Goal: Information Seeking & Learning: Learn about a topic

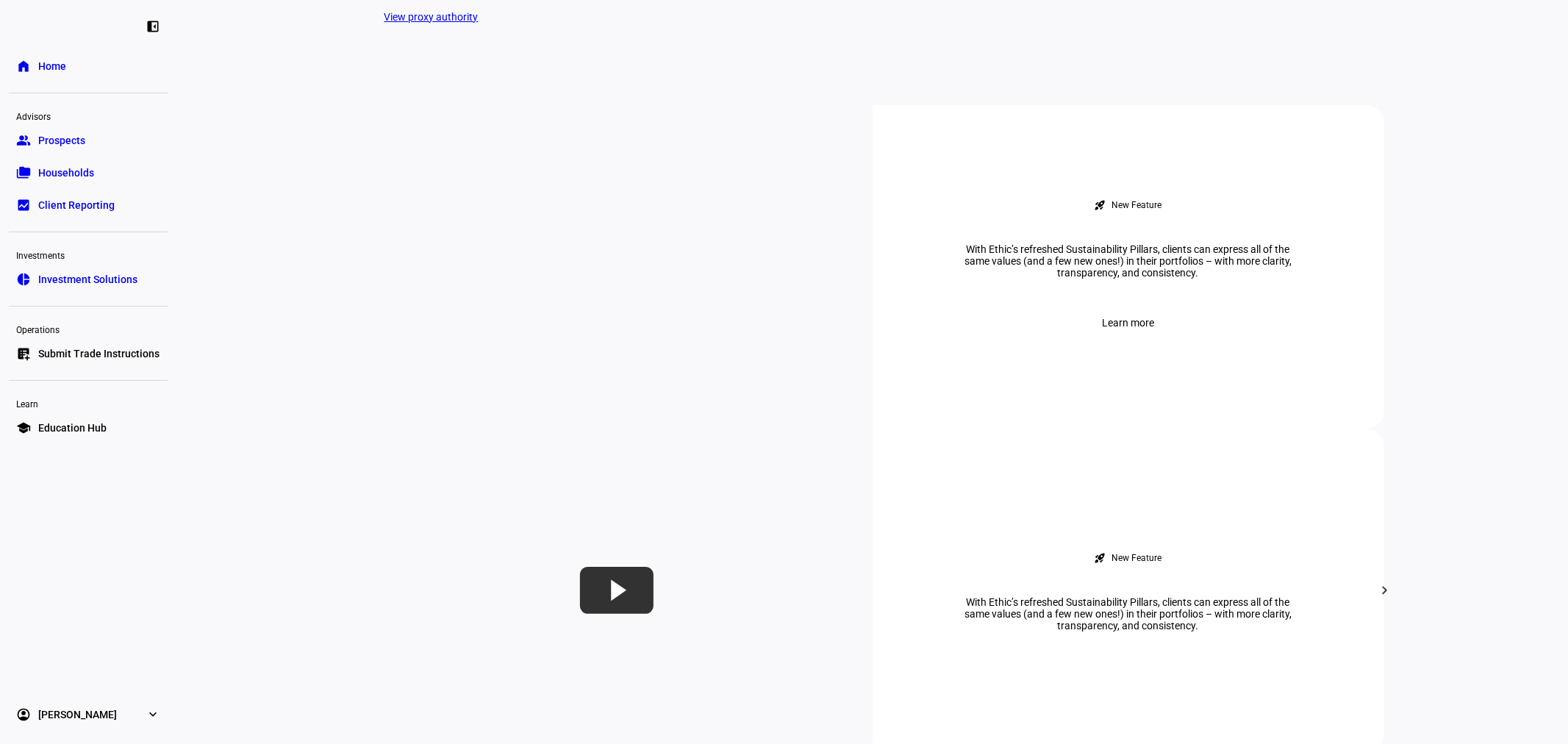
scroll to position [545, 0]
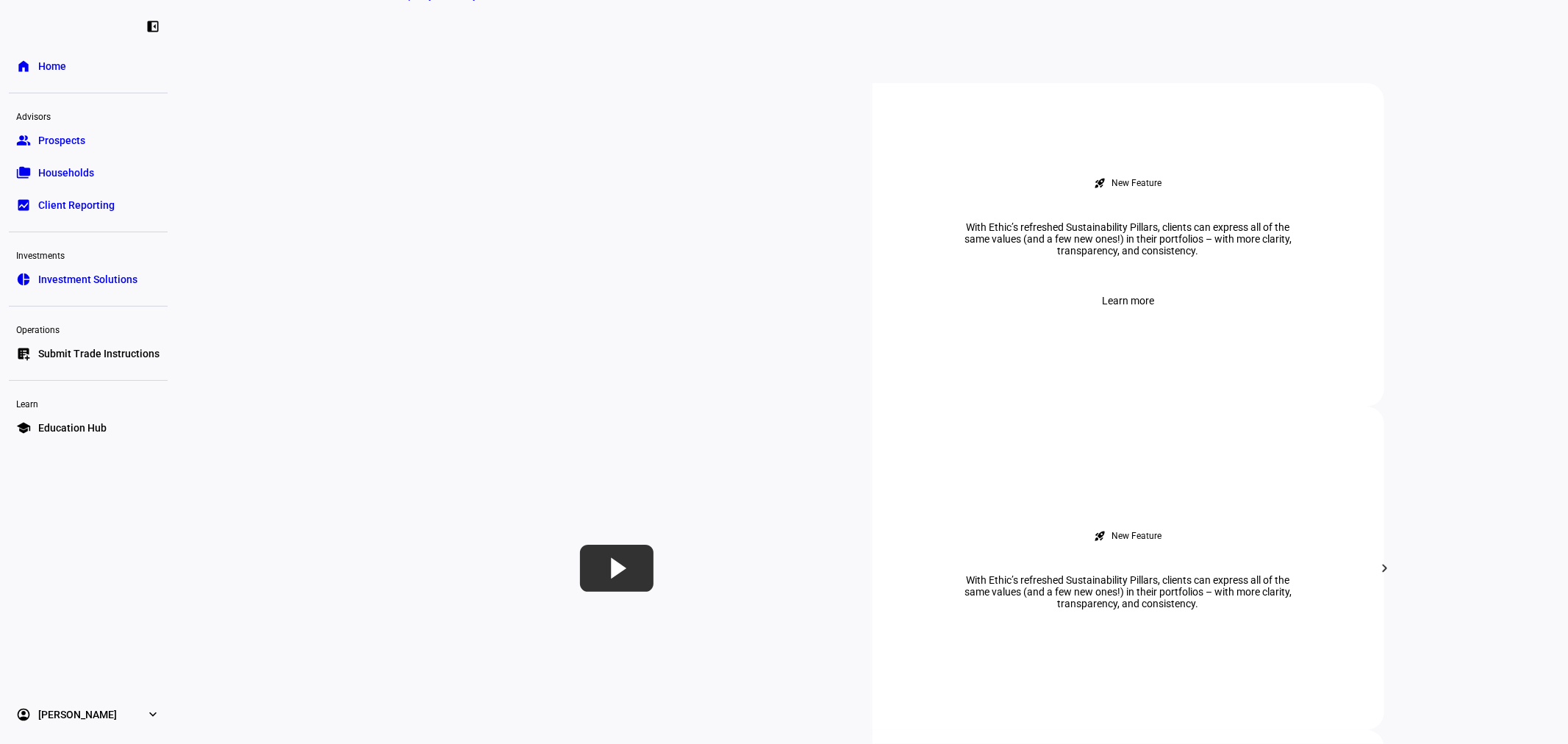
click at [83, 137] on span "Prospects" at bounding box center [62, 139] width 47 height 15
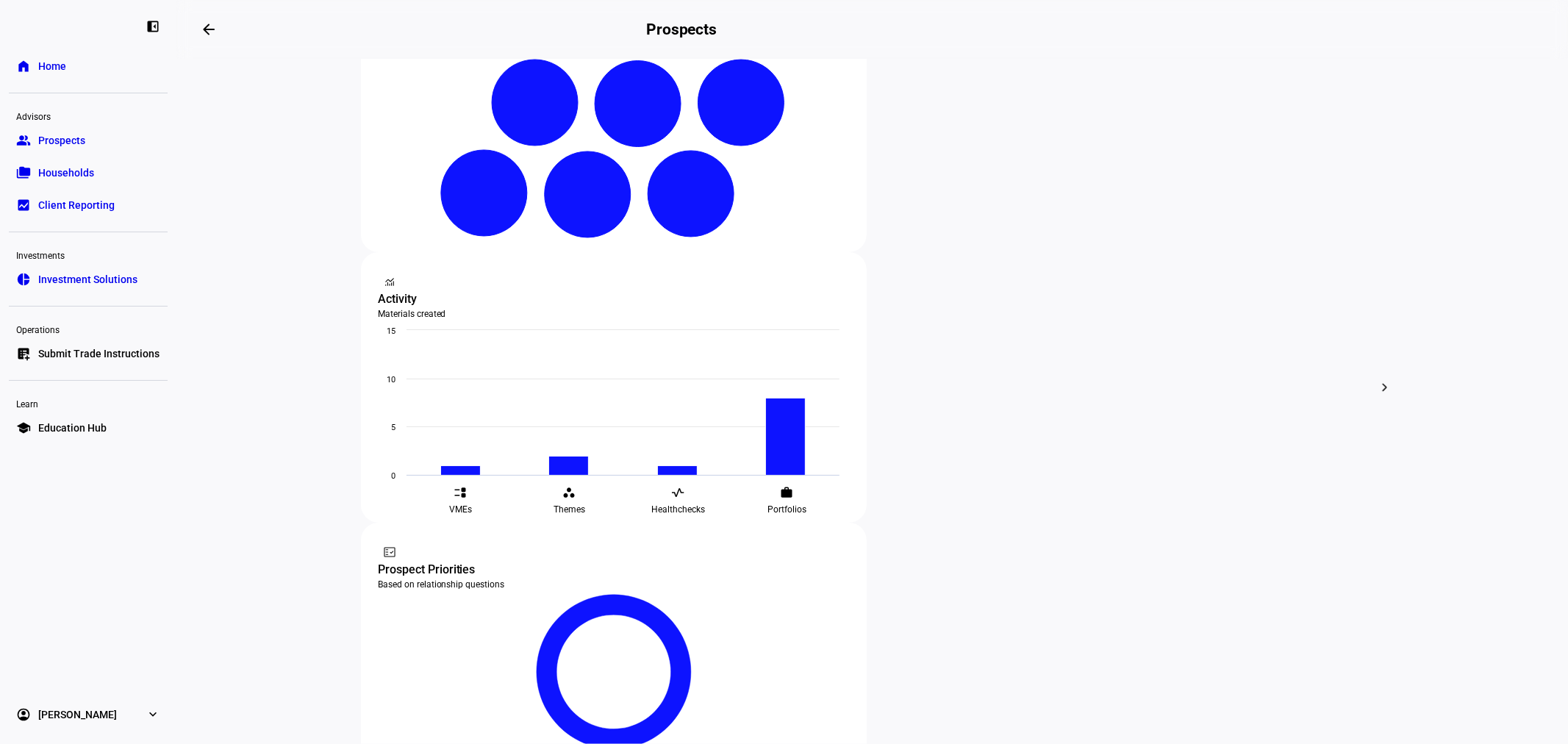
scroll to position [384, 0]
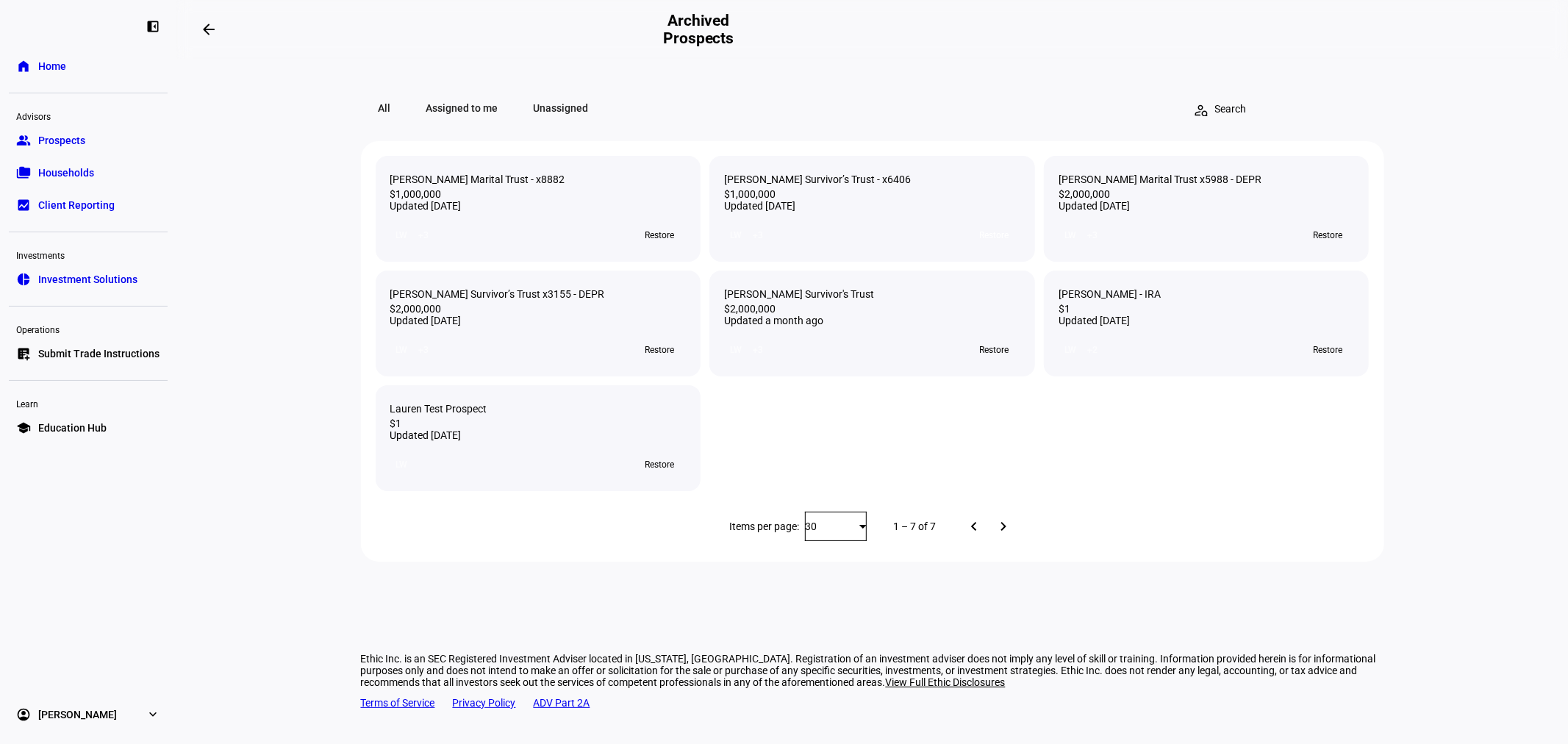
click at [998, 247] on span "Restore" at bounding box center [994, 236] width 29 height 24
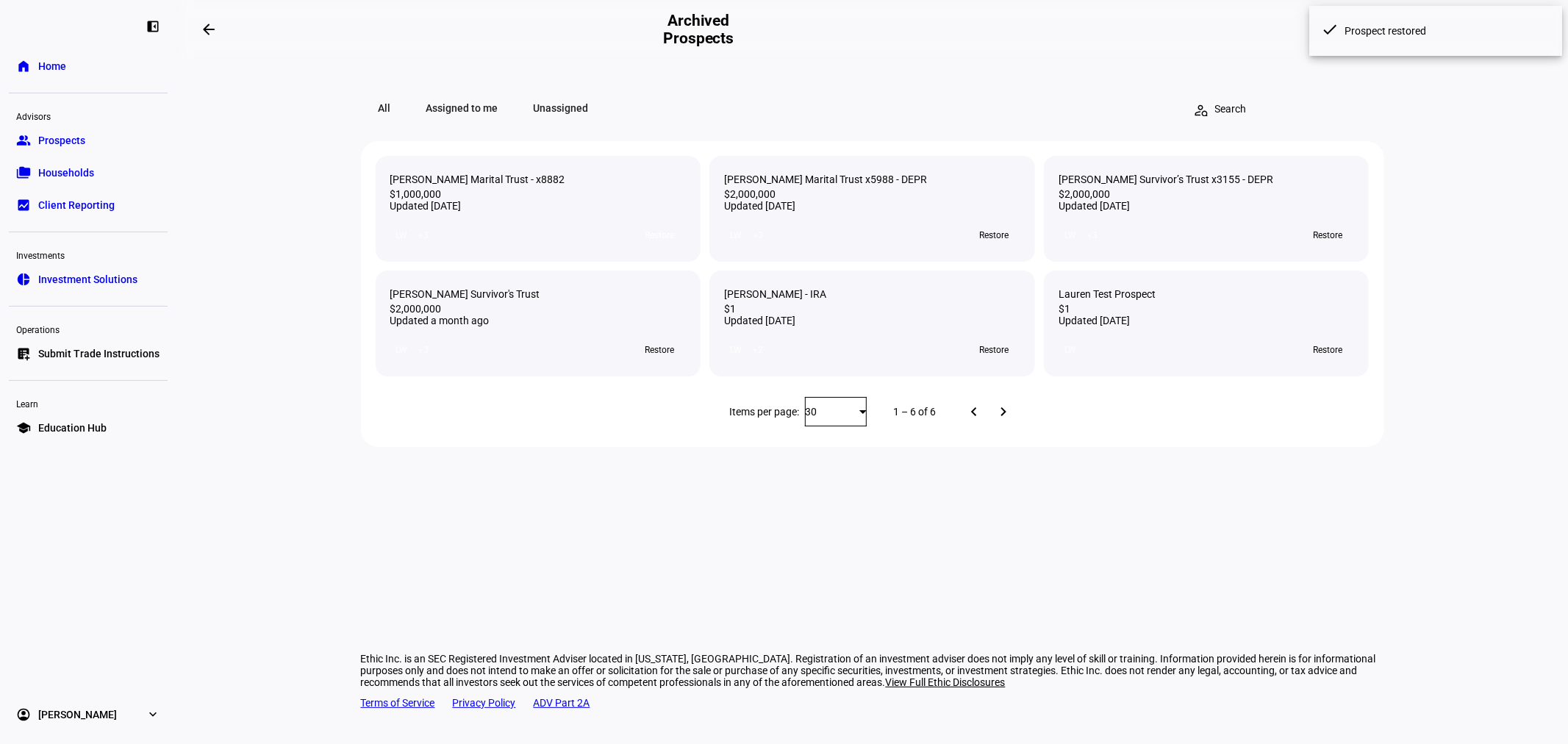
click at [663, 245] on span "Restore" at bounding box center [659, 236] width 29 height 24
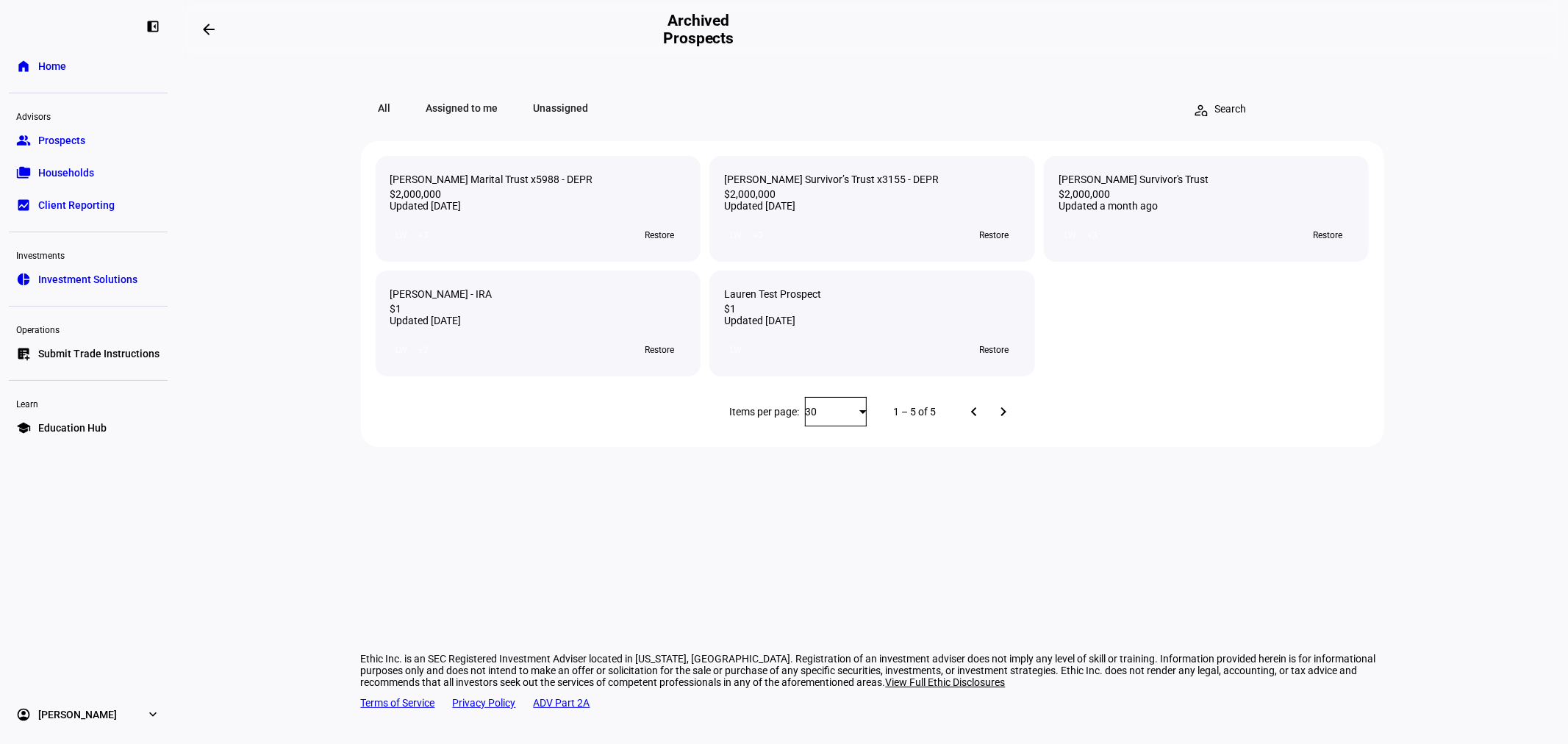
click at [208, 37] on mat-icon "arrow_backwards" at bounding box center [209, 29] width 18 height 18
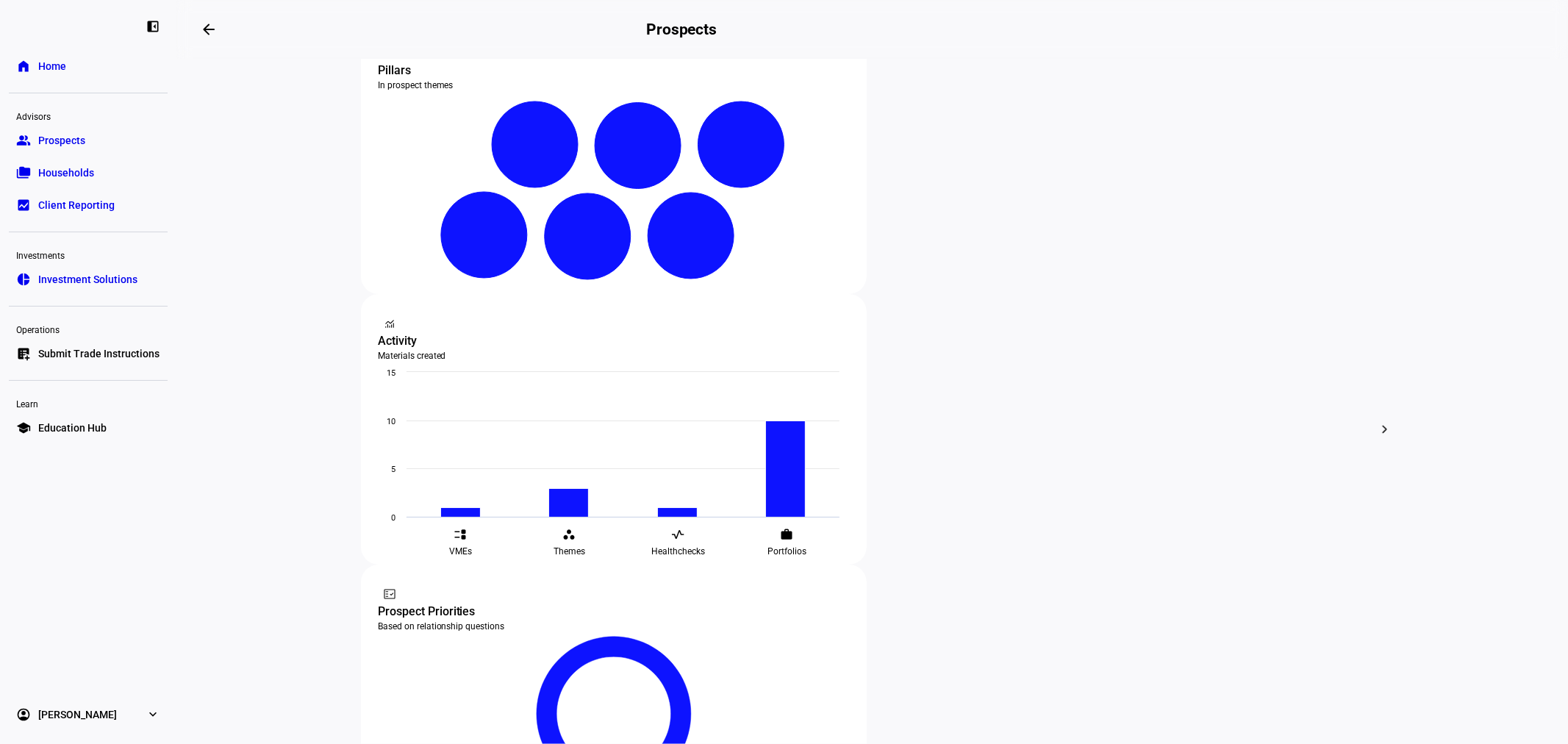
scroll to position [326, 0]
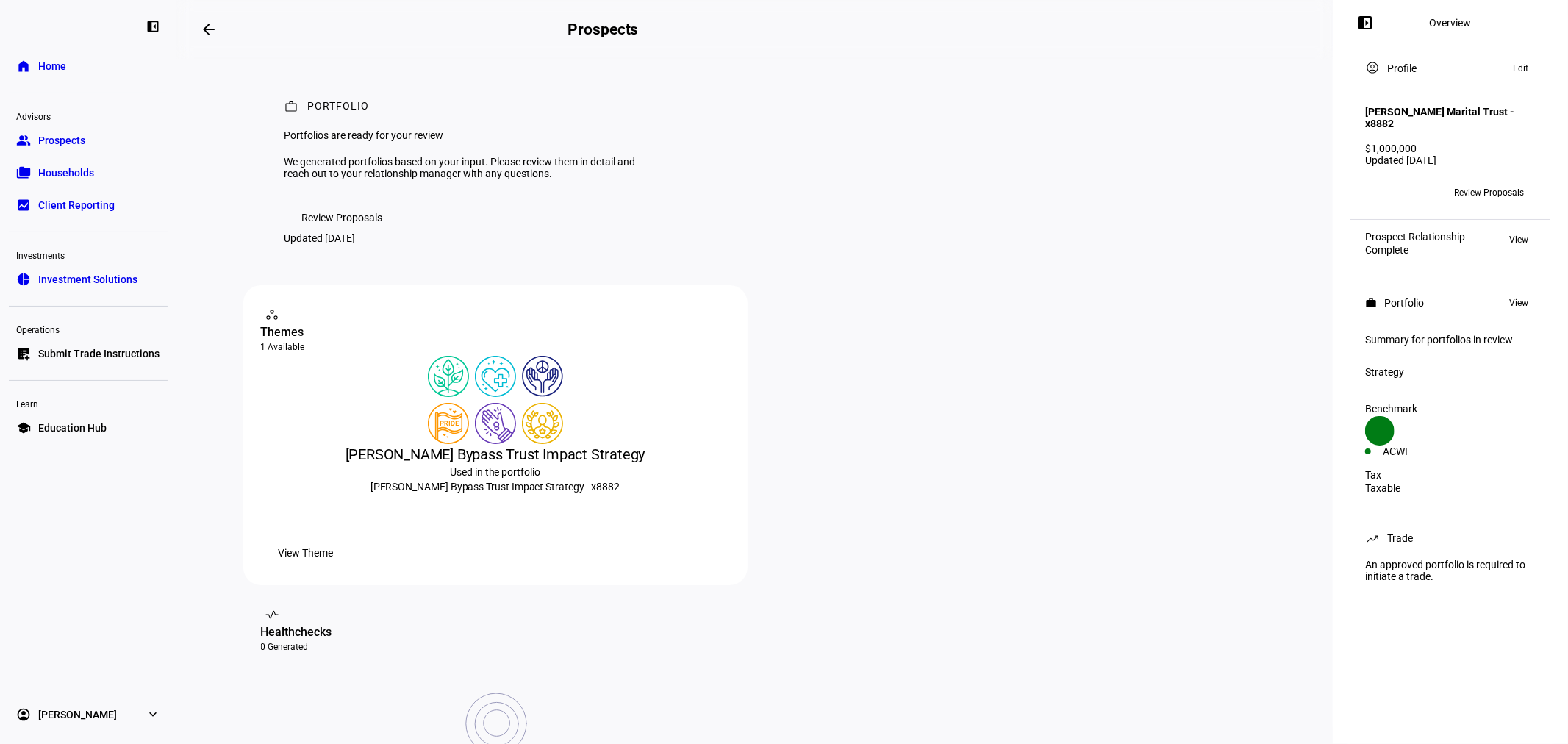
click at [365, 233] on span "Review Proposals" at bounding box center [343, 218] width 81 height 29
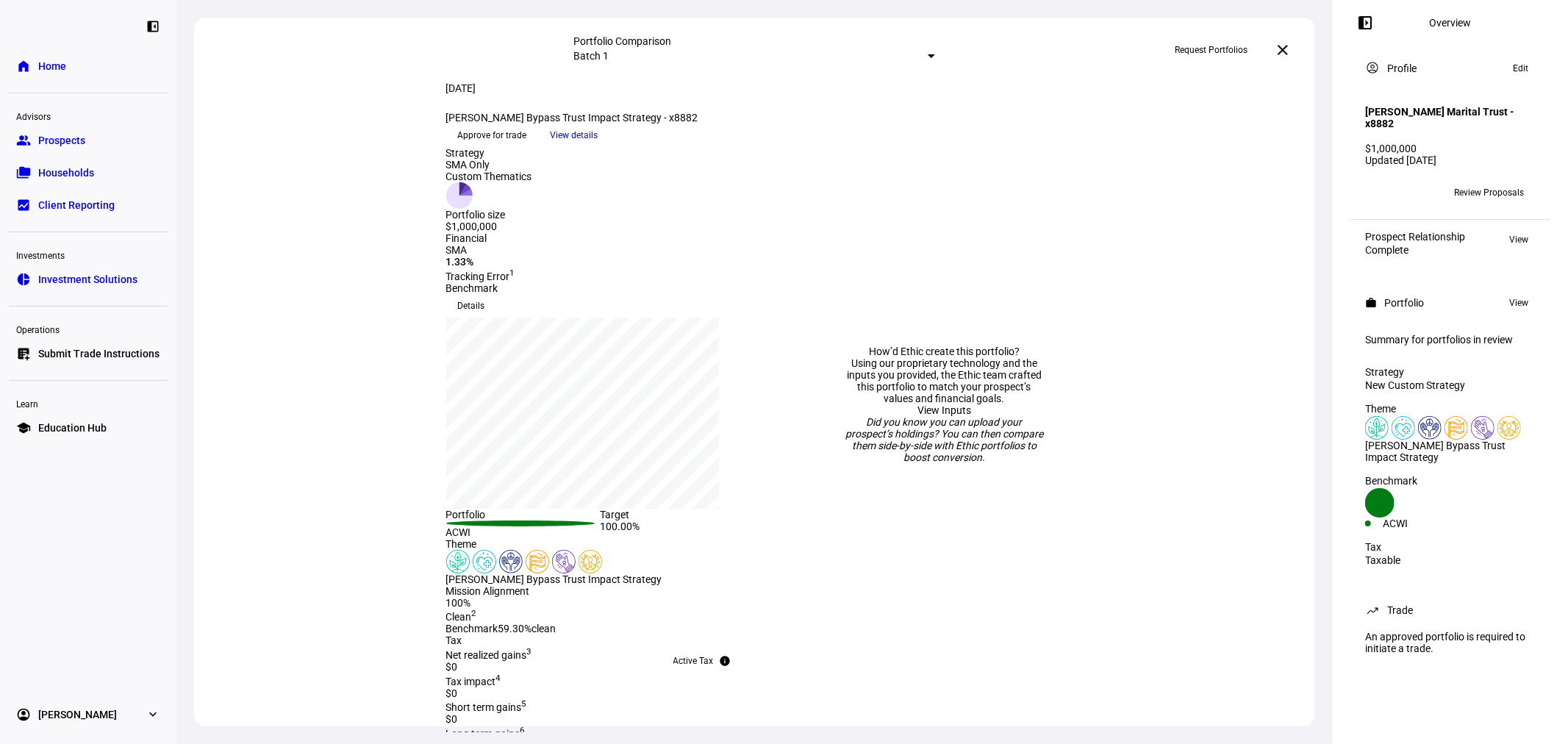
click at [1283, 45] on mat-icon "close" at bounding box center [1282, 50] width 18 height 18
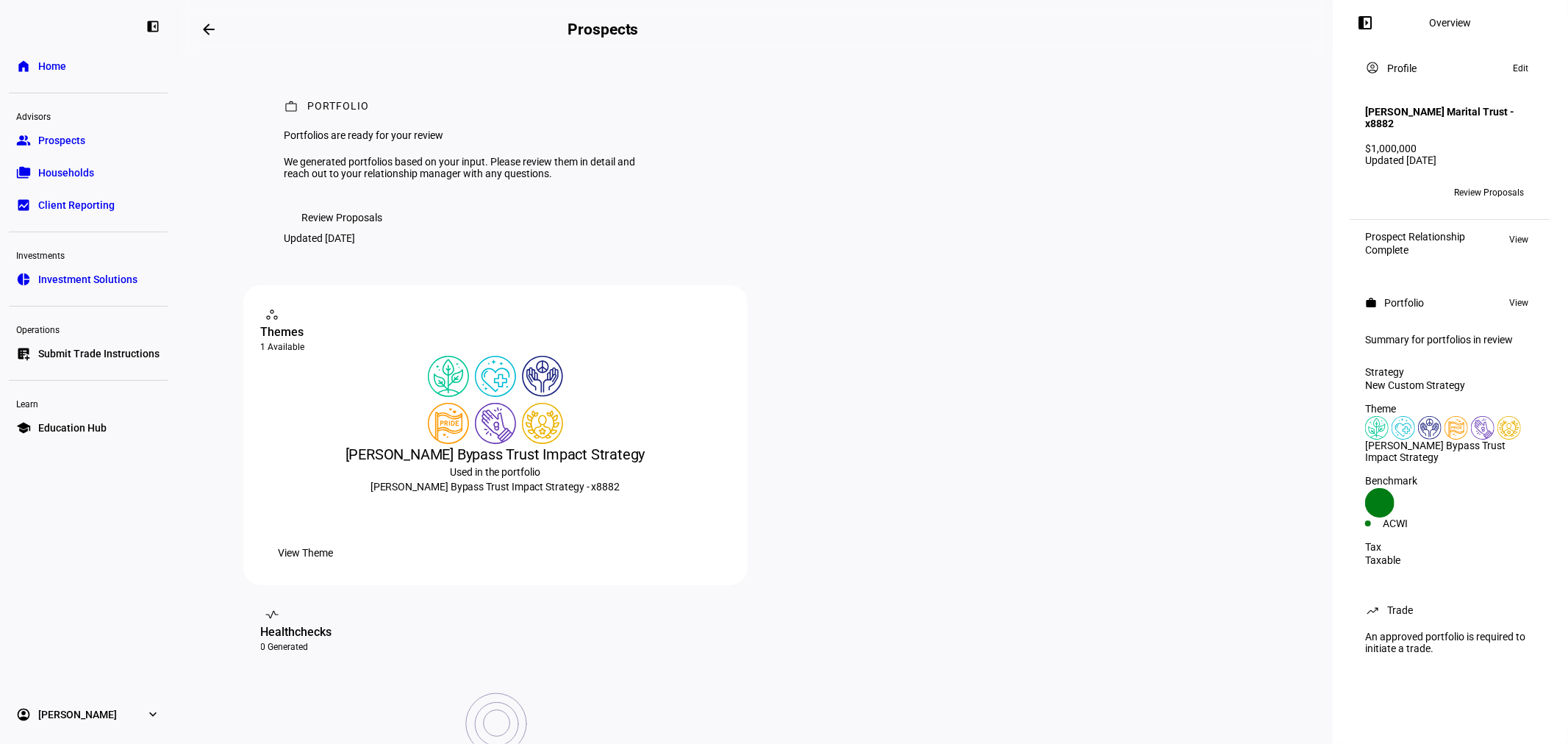
click at [1469, 130] on h4 "[PERSON_NAME] Marital Trust - x8882" at bounding box center [1450, 118] width 171 height 24
click at [1488, 200] on span "Review Proposals" at bounding box center [1488, 192] width 70 height 24
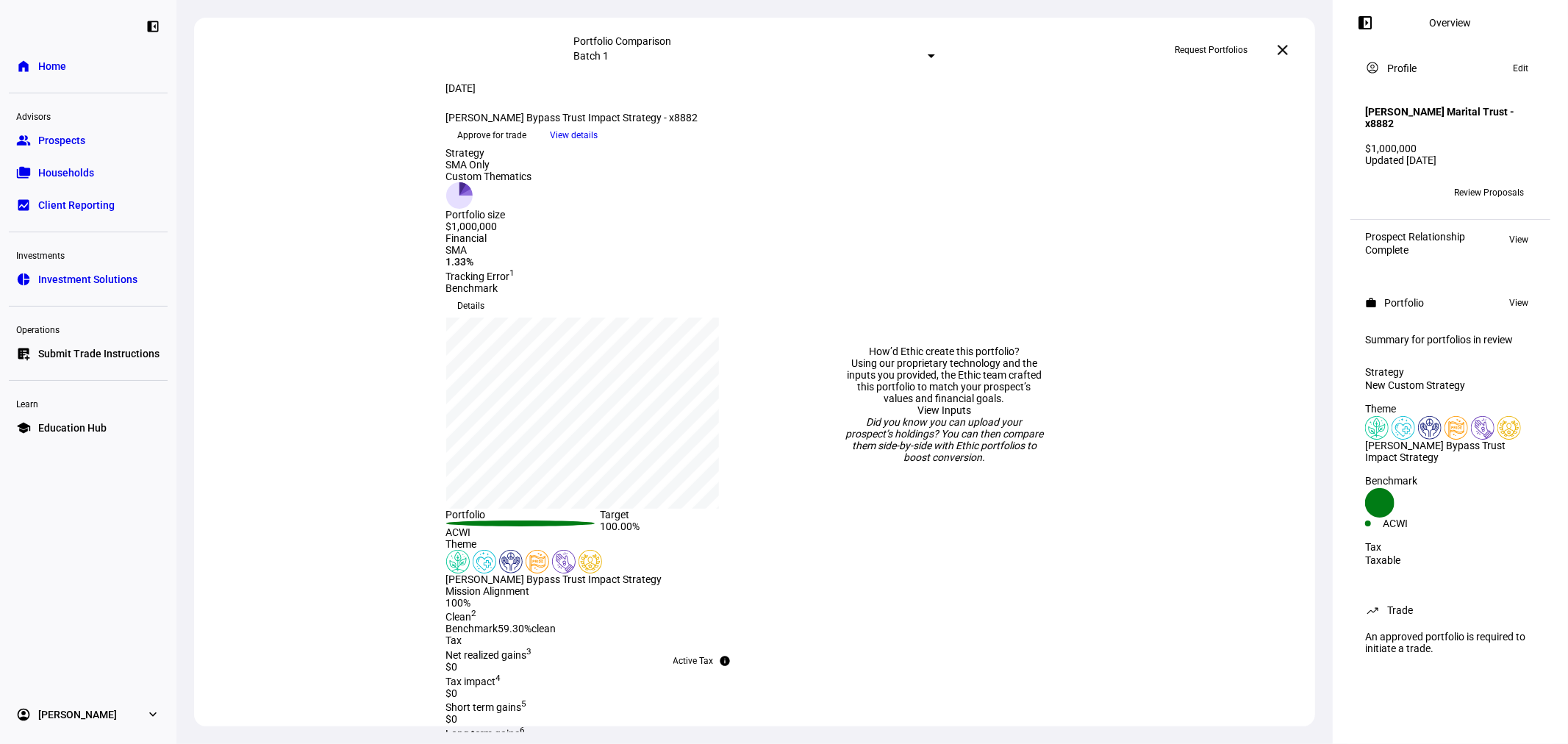
drag, startPoint x: 460, startPoint y: 144, endPoint x: 676, endPoint y: 171, distance: 217.7
click at [676, 124] on div "[PERSON_NAME] Bypass Trust Impact Strategy - x8882 keyboard_arrow_down" at bounding box center [600, 118] width 308 height 12
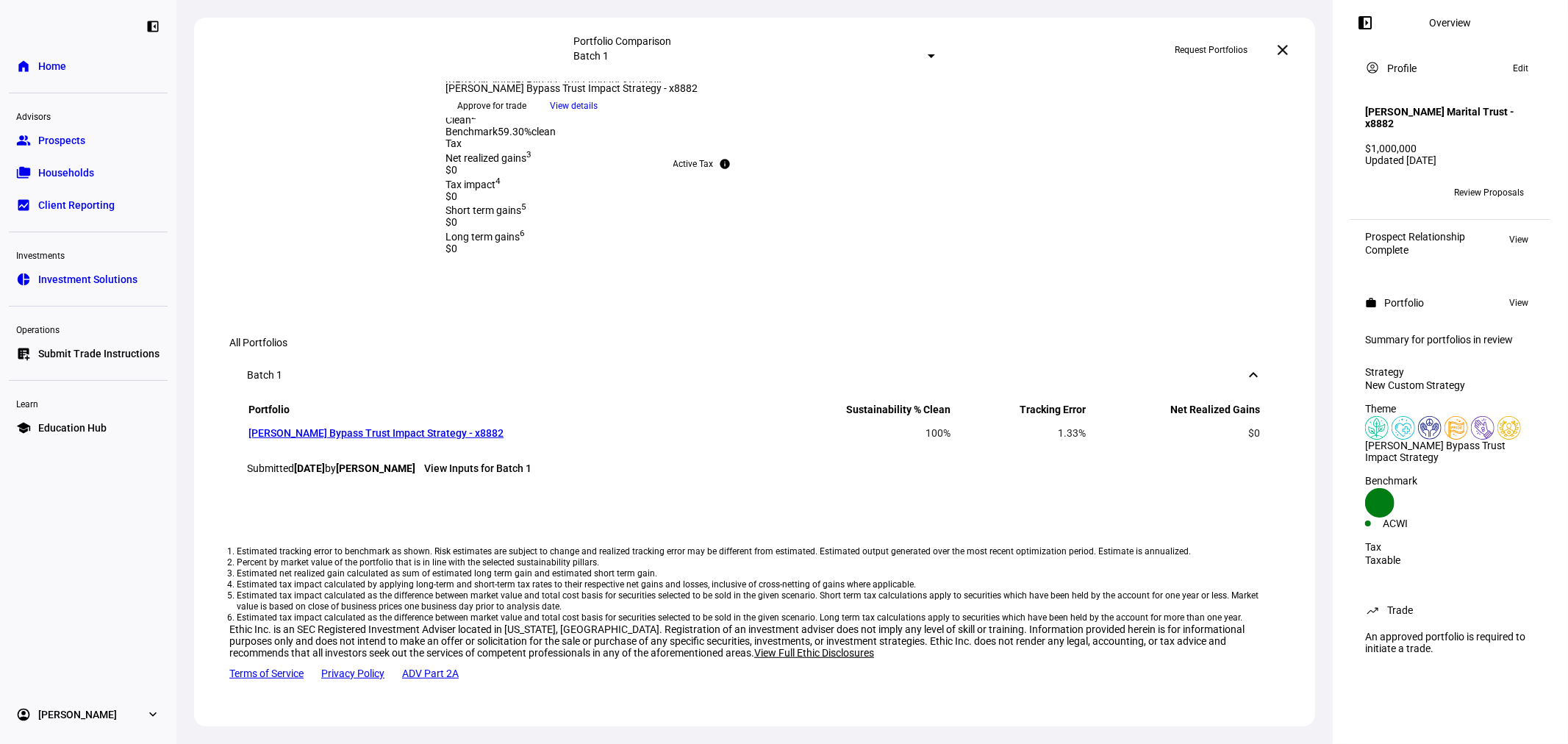
scroll to position [653, 0]
drag, startPoint x: 657, startPoint y: 265, endPoint x: 426, endPoint y: 218, distance: 235.7
click at [426, 88] on div "Theme [PERSON_NAME] Bypass Trust Impact Strategy" at bounding box center [600, 65] width 379 height 47
click at [415, 88] on div "Theme [PERSON_NAME] Bypass Trust Impact Strategy" at bounding box center [600, 65] width 379 height 47
click at [571, 88] on div "[PERSON_NAME] Bypass Trust Impact Strategy" at bounding box center [600, 82] width 308 height 12
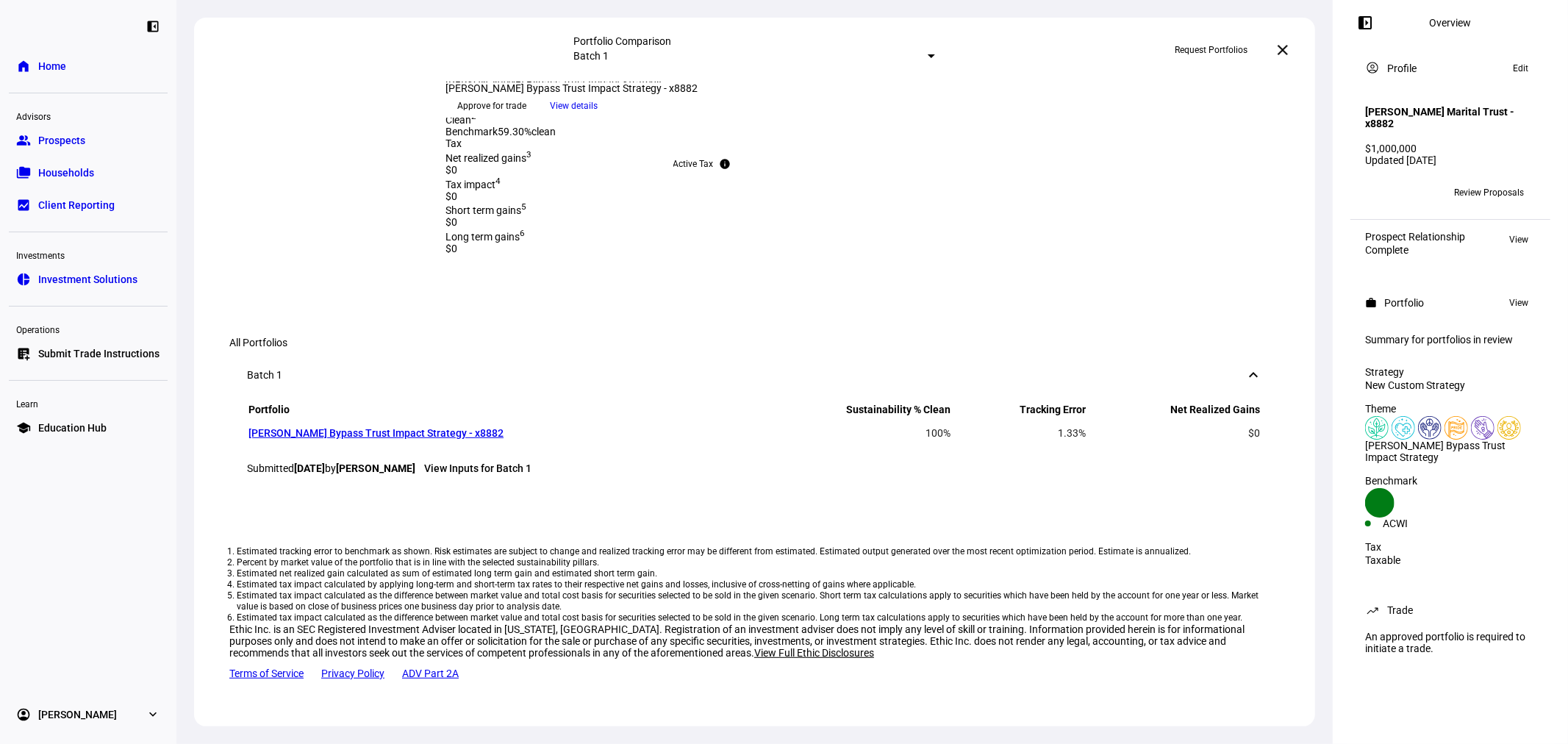
drag, startPoint x: 670, startPoint y: 260, endPoint x: 458, endPoint y: 209, distance: 218.0
click at [458, 88] on div "Theme [PERSON_NAME] Bypass Trust Impact Strategy" at bounding box center [600, 65] width 308 height 47
click at [483, 138] on div "Mission Alignment 100% Clean 2 Benchmark 59.30% clean" at bounding box center [600, 113] width 308 height 50
drag, startPoint x: 415, startPoint y: 390, endPoint x: 401, endPoint y: 314, distance: 77.3
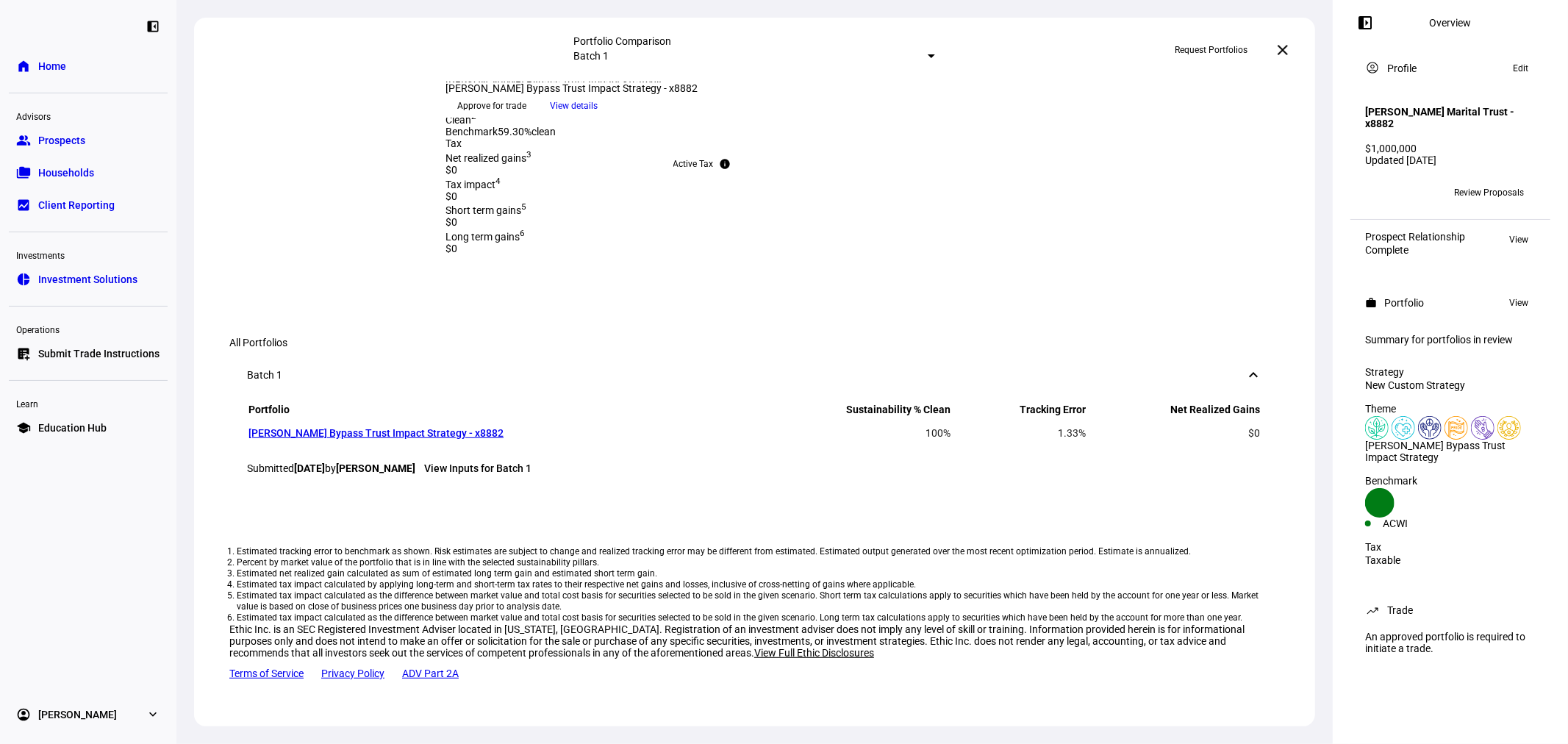
click at [401, 314] on div "All Portfolios Batch 1 keyboard_arrow_down Portfolio Sustainability % Clean Tra…" at bounding box center [754, 510] width 1120 height 443
click at [497, 348] on div "Batch 1 keyboard_arrow_down" at bounding box center [755, 375] width 1051 height 53
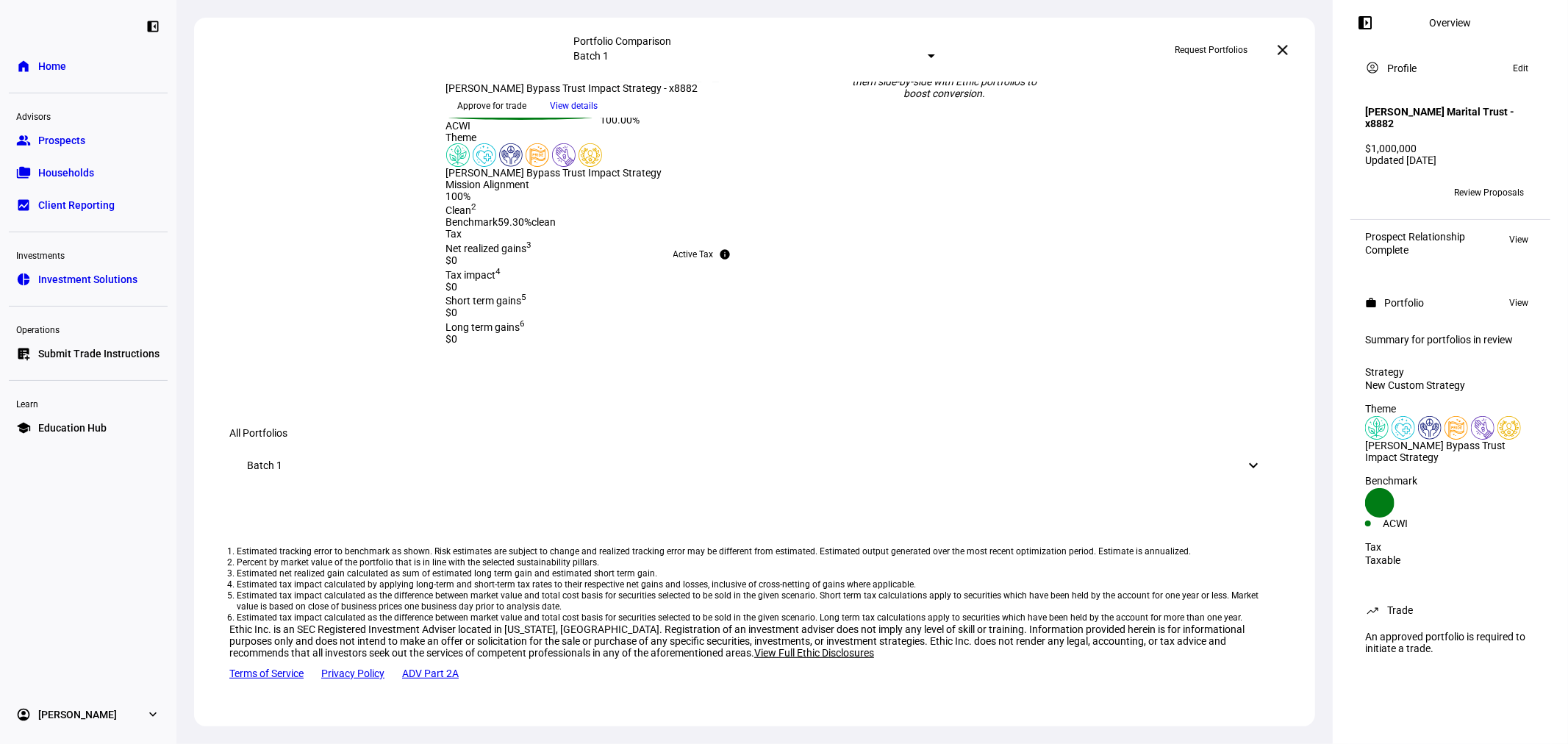
click at [548, 501] on div "Estimated tracking error to benchmark as shown. Risk estimates are subject to c…" at bounding box center [755, 590] width 1051 height 179
click at [1248, 456] on mat-icon "keyboard_arrow_down" at bounding box center [1253, 465] width 18 height 18
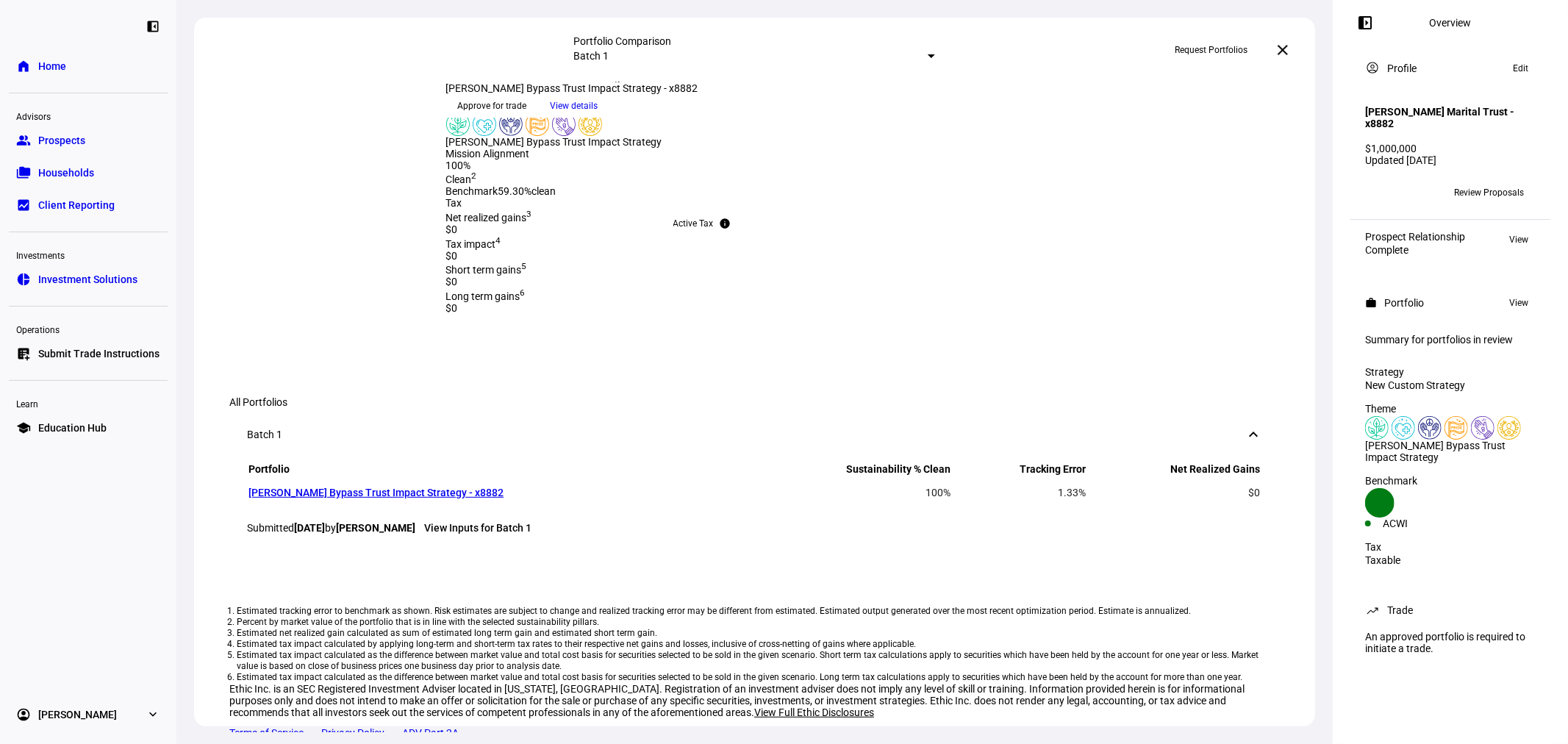
scroll to position [434, 0]
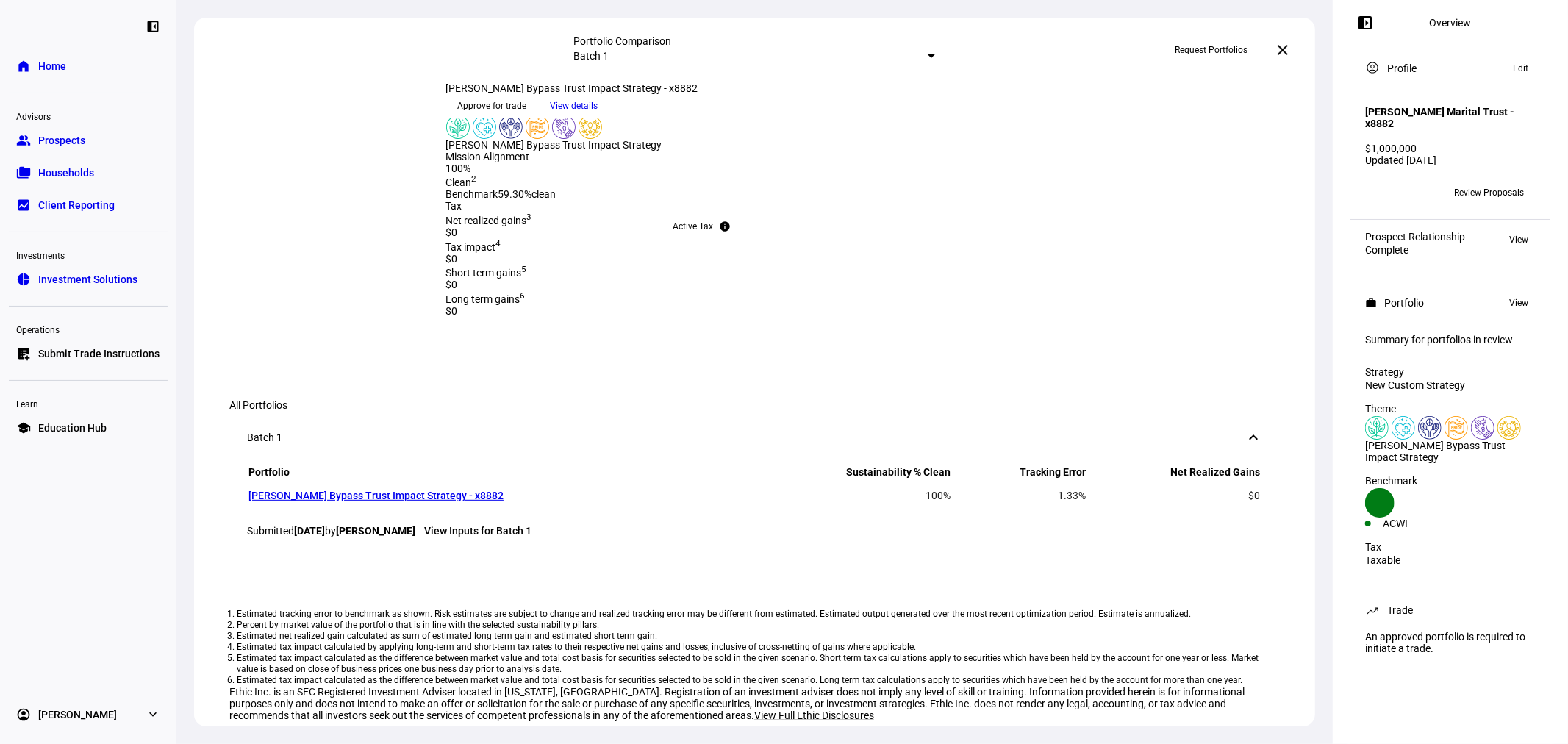
click at [699, 94] on div "[PERSON_NAME] Bypass Trust Impact Strategy - x8882 keyboard_arrow_down" at bounding box center [600, 88] width 308 height 12
click at [1443, 111] on h4 "[PERSON_NAME] Marital Trust - x8882" at bounding box center [1450, 118] width 171 height 24
click at [1529, 70] on span at bounding box center [1520, 69] width 30 height 18
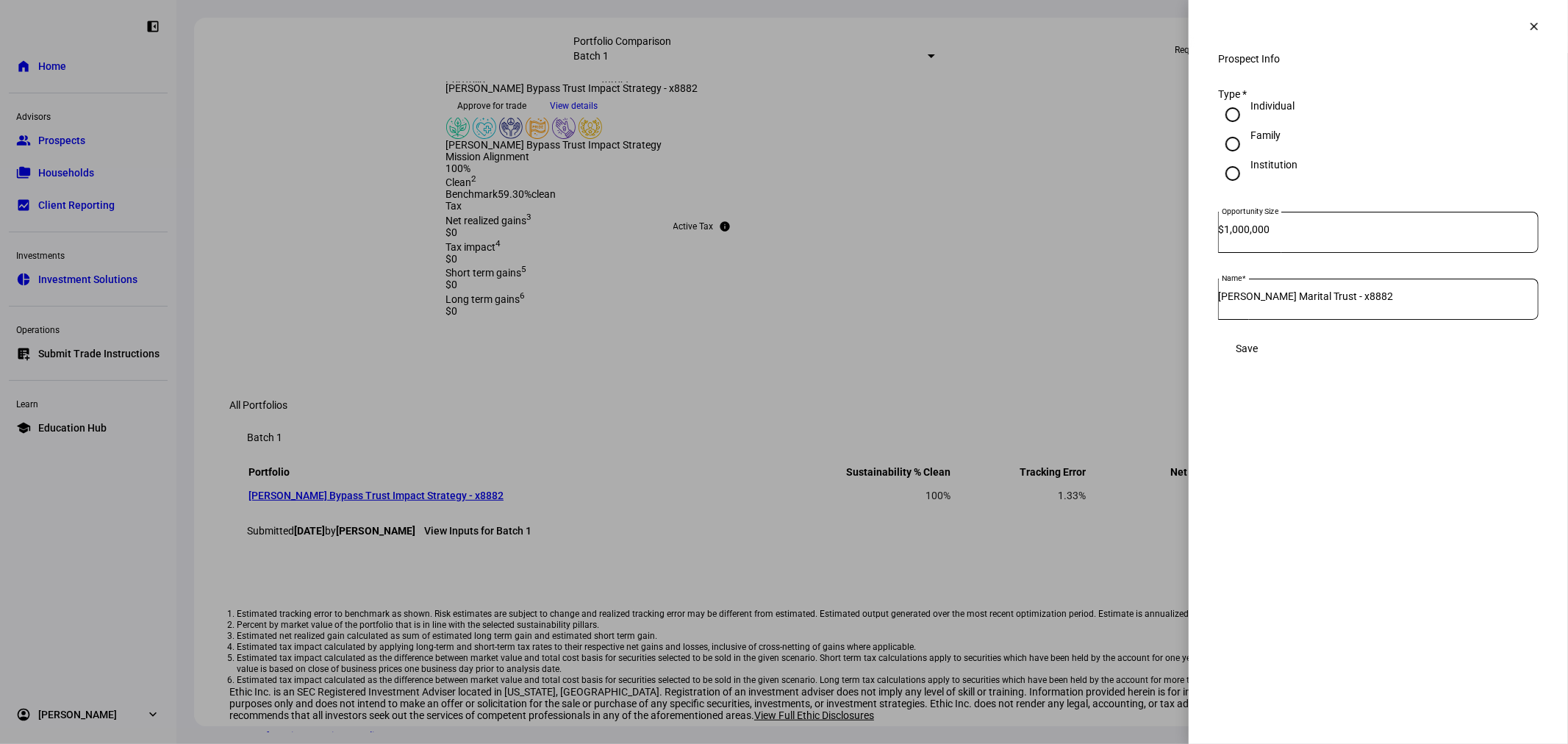
click at [1536, 21] on mat-icon "clear" at bounding box center [1533, 26] width 13 height 13
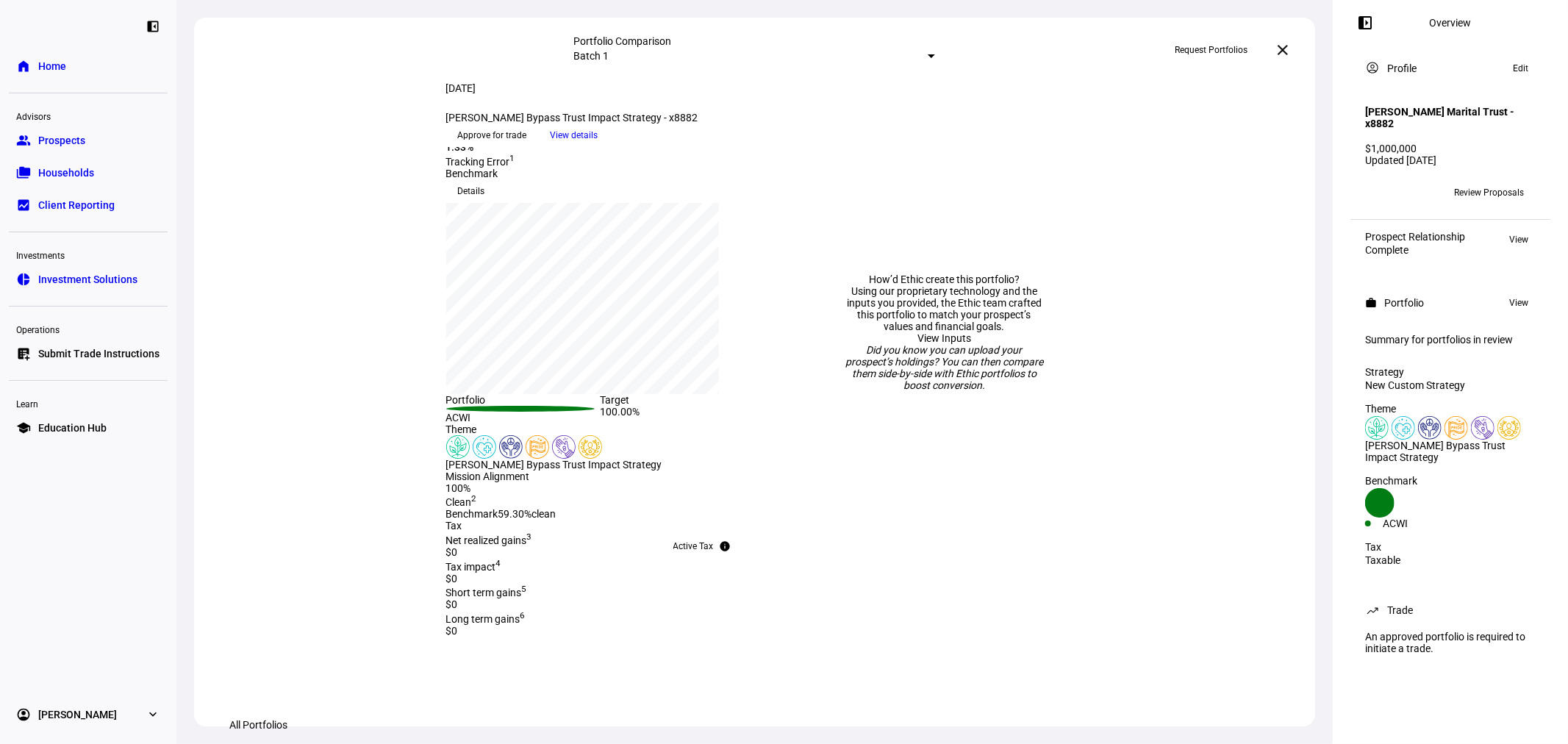
scroll to position [0, 0]
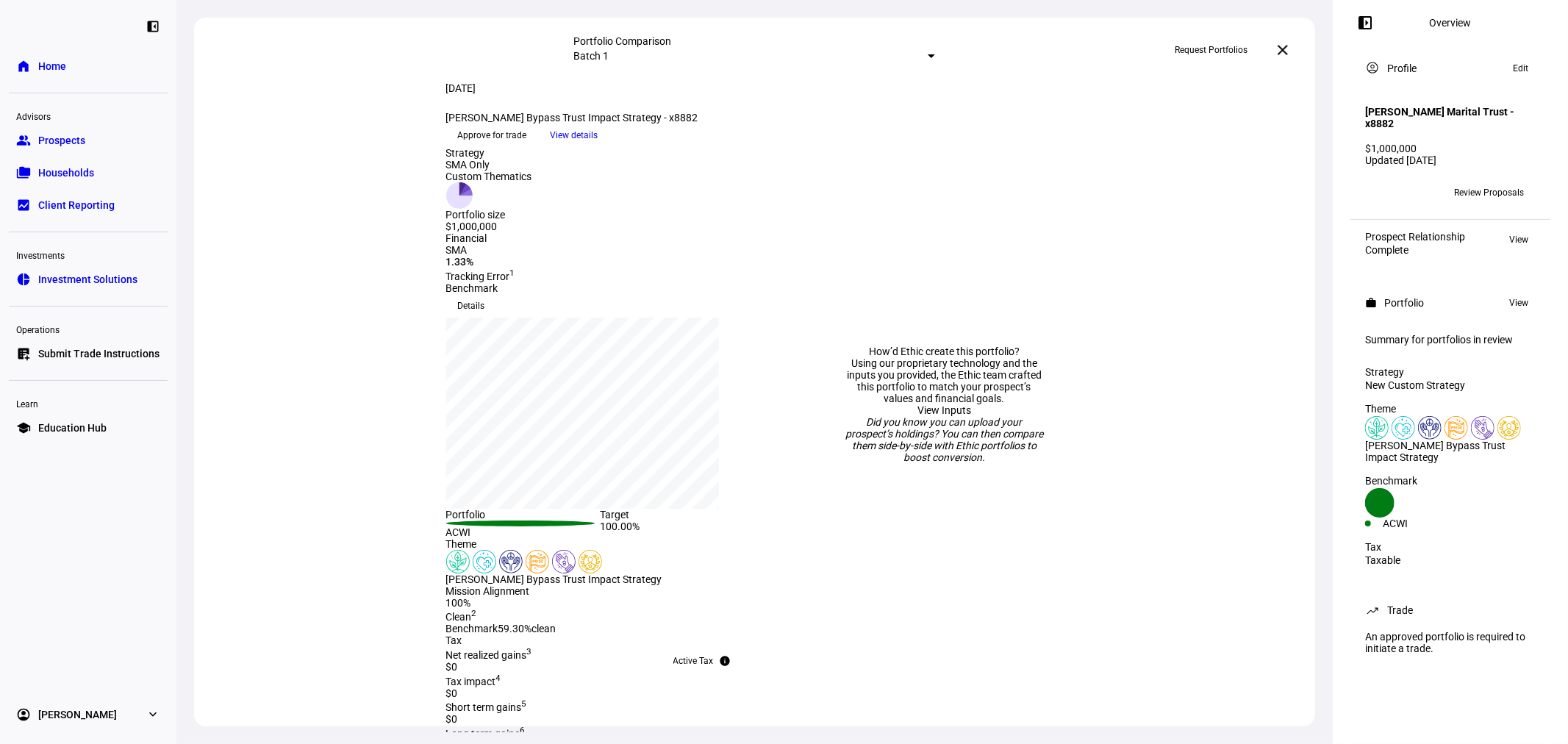
drag, startPoint x: 469, startPoint y: 143, endPoint x: 676, endPoint y: 179, distance: 210.1
click at [676, 124] on div "[PERSON_NAME] Bypass Trust Impact Strategy - x8882 keyboard_arrow_down" at bounding box center [600, 118] width 308 height 12
click at [598, 146] on span "View details" at bounding box center [574, 135] width 48 height 22
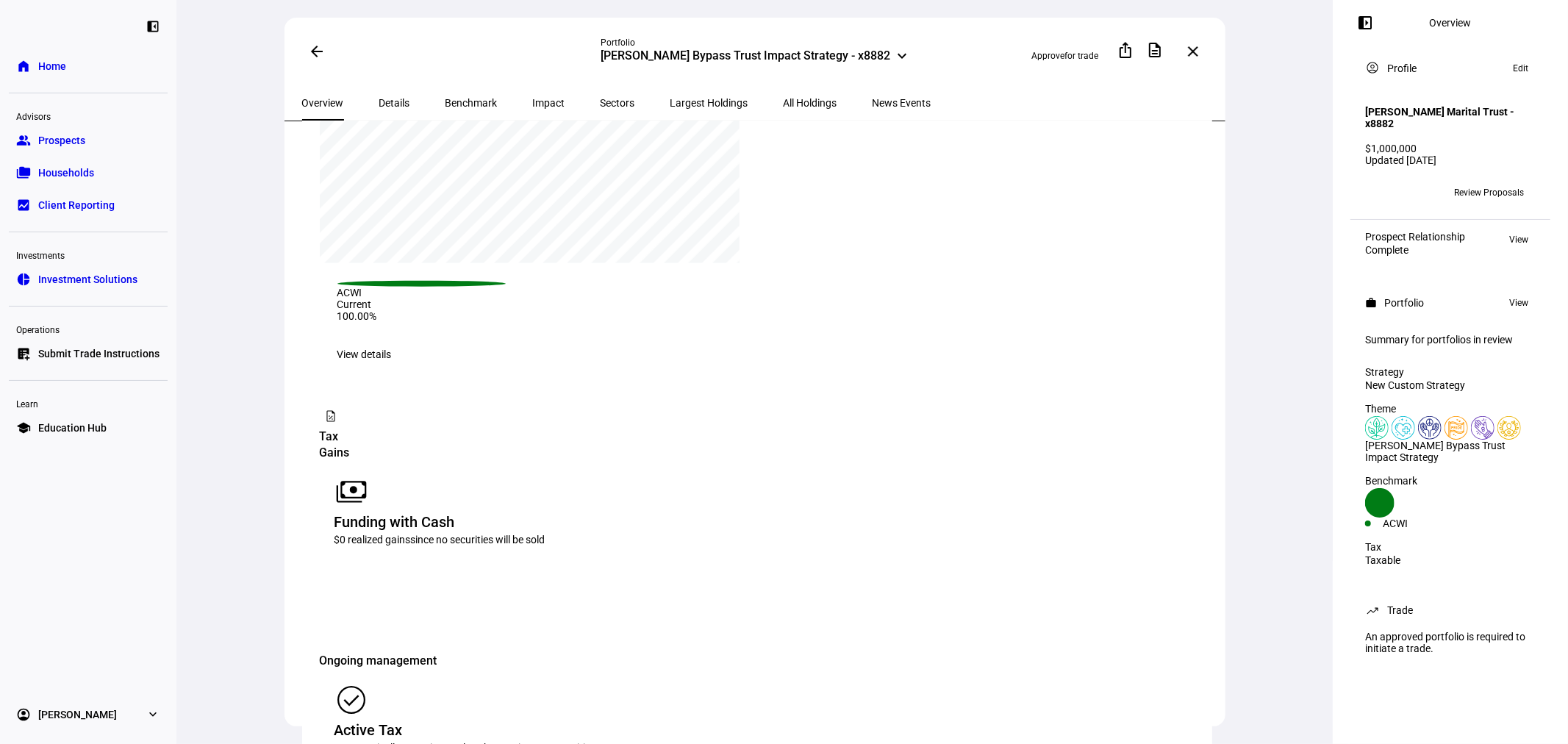
scroll to position [1197, 0]
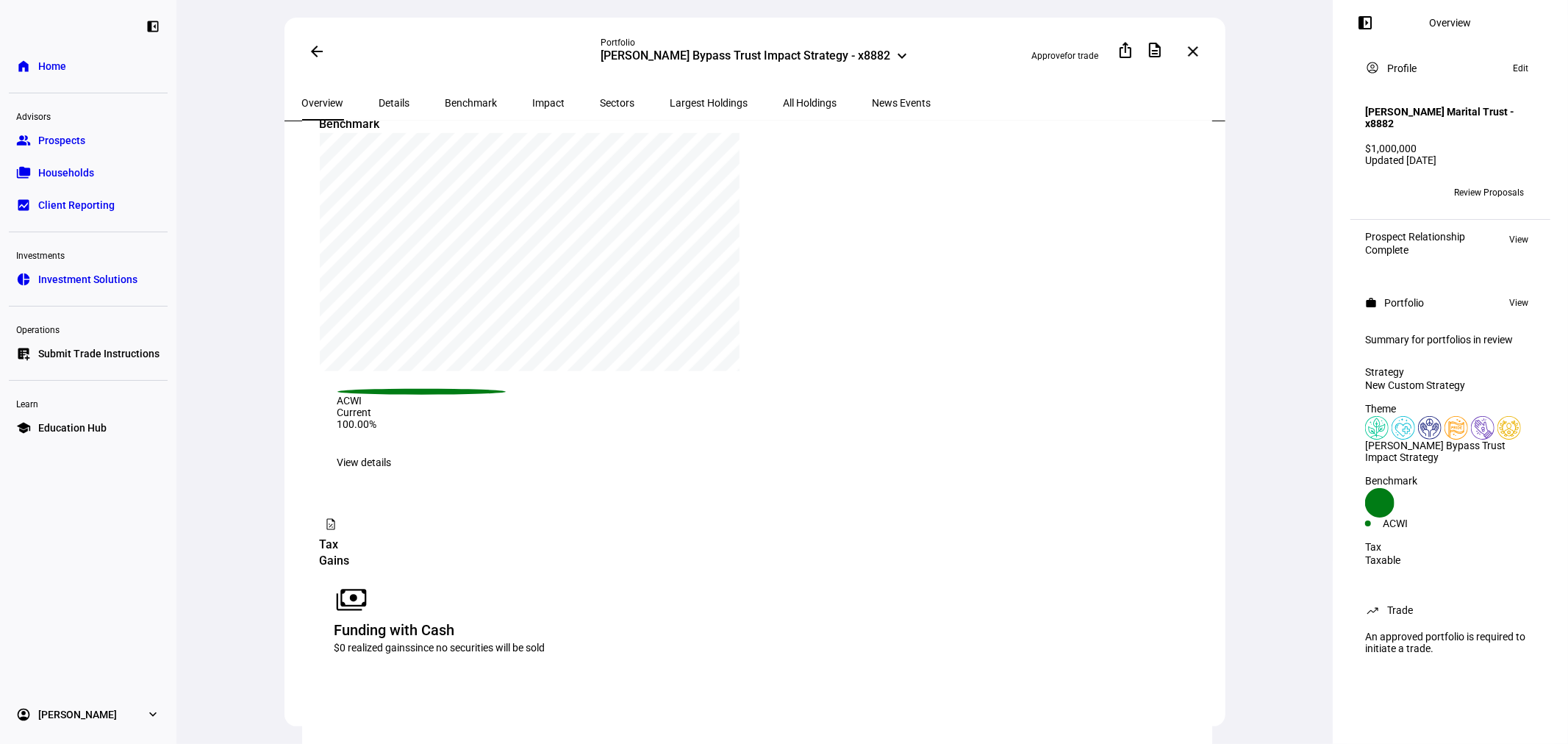
click at [533, 100] on span "Impact" at bounding box center [549, 103] width 32 height 10
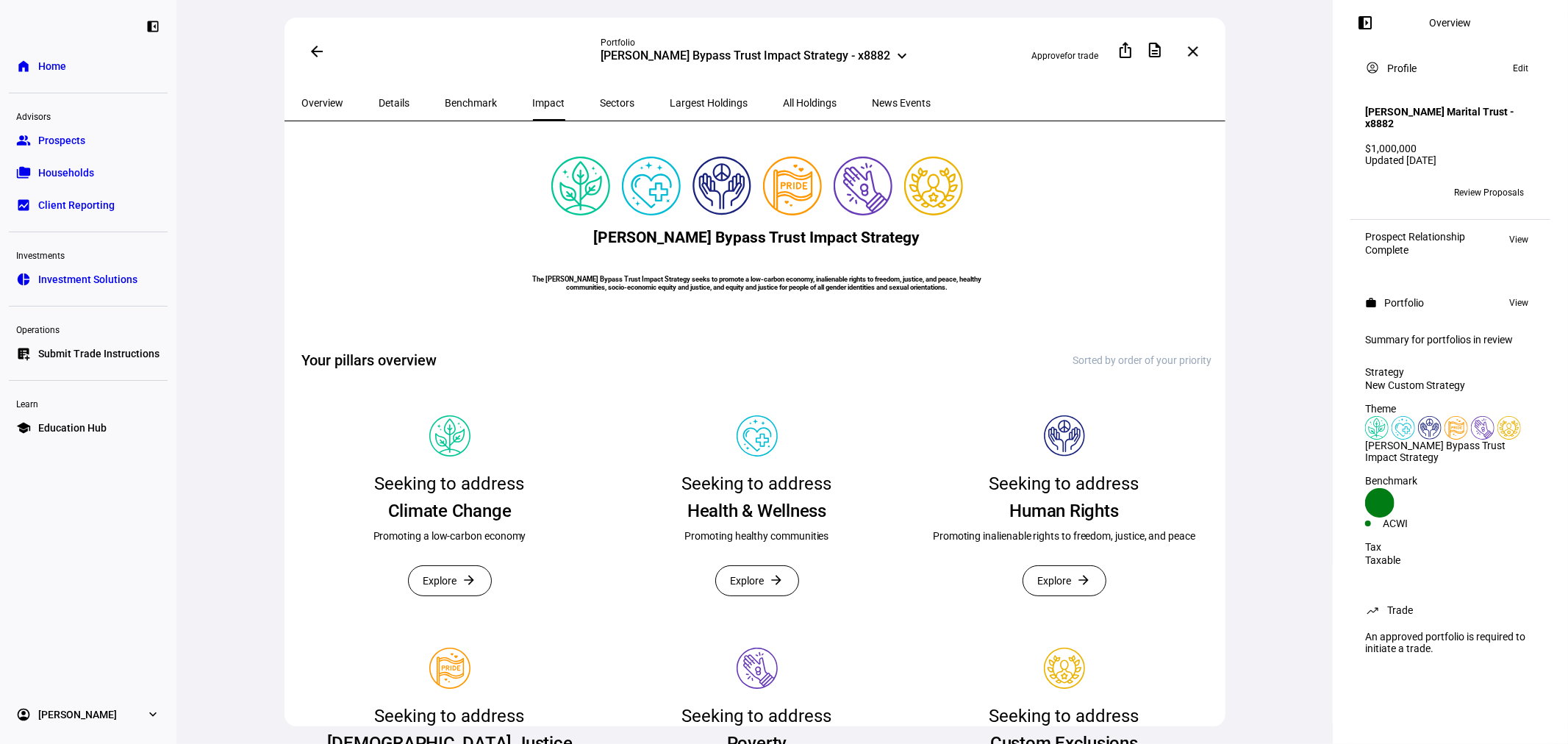
drag, startPoint x: 799, startPoint y: 424, endPoint x: 501, endPoint y: 226, distance: 357.8
click at [501, 226] on eth-card-container "[PERSON_NAME] Bypass Trust Impact Strategy The [PERSON_NAME] Bypass Trust Impac…" at bounding box center [757, 231] width 910 height 186
click at [534, 291] on h6 "The [PERSON_NAME] Bypass Trust Impact Strategy seeks to promote a low-carbon ec…" at bounding box center [757, 283] width 478 height 16
drag, startPoint x: 783, startPoint y: 406, endPoint x: 585, endPoint y: 239, distance: 259.0
click at [585, 239] on eth-card-container "[PERSON_NAME] Bypass Trust Impact Strategy The [PERSON_NAME] Bypass Trust Impac…" at bounding box center [757, 231] width 910 height 186
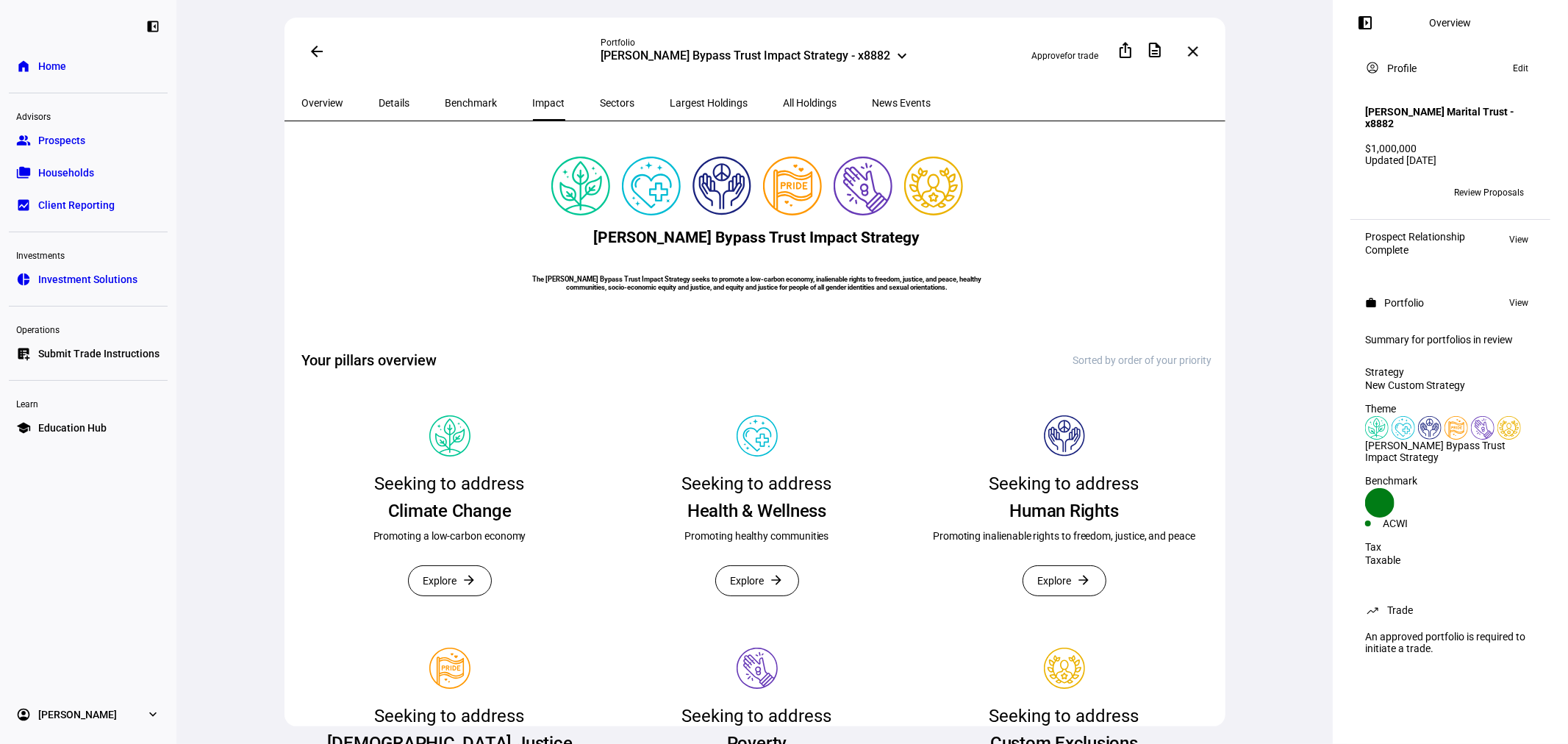
click at [650, 291] on h6 "The [PERSON_NAME] Bypass Trust Impact Strategy seeks to promote a low-carbon ec…" at bounding box center [757, 283] width 478 height 16
drag, startPoint x: 861, startPoint y: 409, endPoint x: 583, endPoint y: 276, distance: 308.2
click at [583, 276] on eth-card-container "[PERSON_NAME] Bypass Trust Impact Strategy The [PERSON_NAME] Bypass Trust Impac…" at bounding box center [757, 231] width 910 height 186
click at [671, 100] on span "Largest Holdings" at bounding box center [709, 103] width 78 height 10
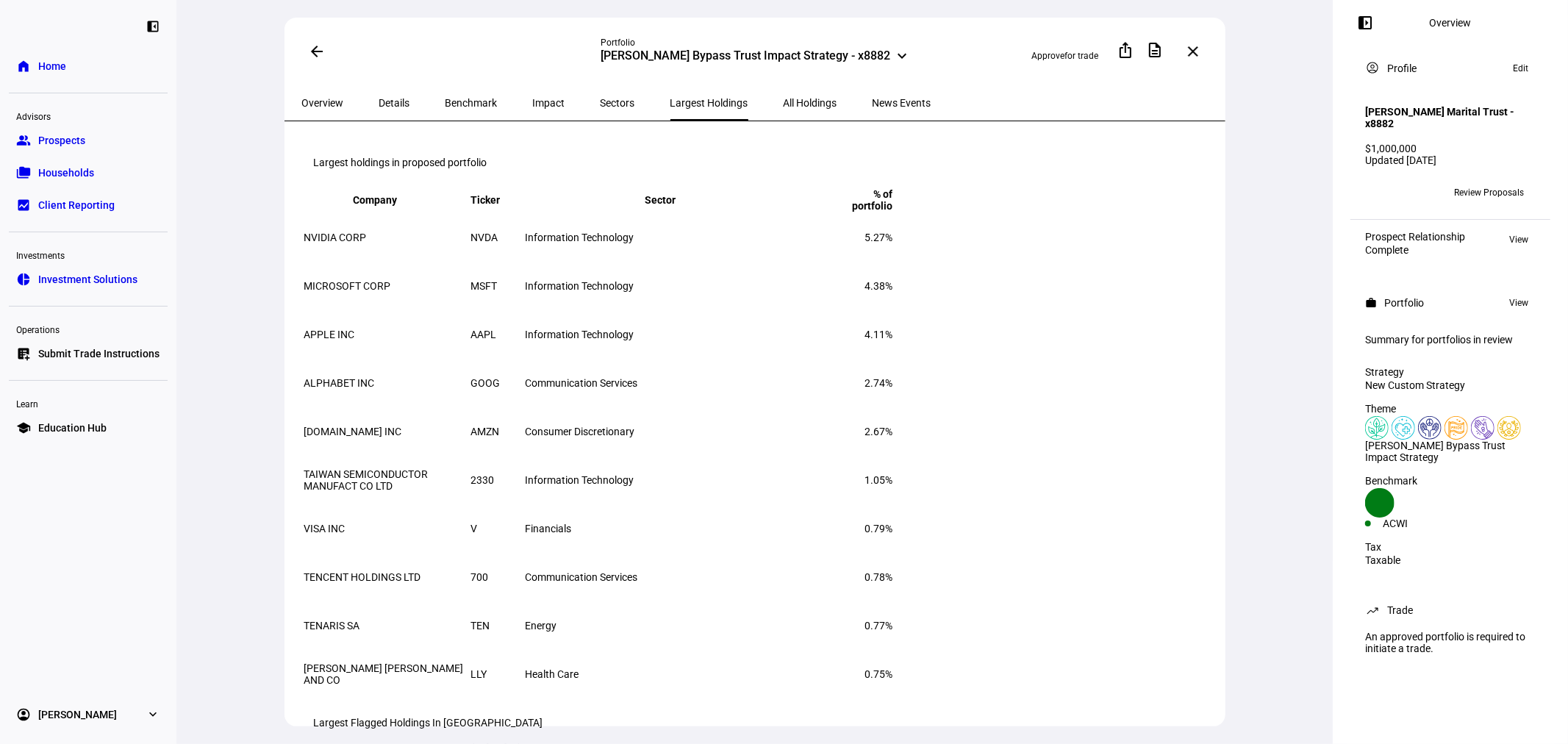
click at [601, 110] on span "Sectors" at bounding box center [618, 103] width 34 height 35
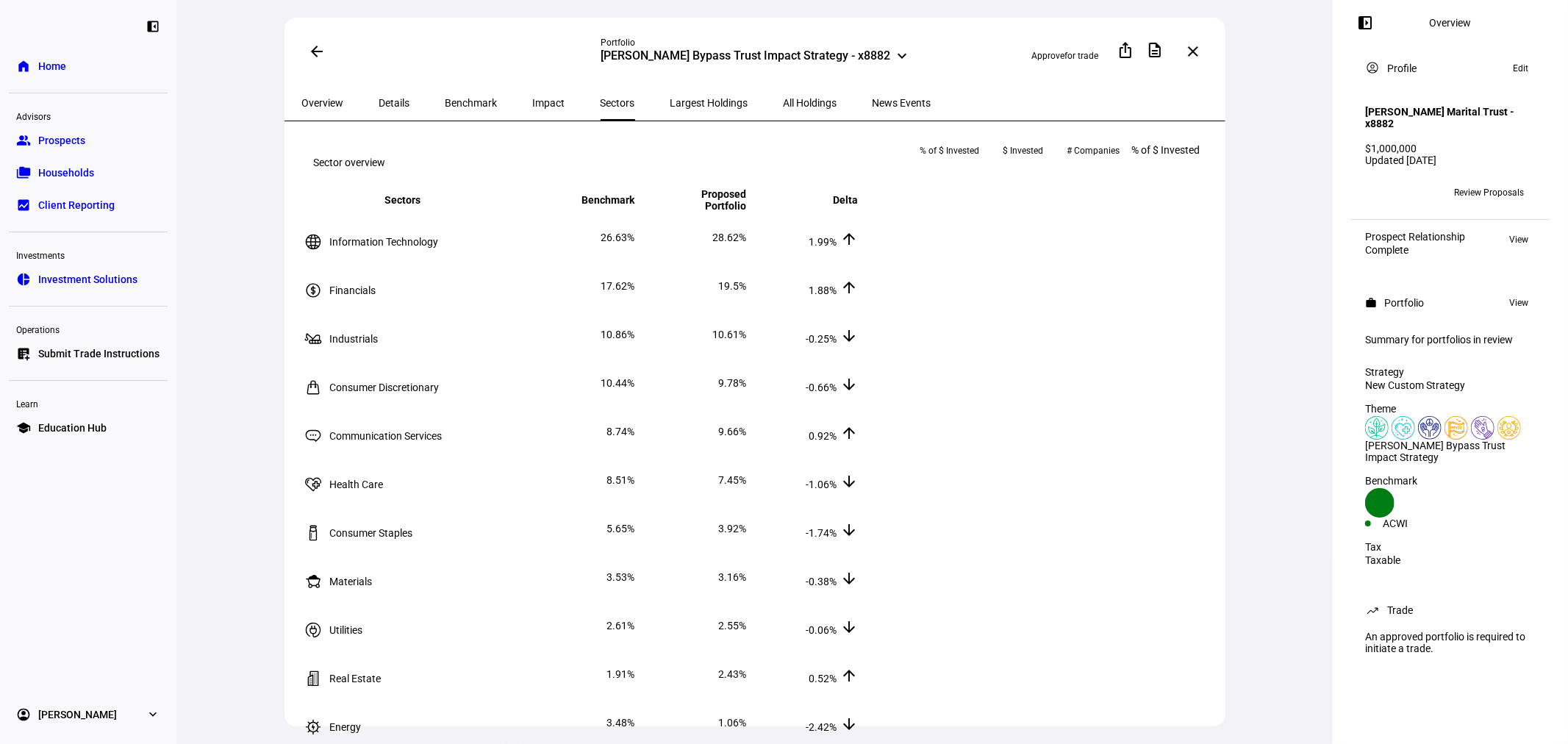
click at [533, 100] on span "Impact" at bounding box center [549, 103] width 32 height 10
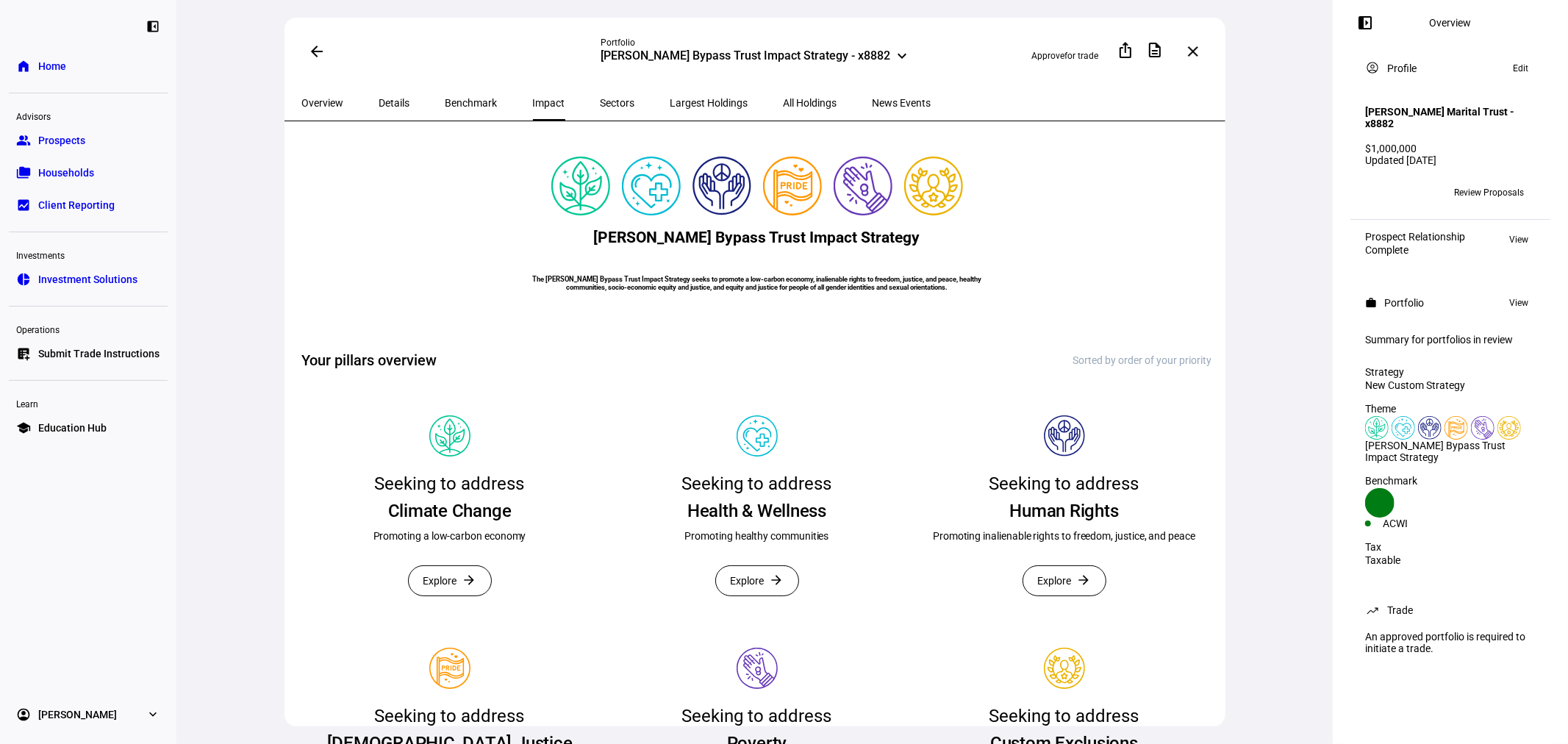
click at [784, 98] on span "All Holdings" at bounding box center [810, 103] width 54 height 10
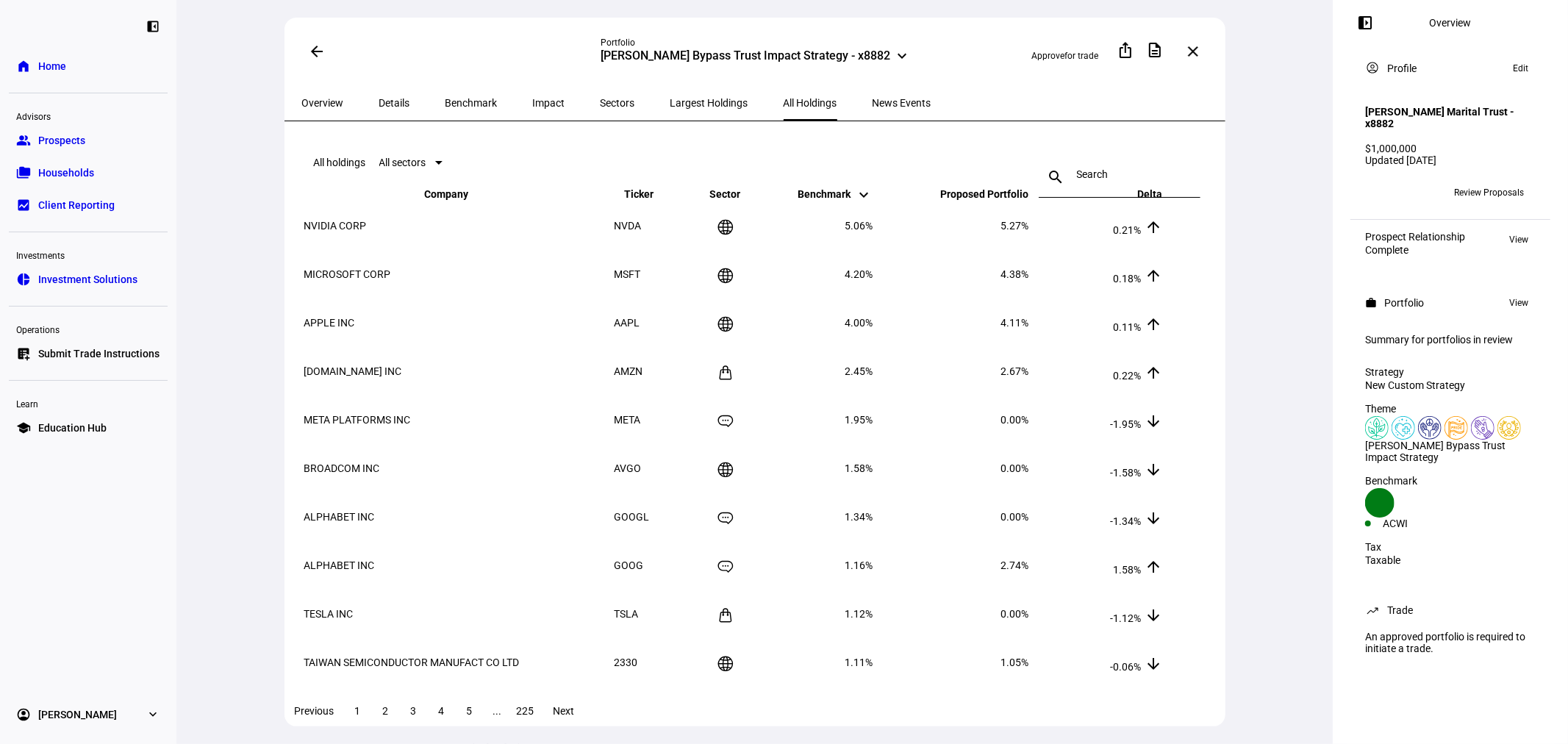
click at [1162, 209] on mat-icon "keyboard_arrow_up" at bounding box center [1154, 200] width 18 height 18
click at [1155, 200] on th "Delta keyboard_arrow_down keyboard_arrow_up" at bounding box center [1097, 193] width 133 height 13
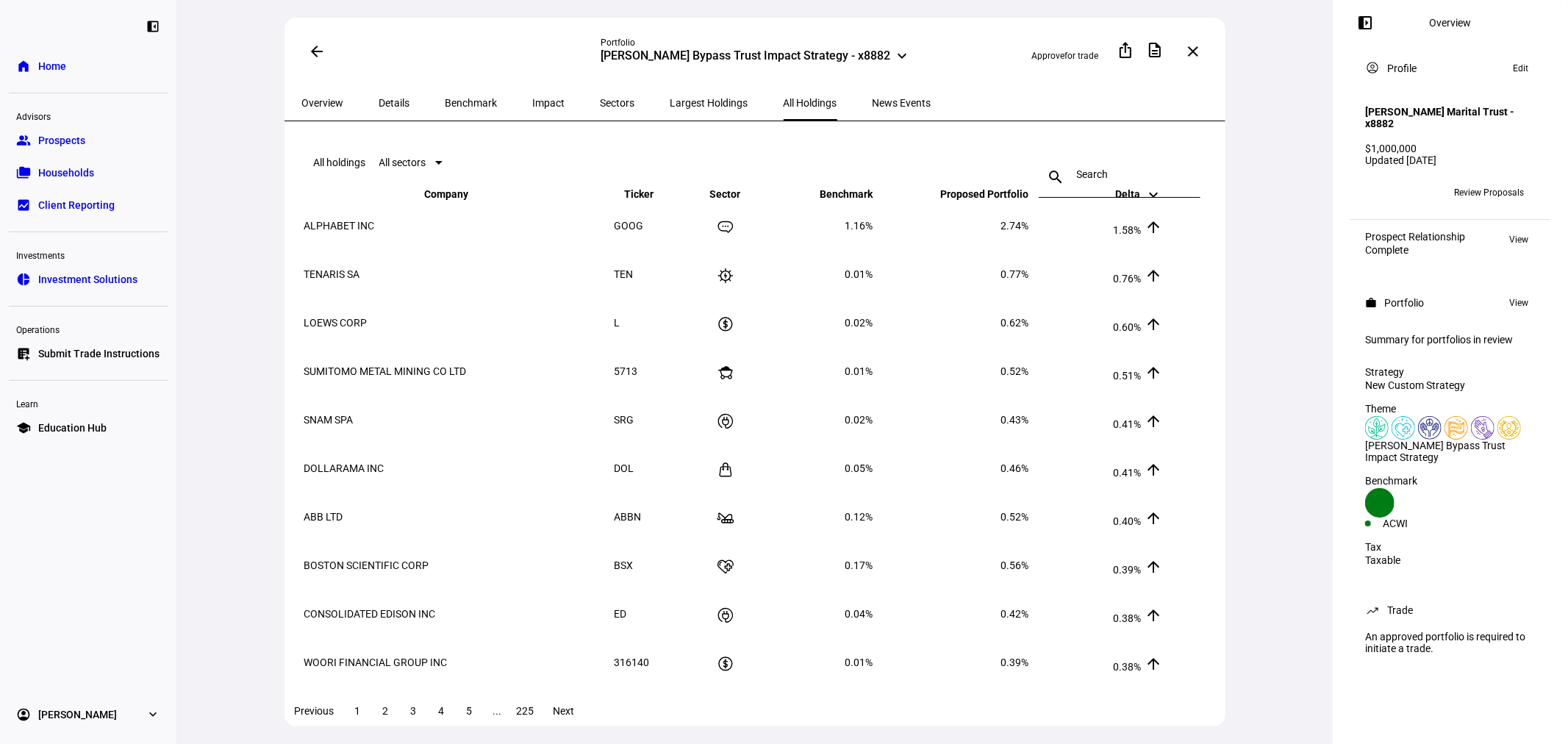
click at [1150, 200] on span "Delta keyboard_arrow_down keyboard_arrow_up" at bounding box center [1139, 194] width 47 height 12
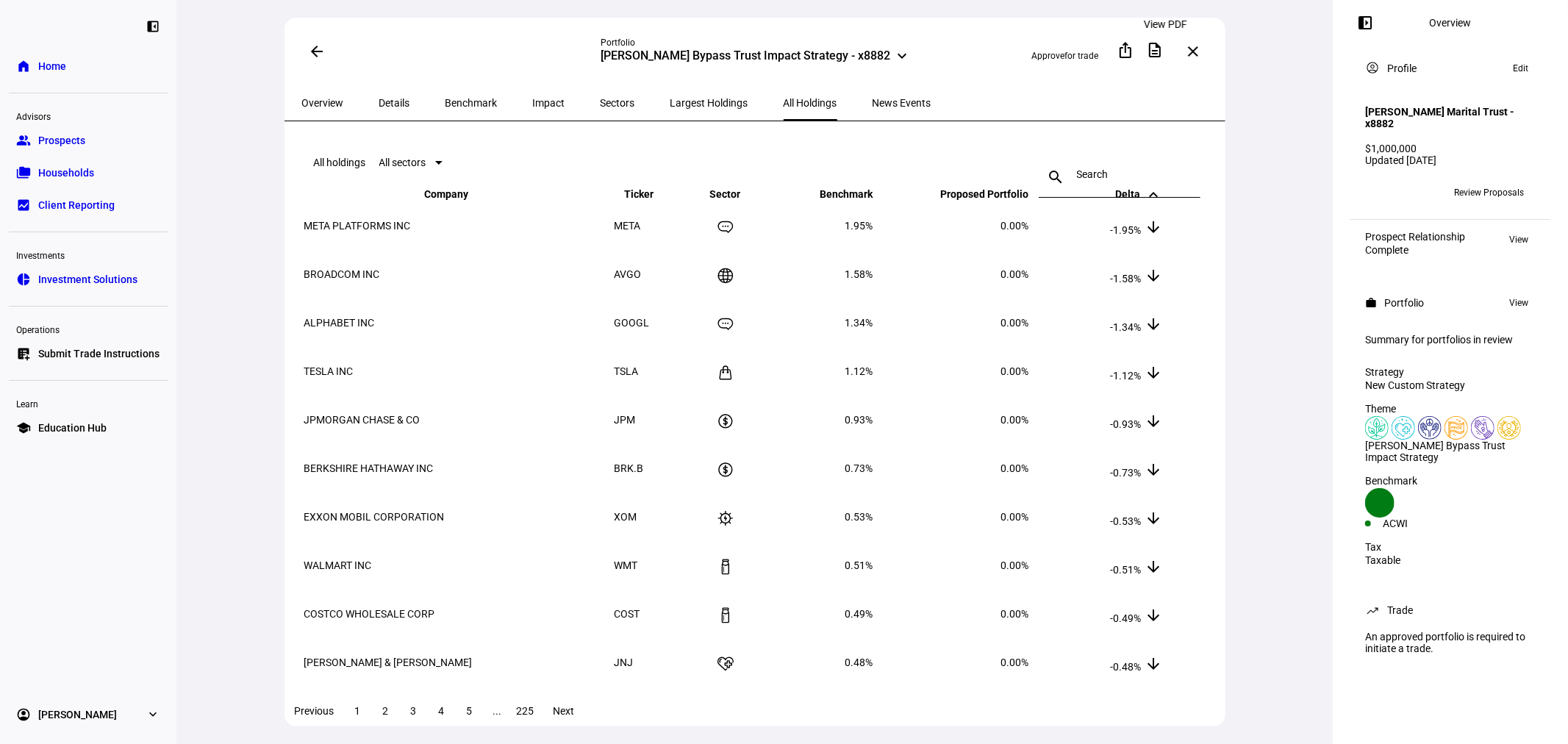
click at [1162, 49] on mat-icon "description" at bounding box center [1155, 50] width 18 height 18
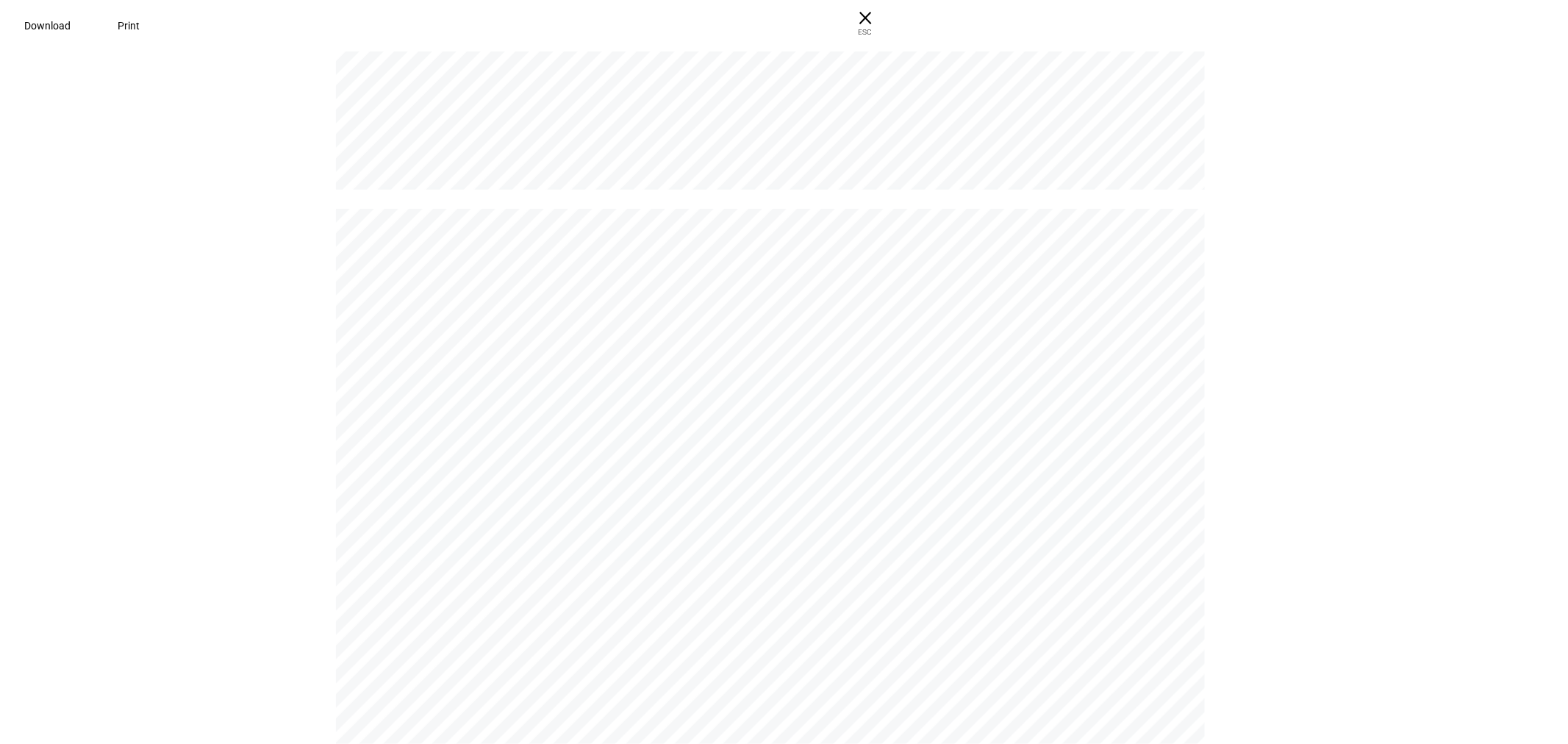
scroll to position [13019, 0]
click at [882, 27] on span "ESC" at bounding box center [858, 27] width 47 height 22
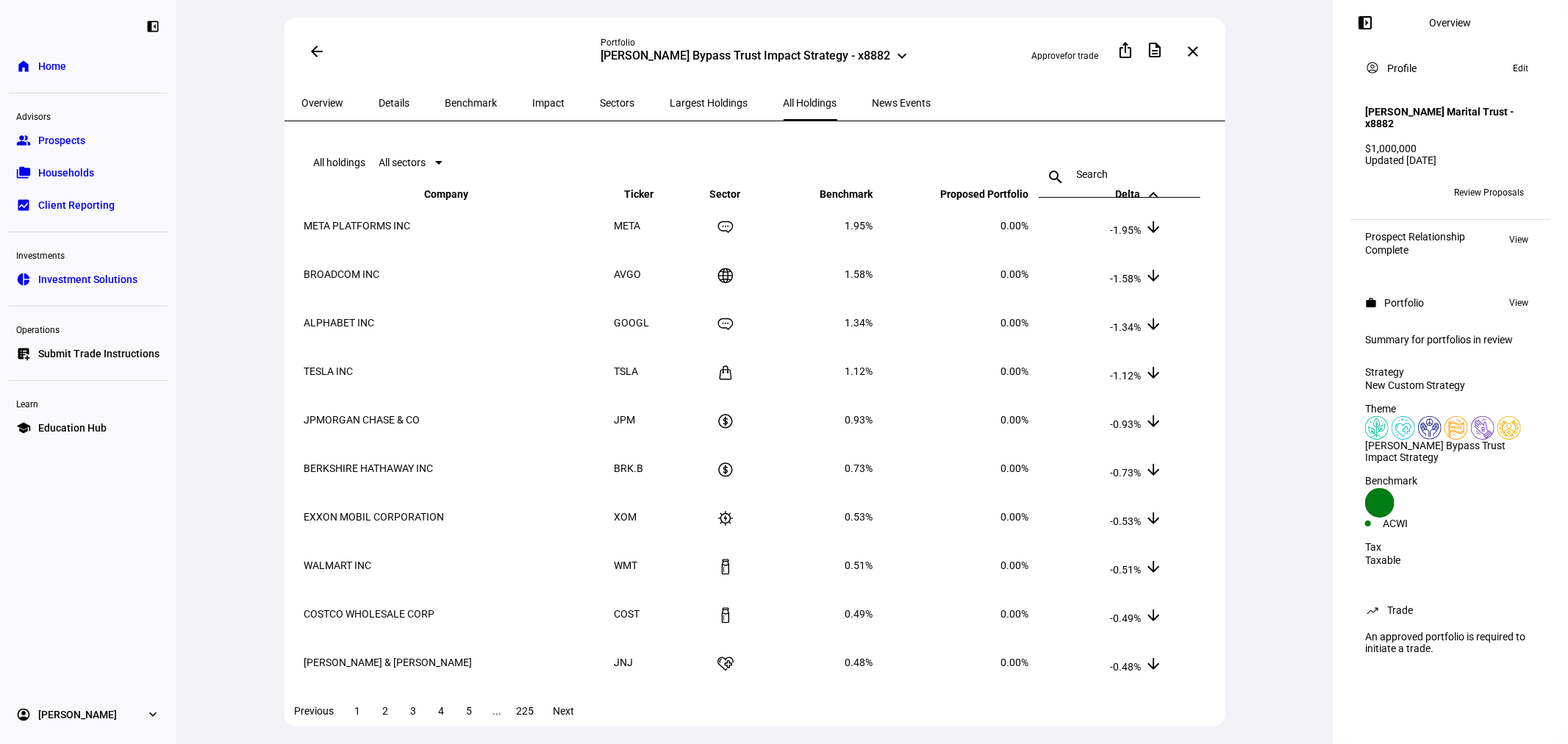
click at [671, 98] on span "Largest Holdings" at bounding box center [709, 103] width 78 height 10
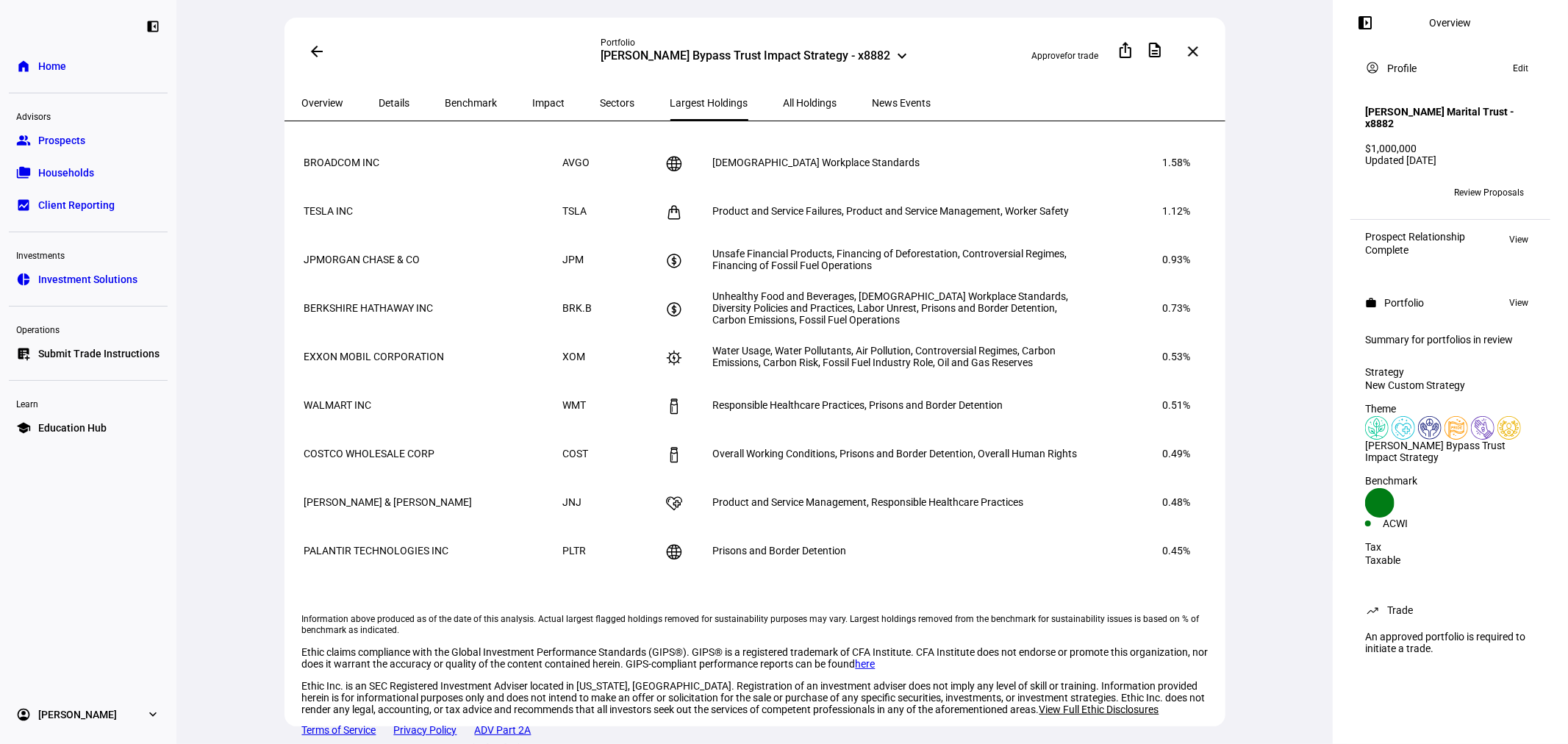
scroll to position [508, 0]
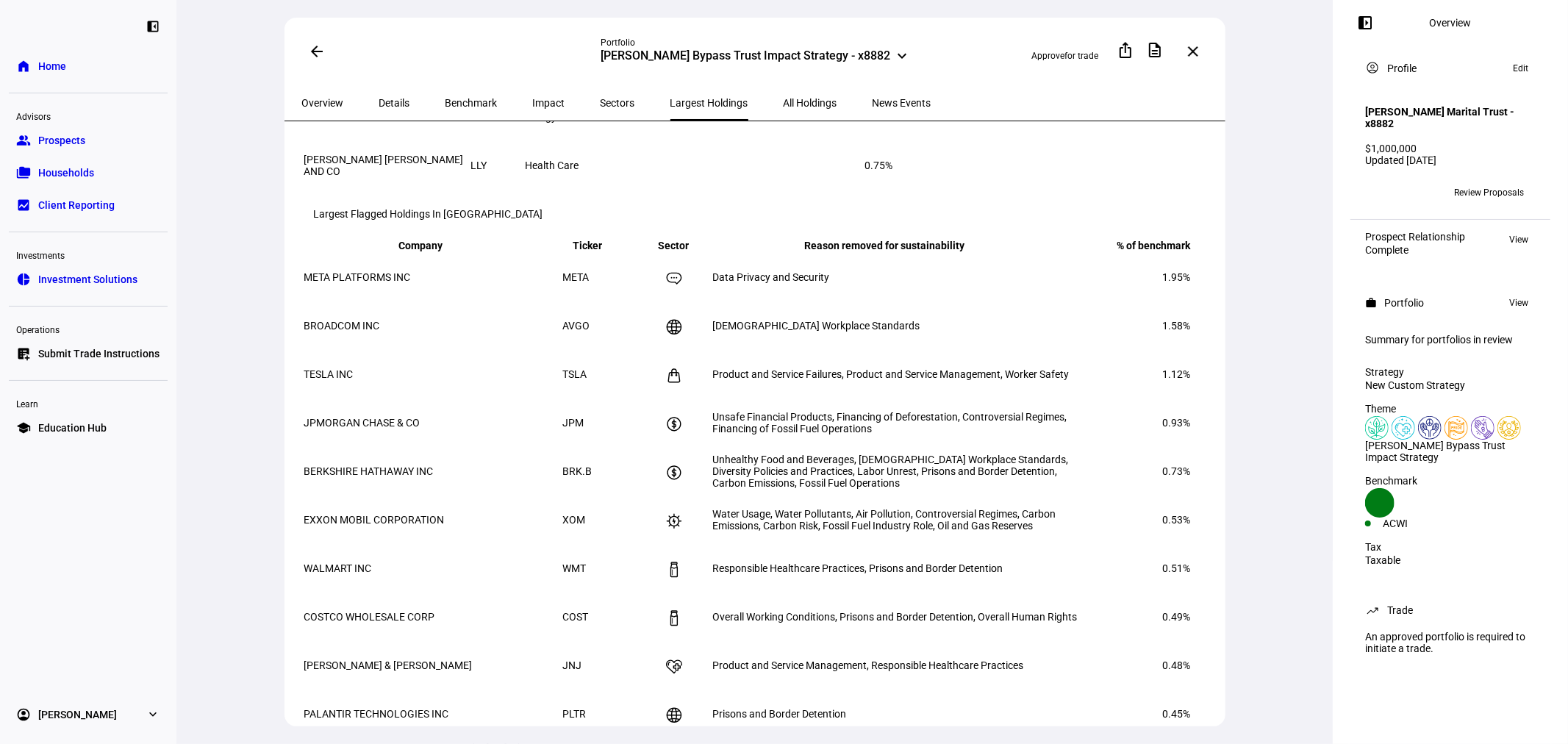
click at [601, 91] on span "Sectors" at bounding box center [618, 103] width 34 height 35
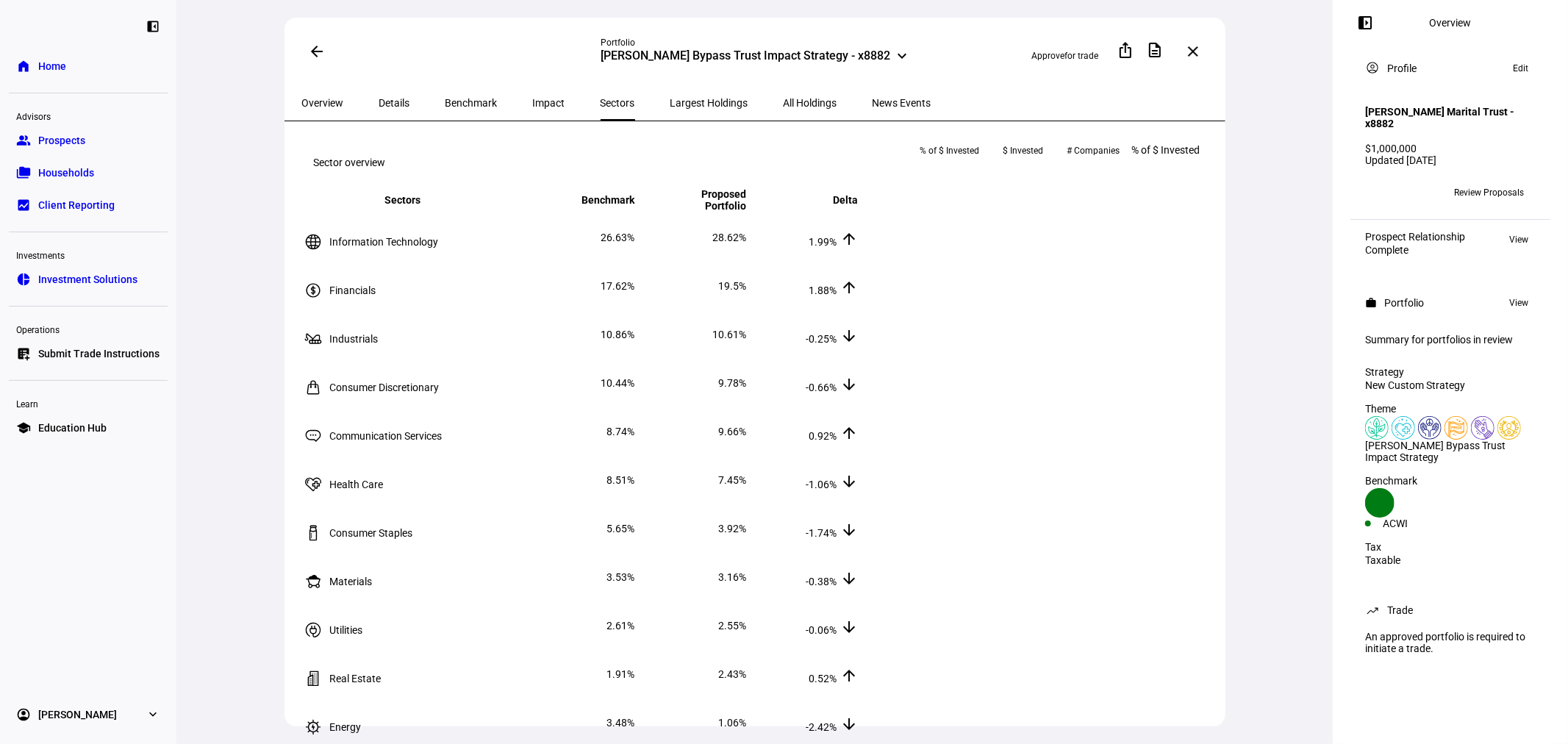
click at [533, 98] on span "Impact" at bounding box center [549, 103] width 32 height 10
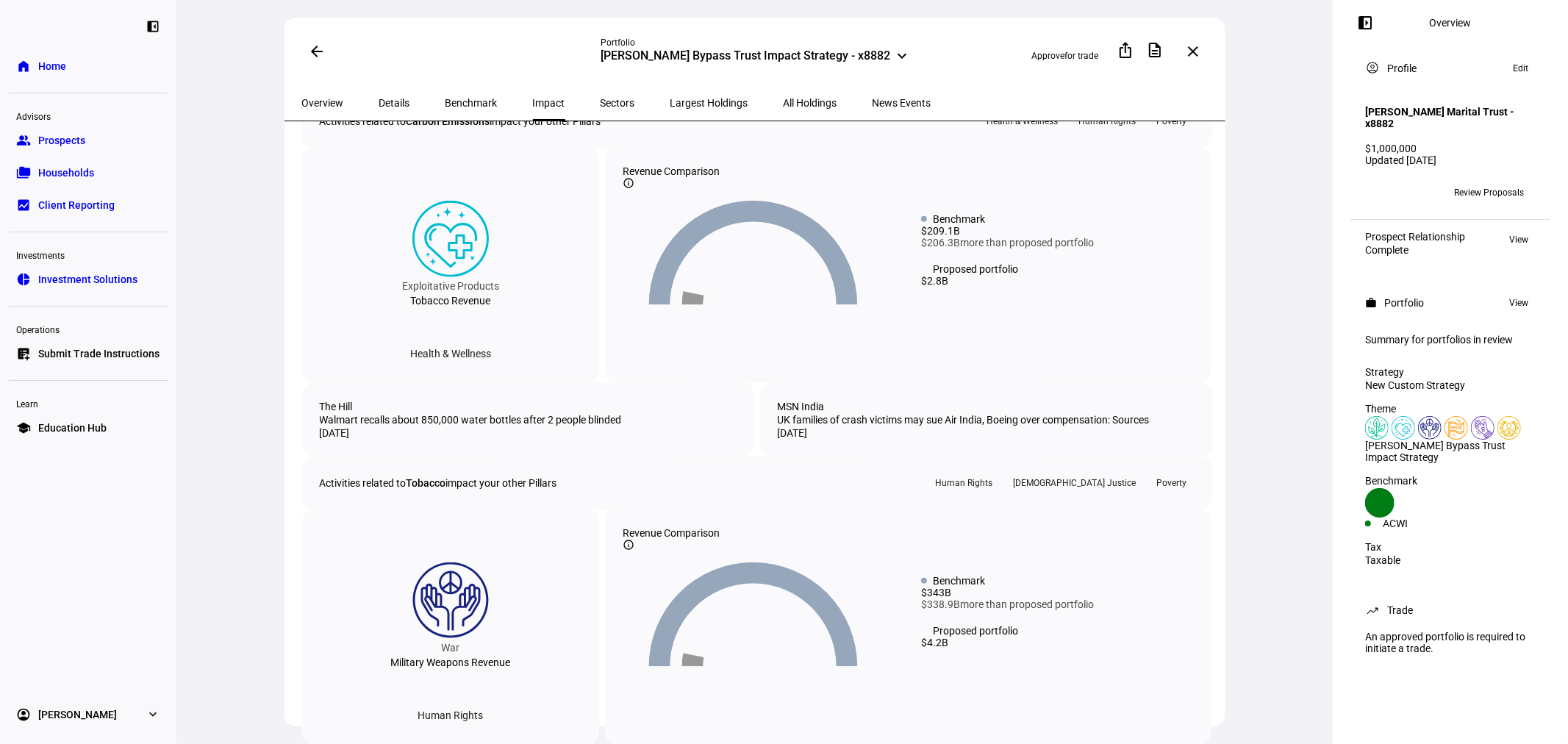
scroll to position [1197, 0]
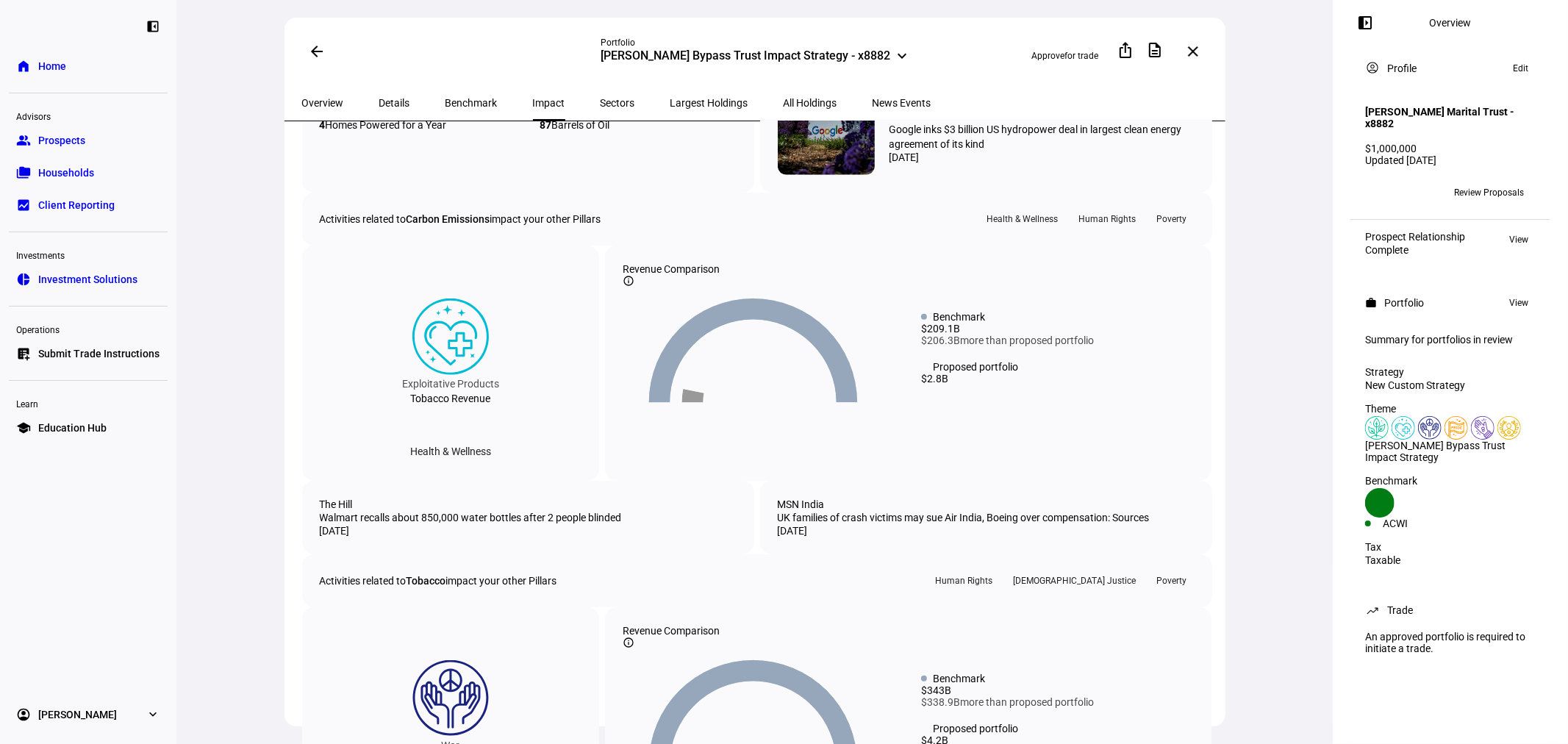
click at [459, 101] on span "Benchmark" at bounding box center [471, 103] width 52 height 10
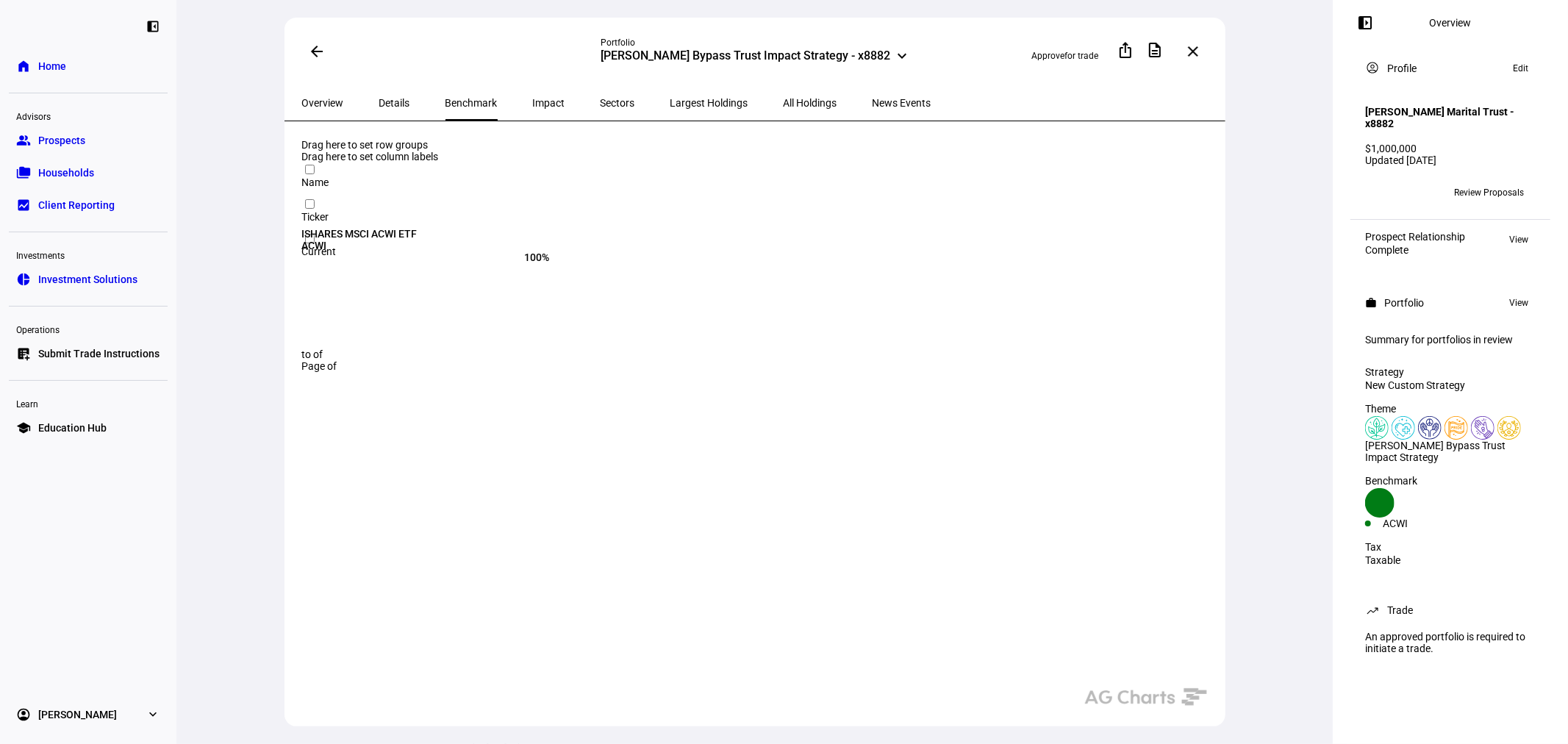
click at [316, 113] on span "Overview" at bounding box center [323, 103] width 42 height 35
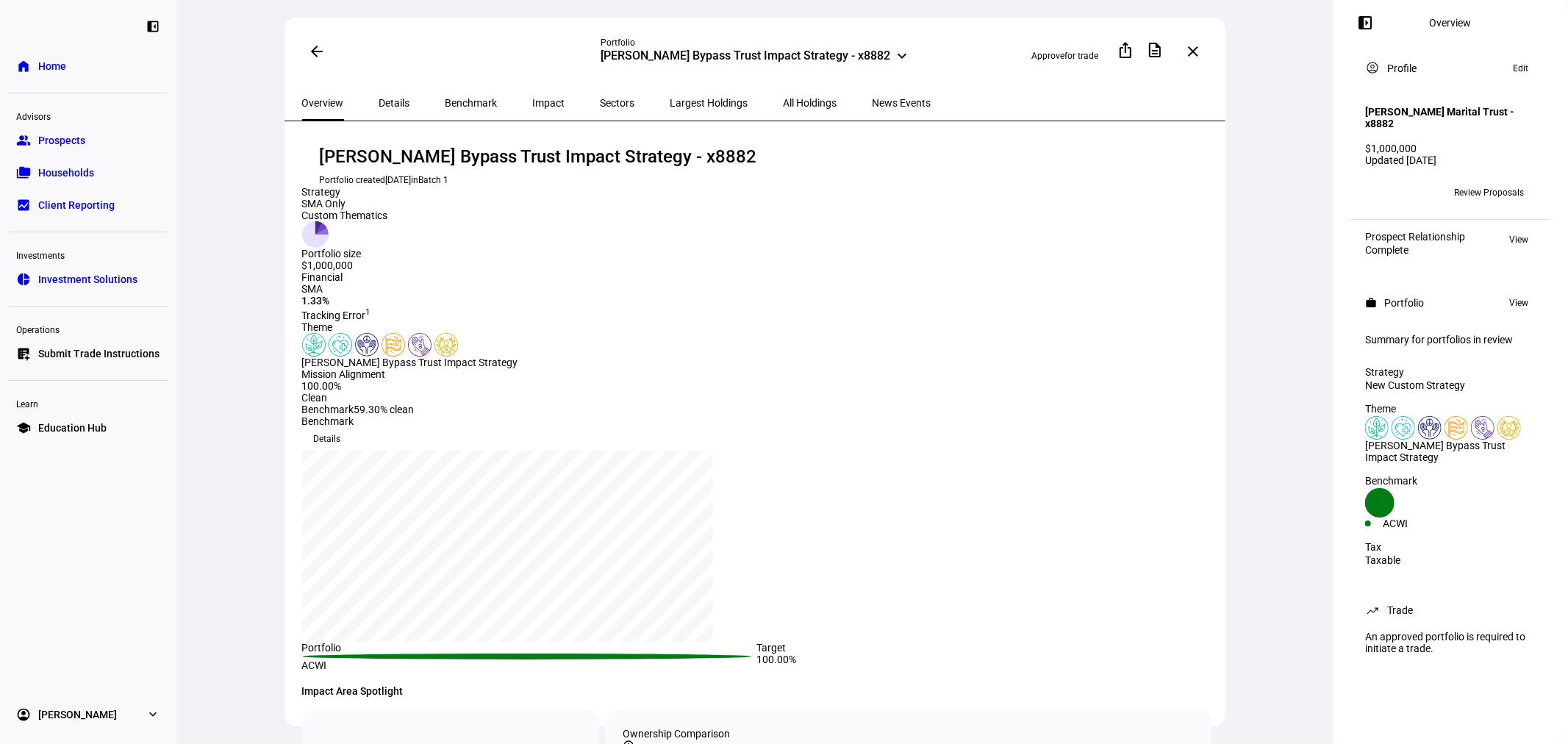
click at [379, 98] on span "Details" at bounding box center [394, 103] width 30 height 10
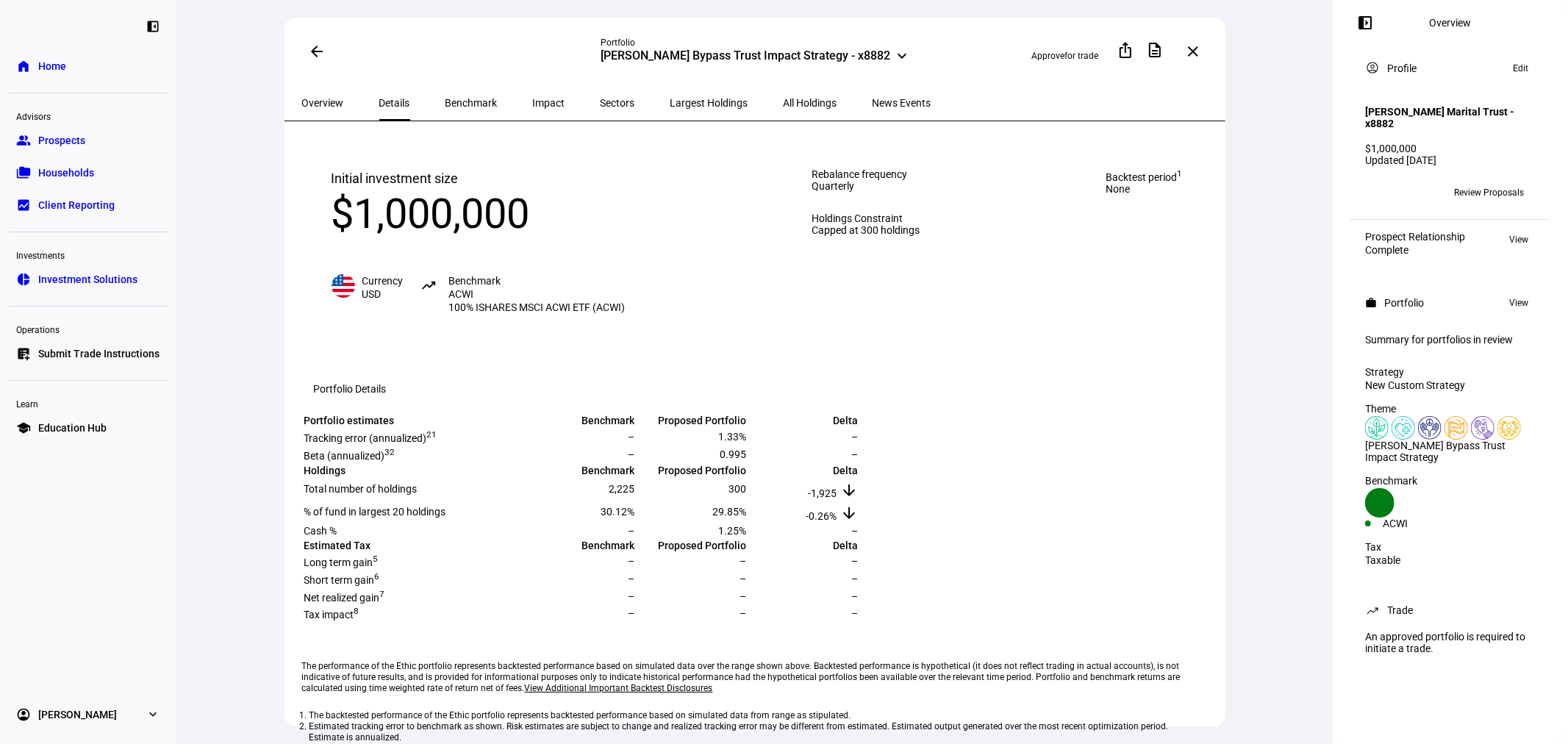
scroll to position [108, 0]
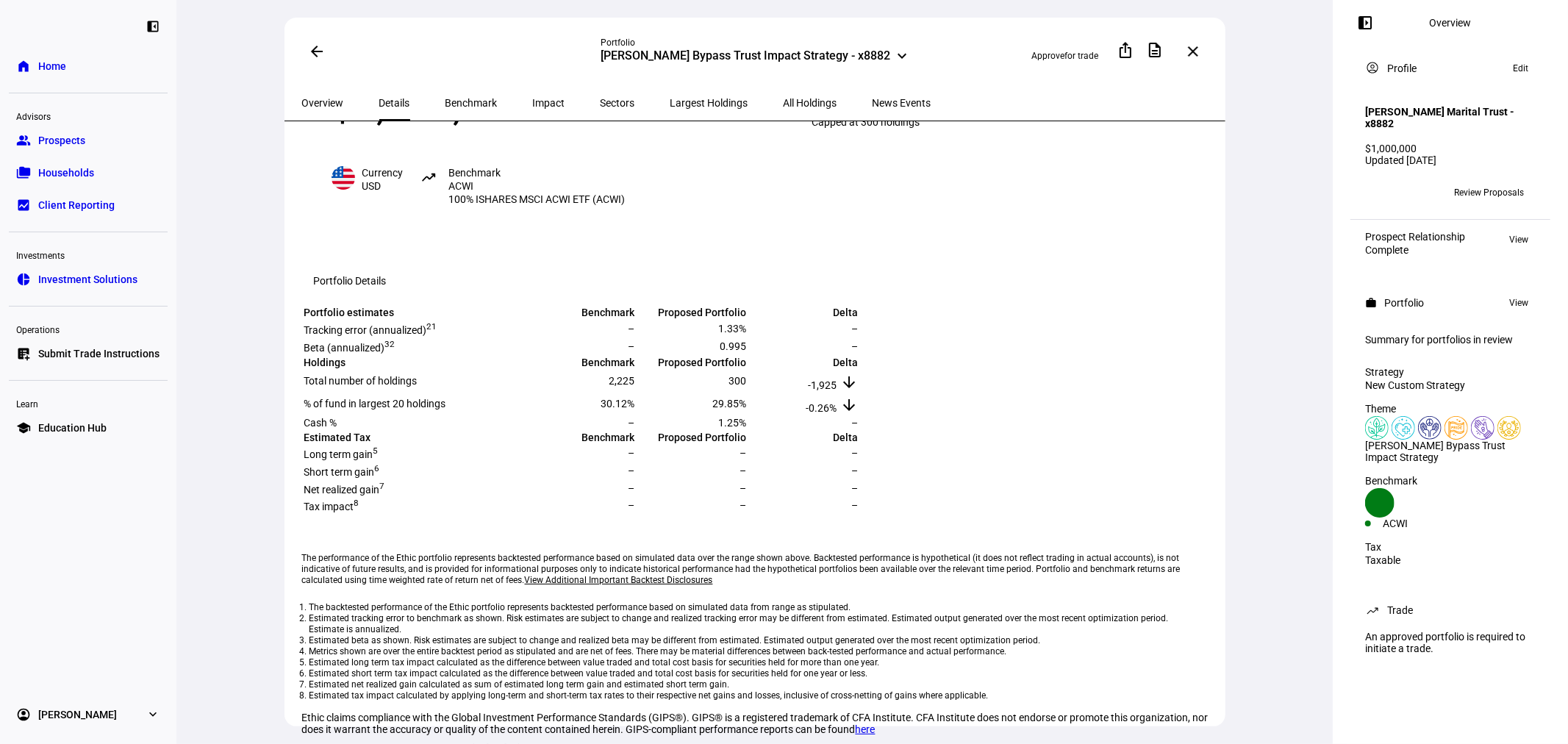
drag, startPoint x: 1004, startPoint y: 463, endPoint x: 1027, endPoint y: 547, distance: 87.1
click at [859, 512] on tbody "Portfolio estimates Benchmark Proposed Portfolio Delta Tracking error (annualiz…" at bounding box center [581, 408] width 556 height 207
click at [747, 444] on td "Proposed Portfolio" at bounding box center [692, 437] width 110 height 13
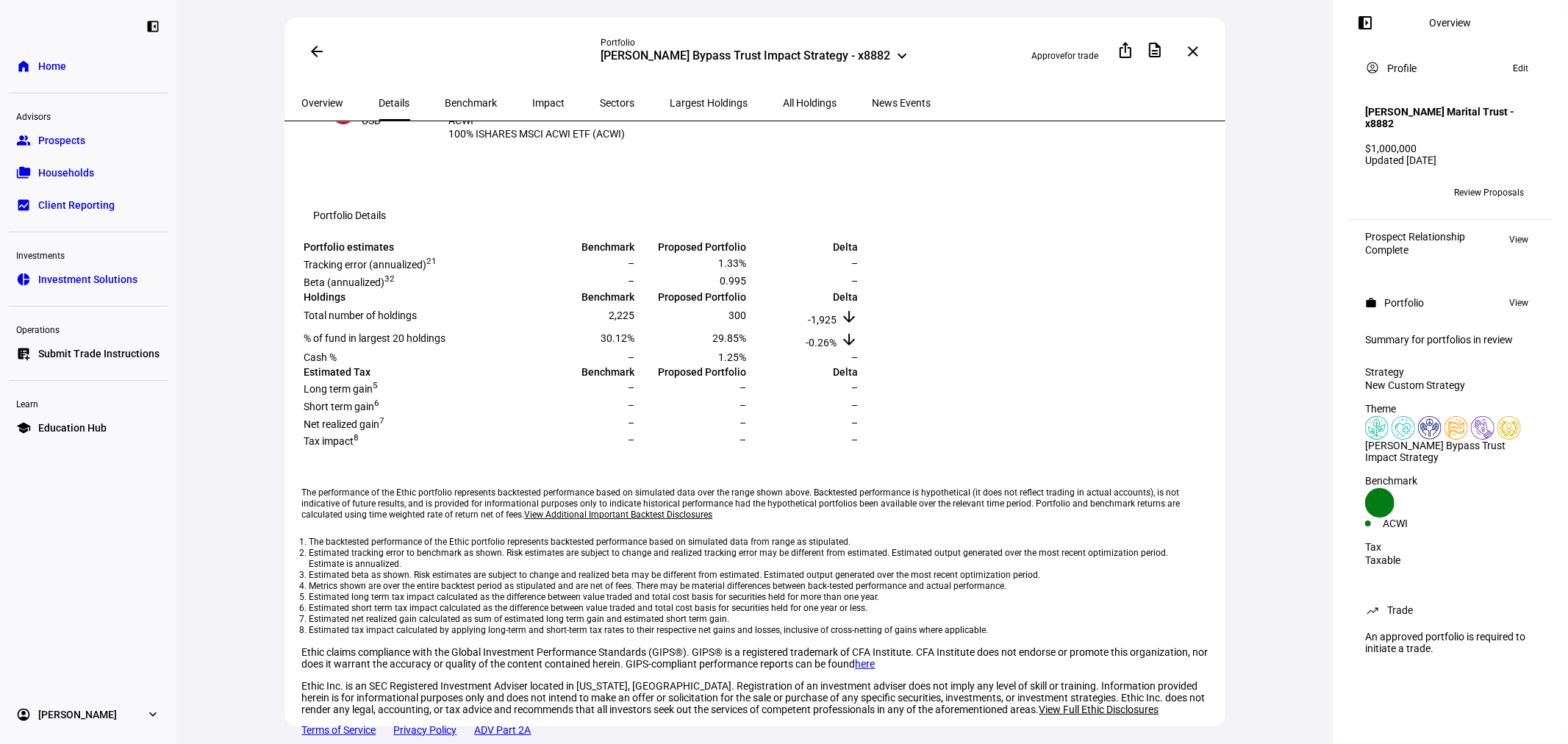
scroll to position [442, 0]
click at [311, 101] on span "Overview" at bounding box center [323, 103] width 42 height 10
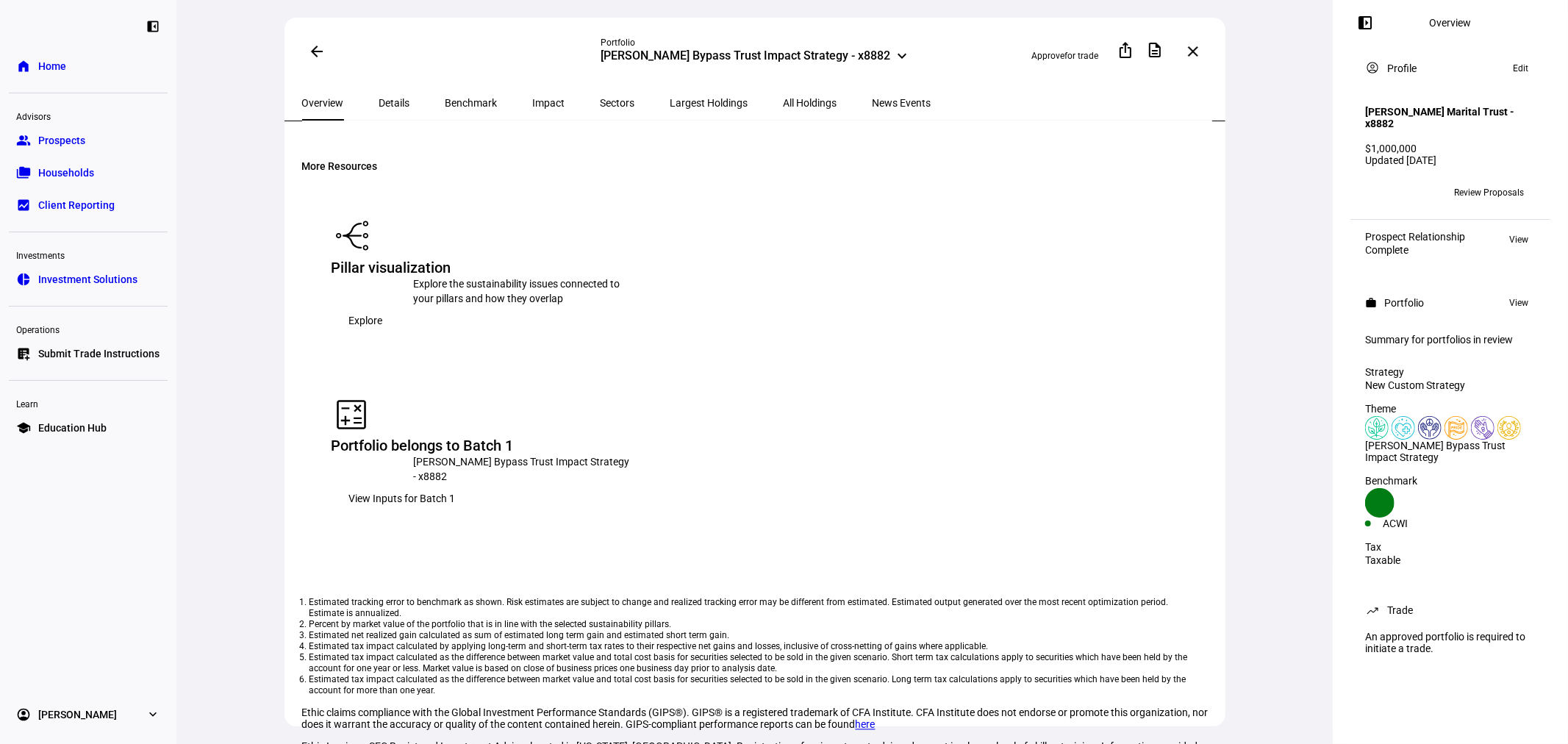
scroll to position [2114, 0]
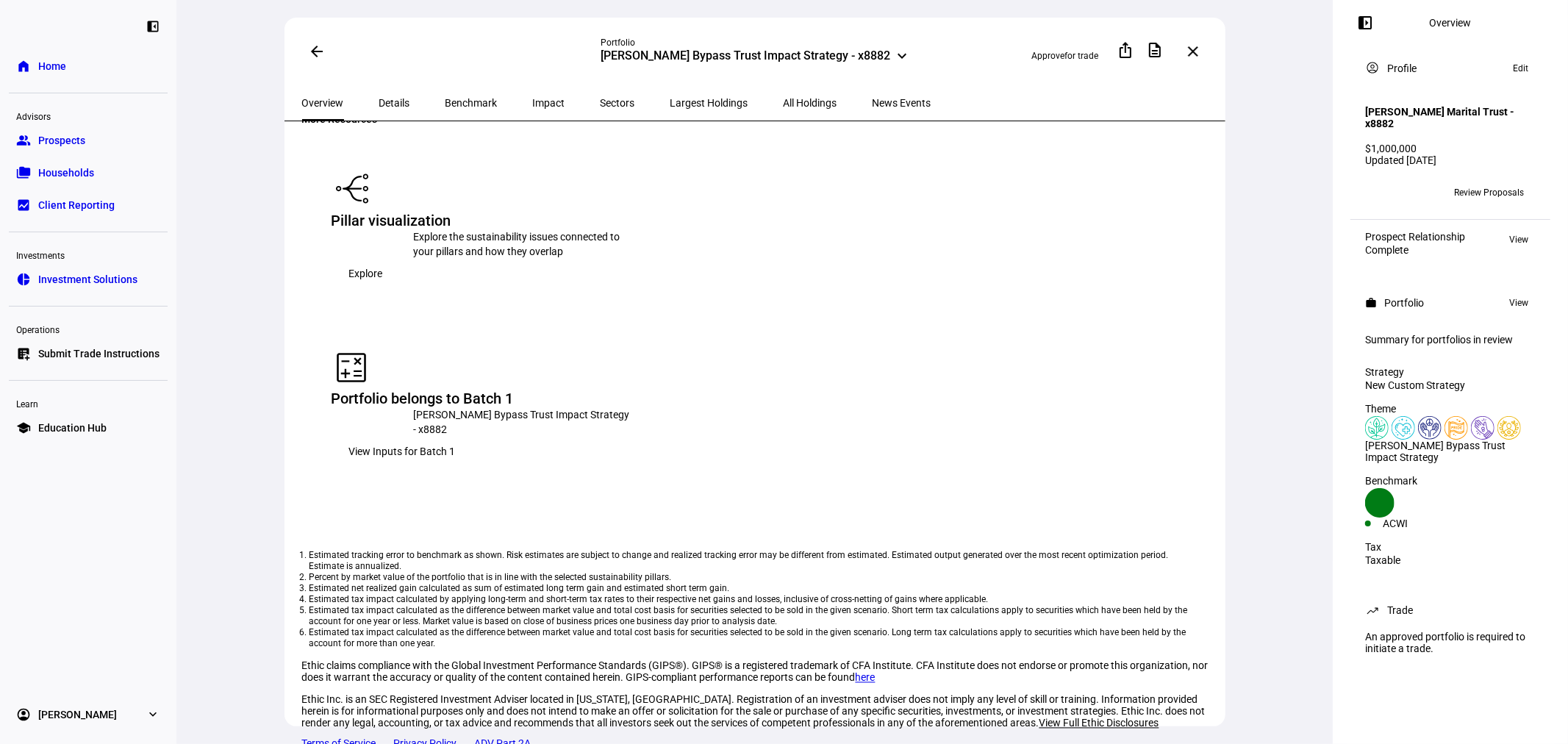
click at [456, 437] on span "View Inputs for Batch 1" at bounding box center [403, 452] width 107 height 29
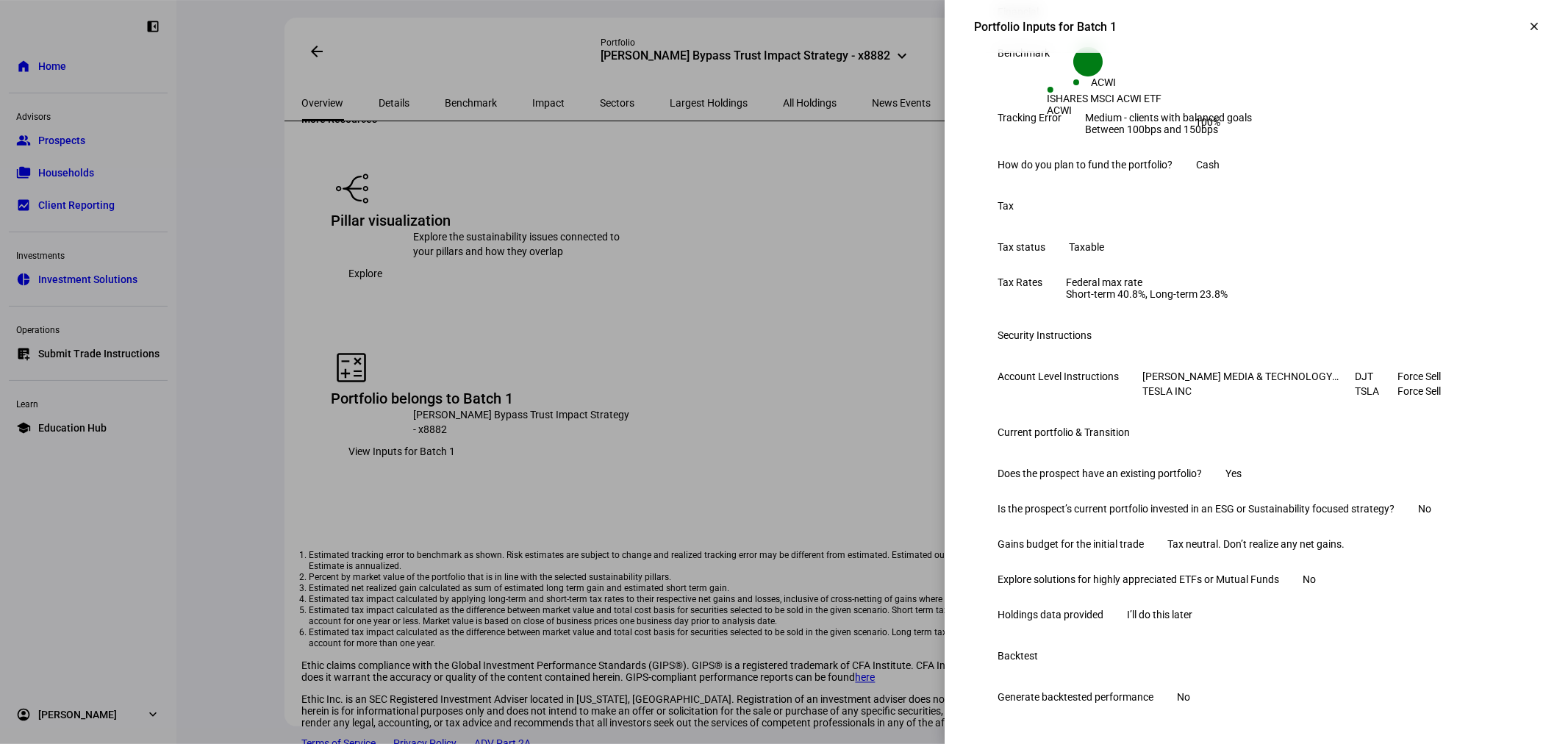
scroll to position [666, 0]
drag, startPoint x: 1314, startPoint y: 662, endPoint x: 1273, endPoint y: 366, distance: 298.8
click at [1273, 366] on div "Submitted [DATE] by [PERSON_NAME] Investment Strategy Strategy Name New Custom …" at bounding box center [1256, 216] width 565 height 996
click at [1324, 526] on eth-form-table-row "Gains budget for the initial trade Tax neutral. Don’t realize any net gains." at bounding box center [1256, 544] width 565 height 35
drag, startPoint x: 1332, startPoint y: 566, endPoint x: 1232, endPoint y: 417, distance: 179.4
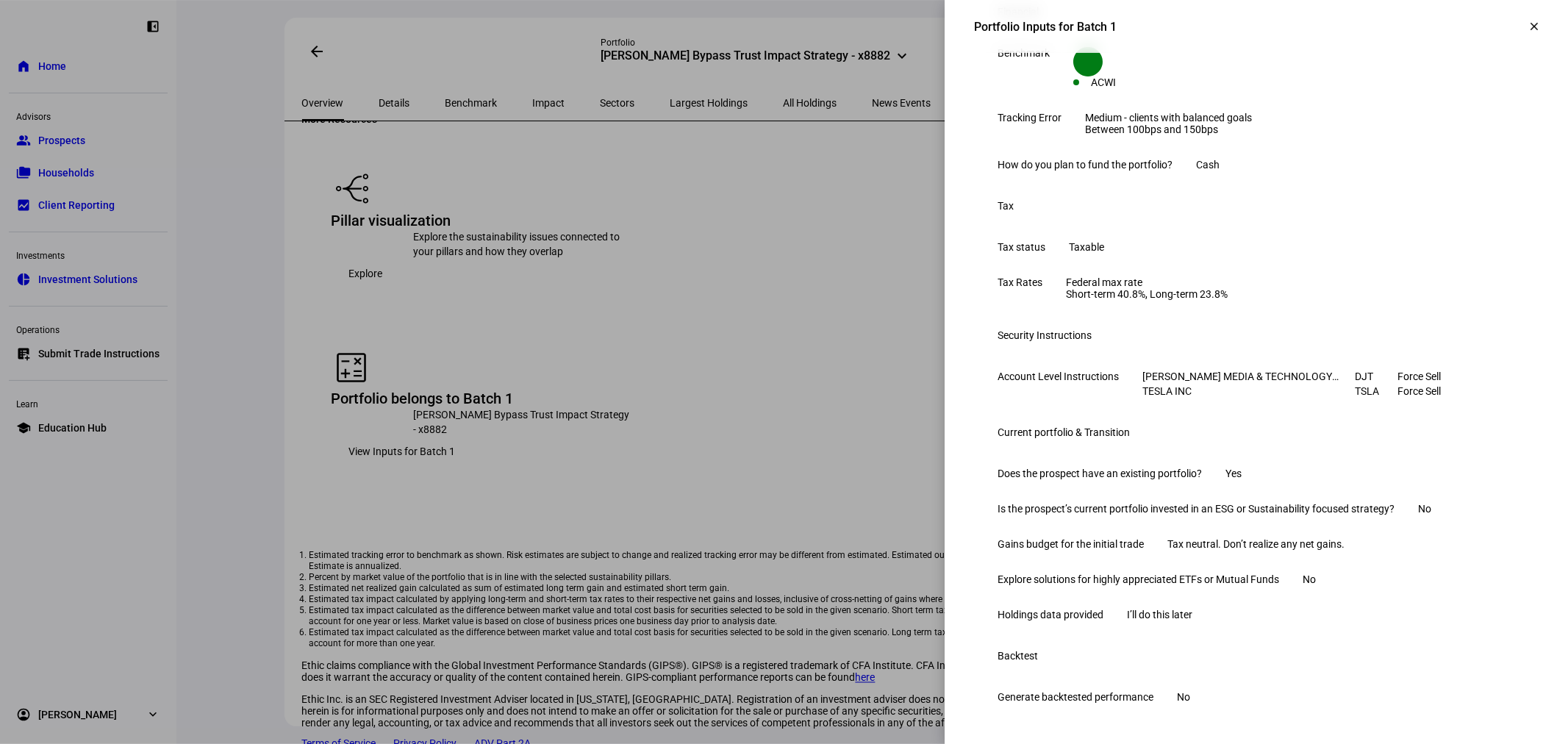
click at [1233, 455] on div "Does the prospect have an existing portfolio? Yes Is the prospect’s current por…" at bounding box center [1256, 544] width 565 height 177
click at [1232, 491] on eth-form-table-row "Is the prospect’s current portfolio invested in an ESG or Sustainability focuse…" at bounding box center [1256, 508] width 565 height 35
click at [1527, 30] on mat-icon "clear" at bounding box center [1533, 26] width 13 height 13
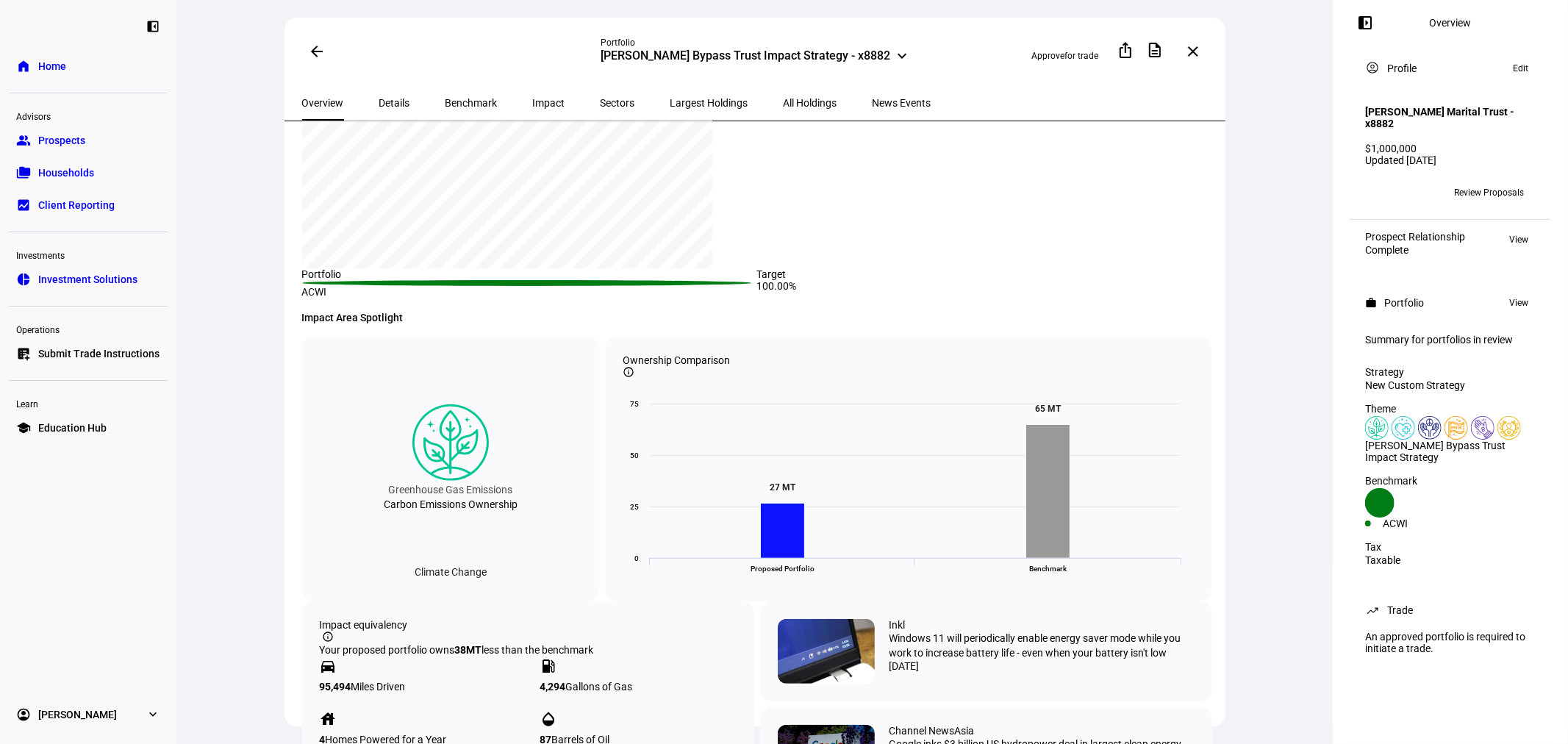
scroll to position [0, 0]
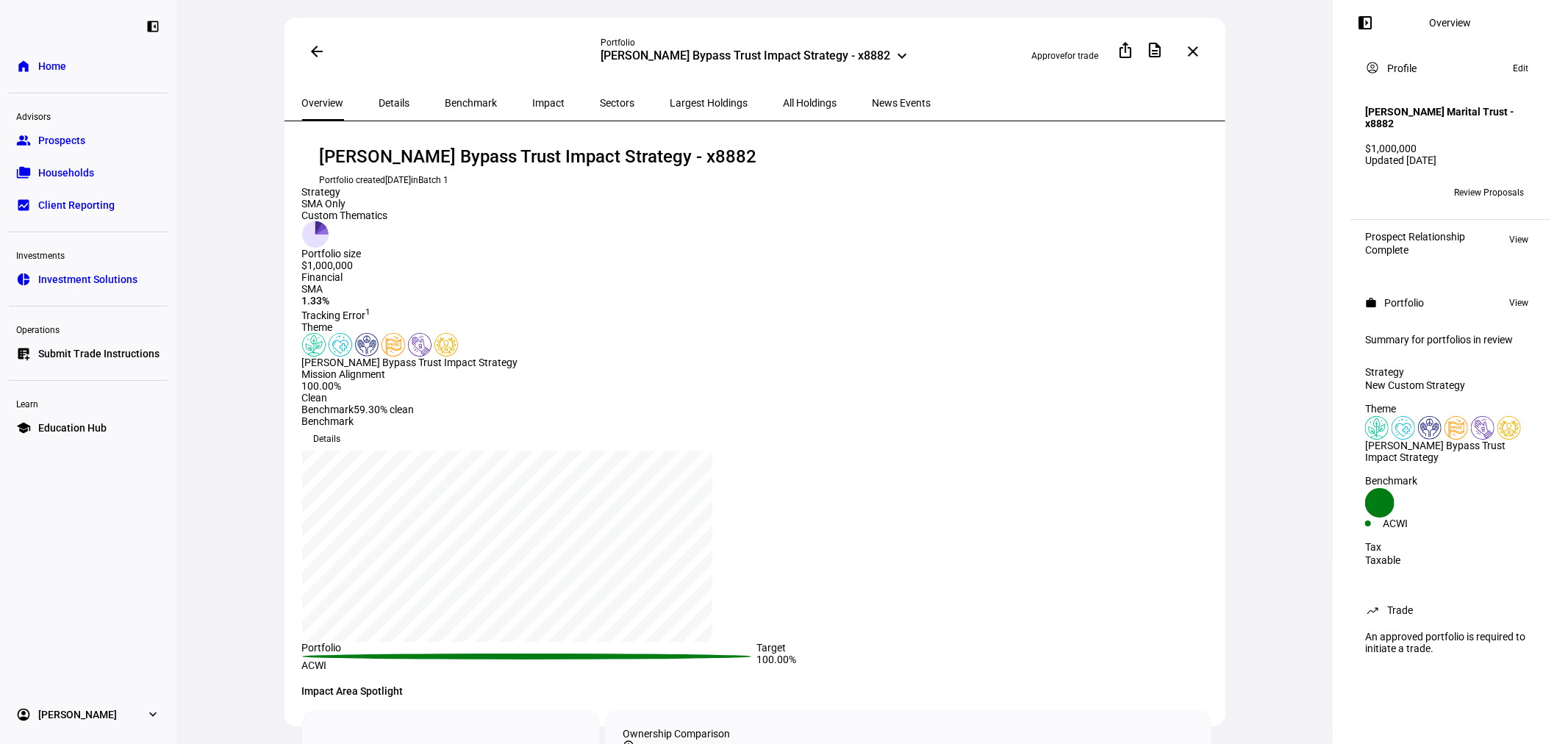
click at [1290, 232] on div "arrow_back Portfolio [PERSON_NAME] Bypass Trust Impact Strategy - x8882 keyboar…" at bounding box center [754, 372] width 1156 height 744
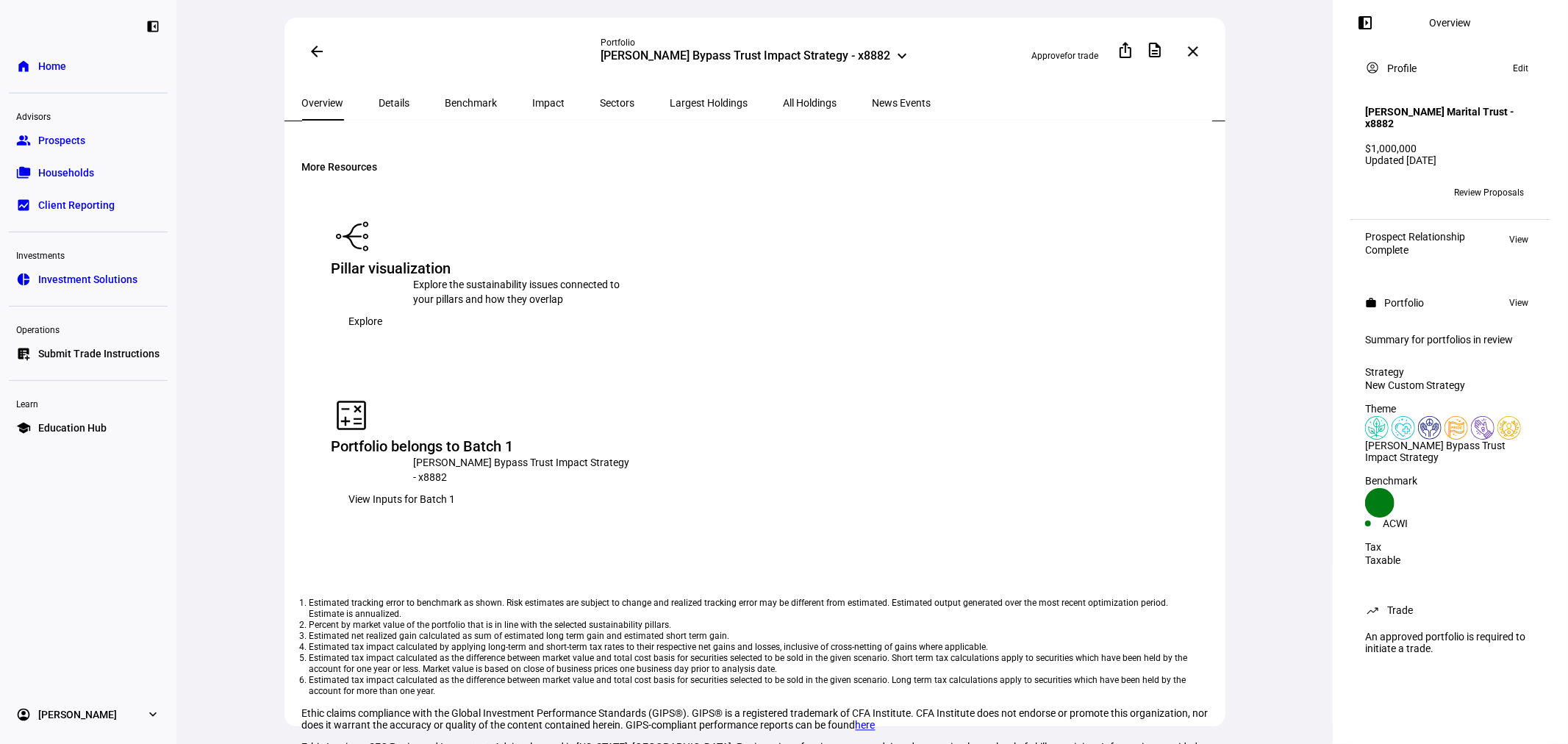
scroll to position [2067, 0]
click at [456, 484] on span "View Inputs for Batch 1" at bounding box center [403, 499] width 107 height 29
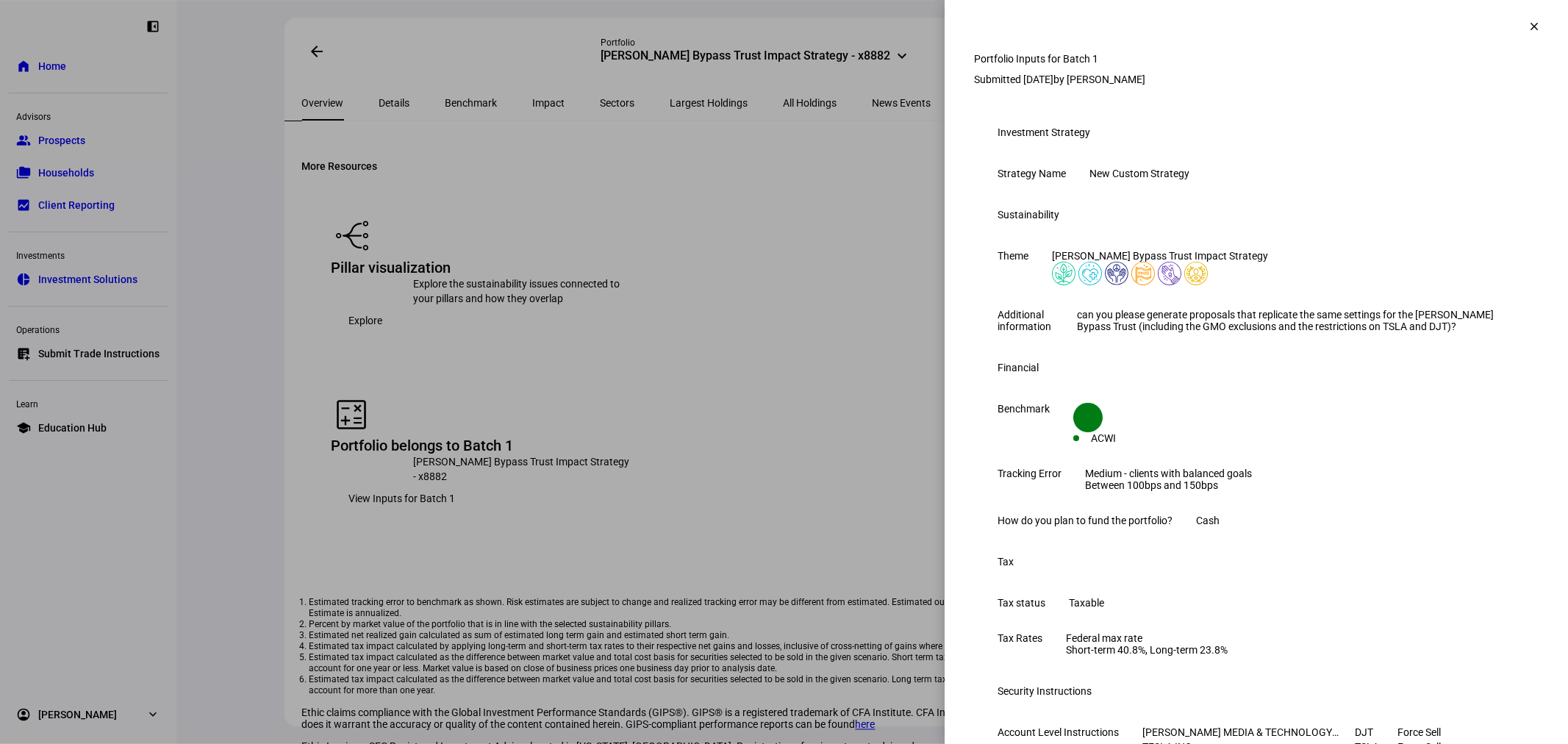
click at [1305, 391] on div "Financial" at bounding box center [1256, 367] width 565 height 47
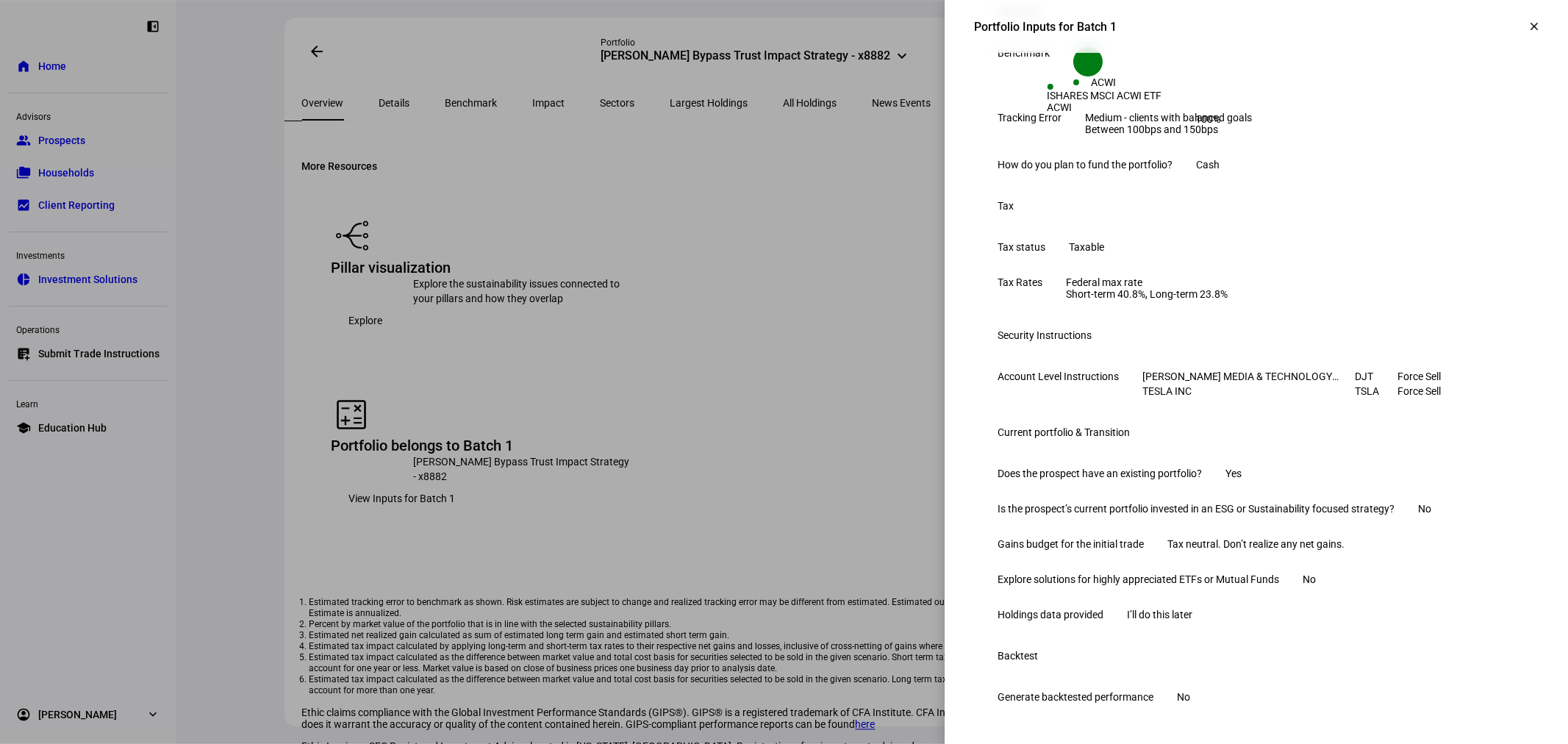
scroll to position [666, 0]
drag, startPoint x: 1314, startPoint y: 565, endPoint x: 1009, endPoint y: 346, distance: 375.5
click at [974, 408] on eth-form-section "Current portfolio & Transition Does the prospect have an existing portfolio? Ye…" at bounding box center [1256, 520] width 565 height 224
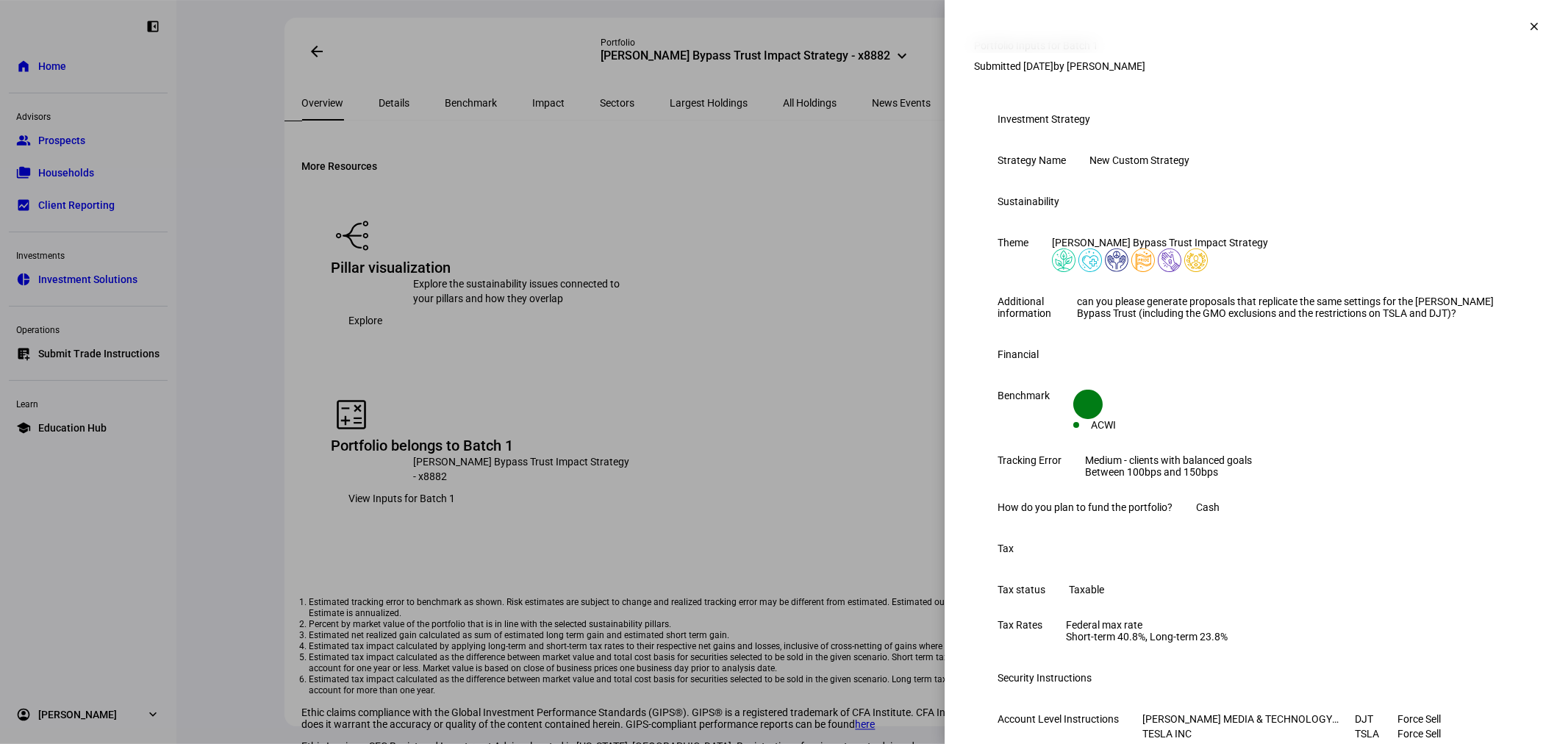
scroll to position [0, 0]
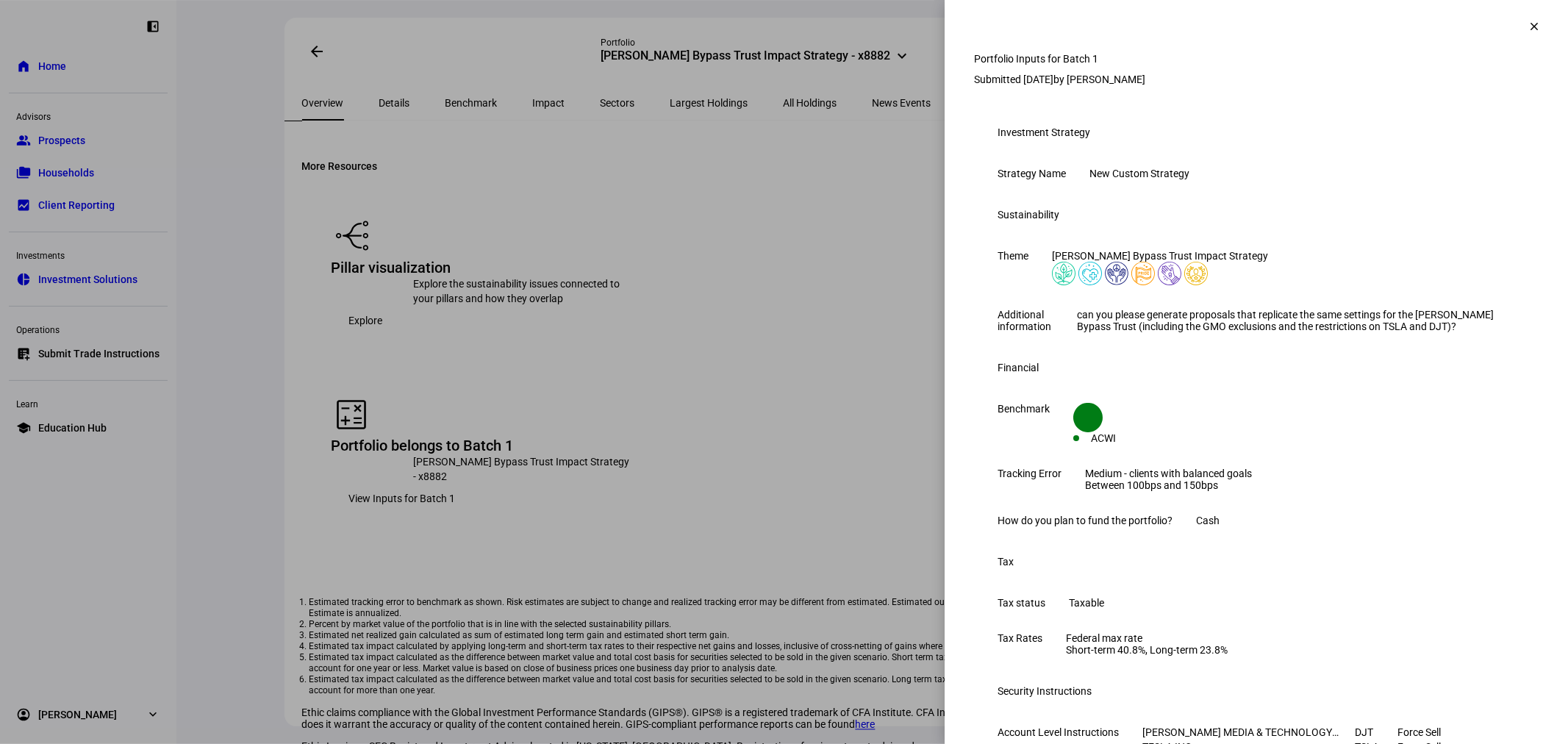
click at [1516, 32] on span at bounding box center [1534, 27] width 35 height 35
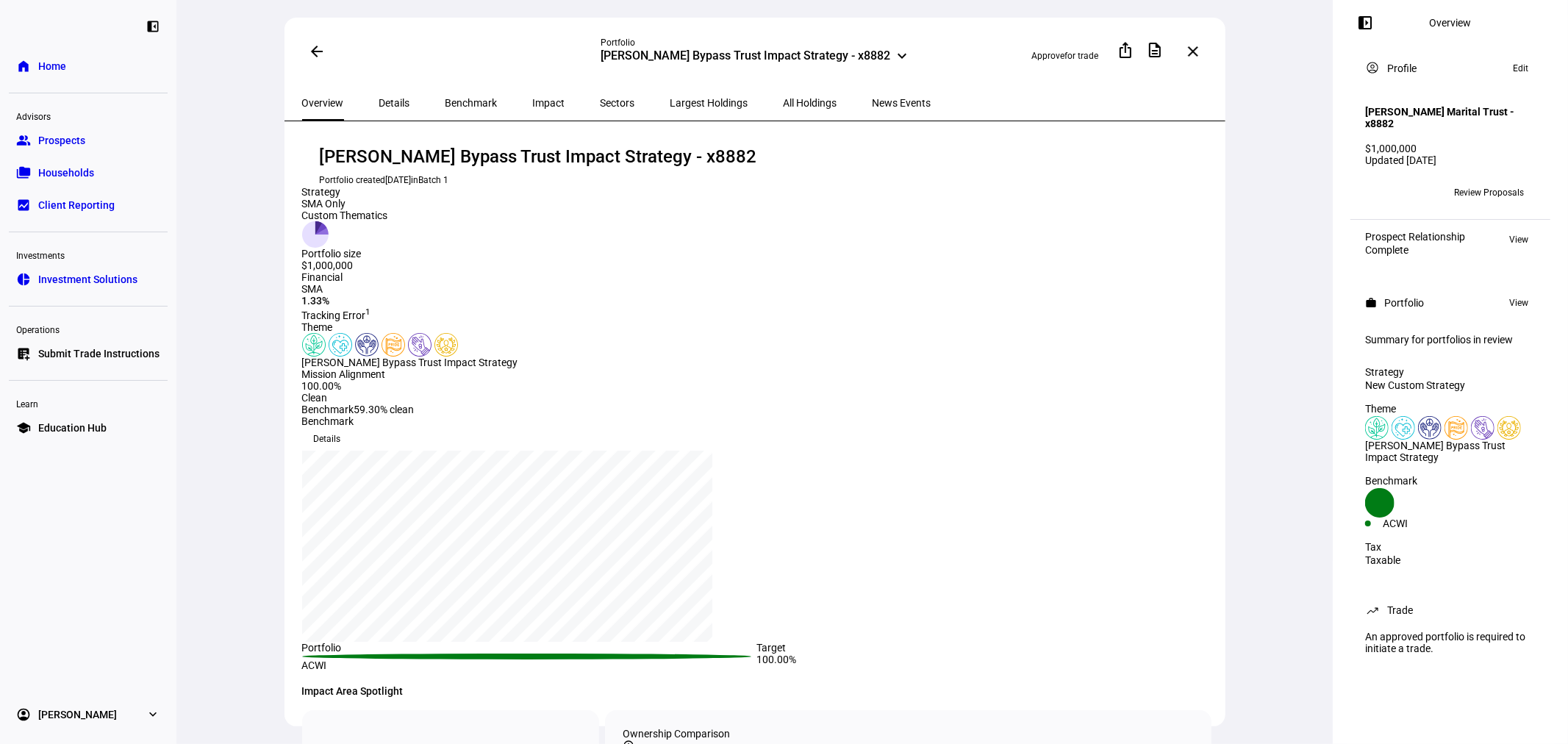
click at [318, 55] on mat-icon "arrow_back" at bounding box center [317, 51] width 18 height 18
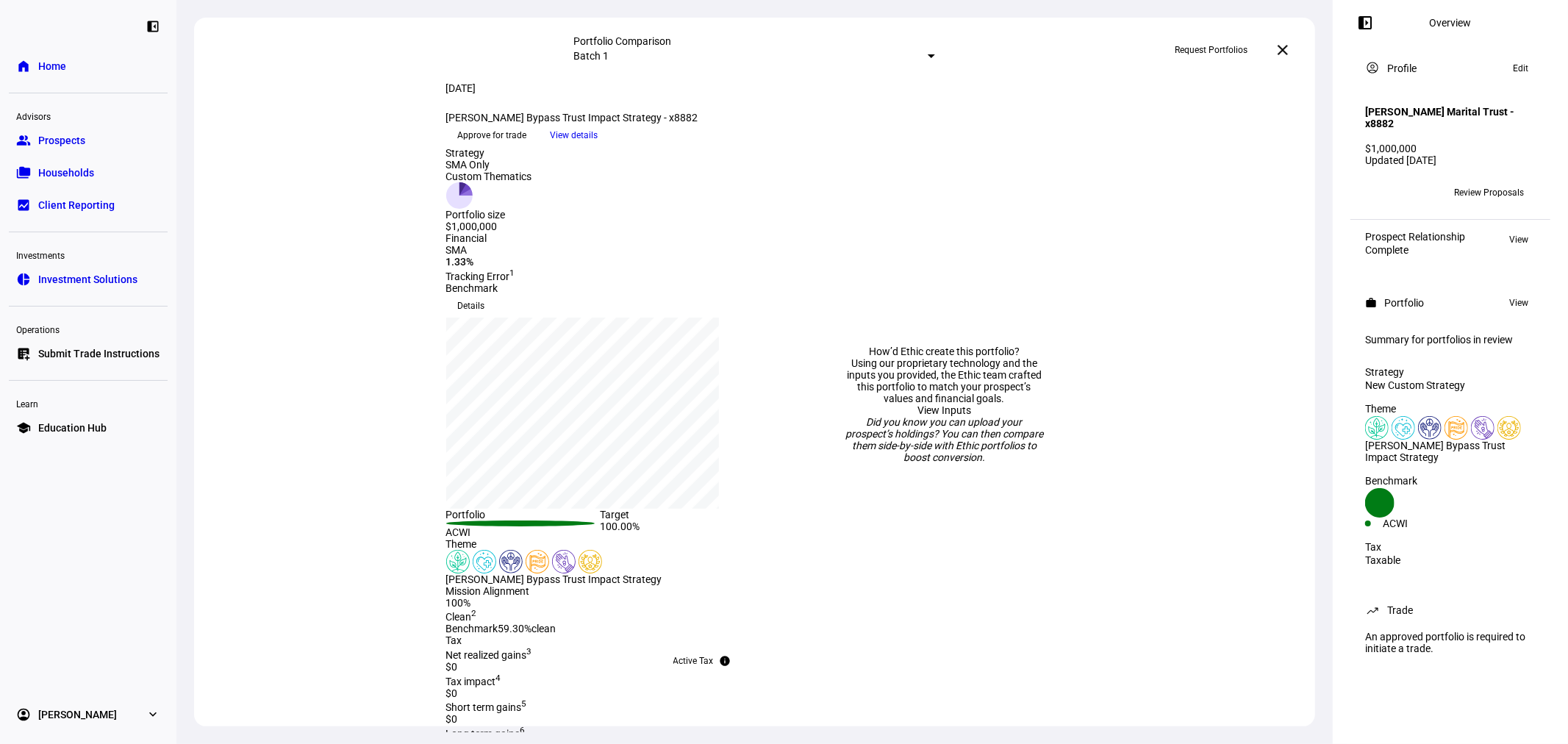
drag, startPoint x: 857, startPoint y: 475, endPoint x: 991, endPoint y: 535, distance: 146.8
click at [991, 463] on div "How’d Ethic create this portfolio? Using our proprietary technology and the inp…" at bounding box center [945, 404] width 200 height 118
click at [990, 463] on div "Did you know you can upload your prospect’s holdings? You can then compare them…" at bounding box center [945, 440] width 200 height 47
click at [987, 463] on div "Did you know you can upload your prospect’s holdings? You can then compare them…" at bounding box center [945, 440] width 200 height 47
click at [951, 463] on div "Did you know you can upload your prospect’s holdings? You can then compare them…" at bounding box center [945, 440] width 200 height 47
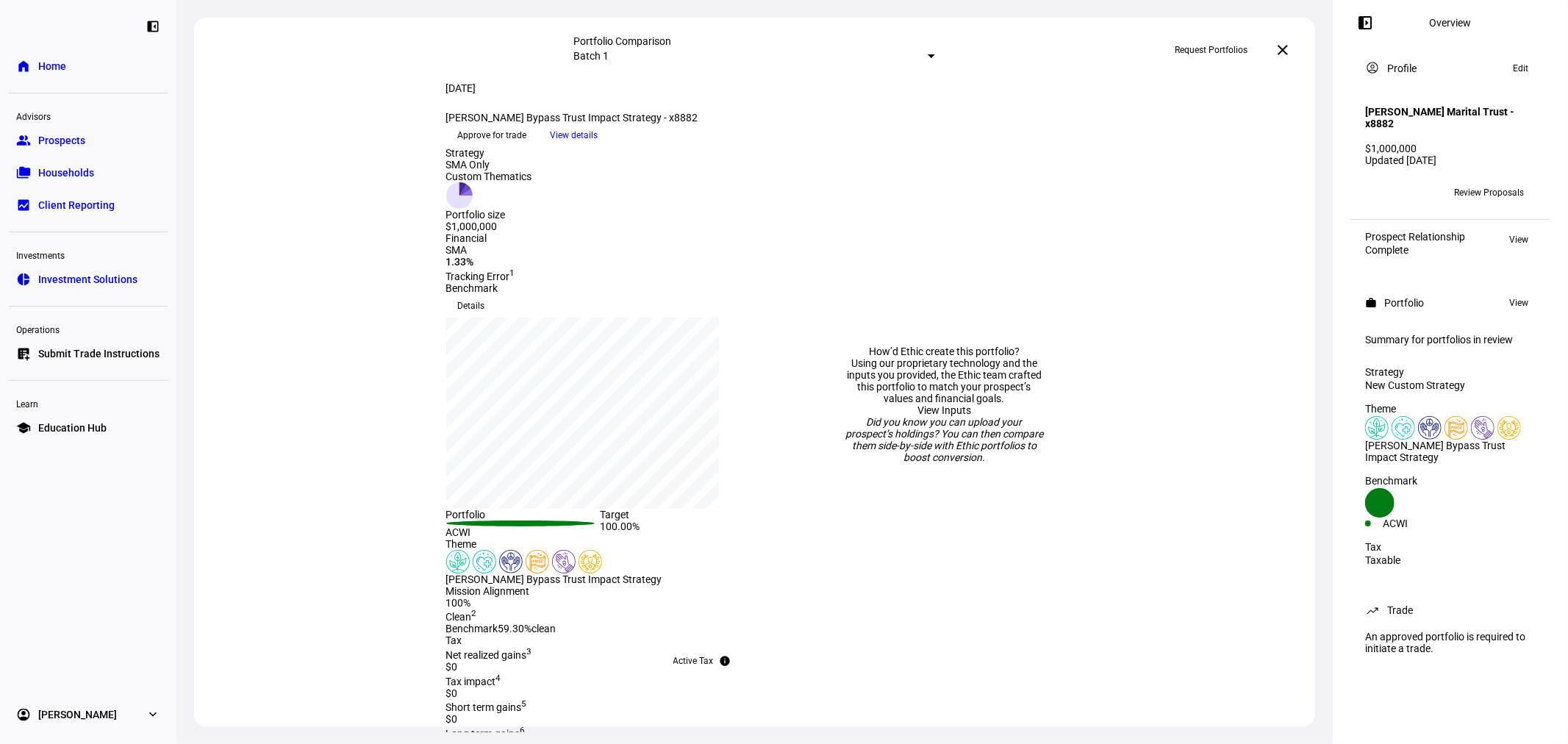
drag, startPoint x: 879, startPoint y: 483, endPoint x: 959, endPoint y: 539, distance: 97.7
click at [959, 463] on div "Did you know you can upload your prospect’s holdings? You can then compare them…" at bounding box center [945, 440] width 200 height 47
click at [1199, 55] on span "Request Portfolios" at bounding box center [1211, 50] width 73 height 24
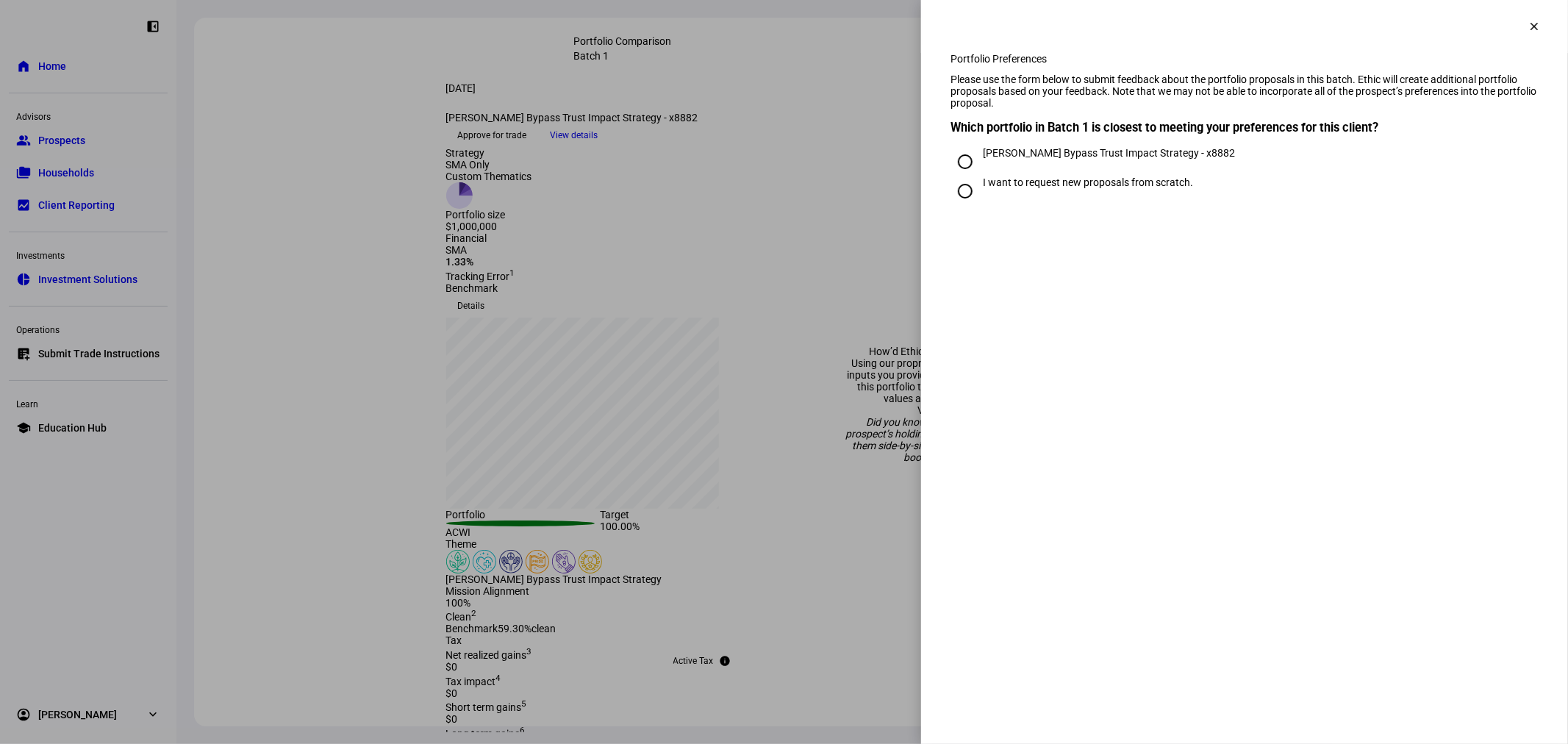
click at [1098, 159] on div "[PERSON_NAME] Bypass Trust Impact Strategy - x8882" at bounding box center [1108, 153] width 252 height 12
click at [980, 177] on input "[PERSON_NAME] Bypass Trust Impact Strategy - x8882" at bounding box center [965, 162] width 29 height 29
radio input "true"
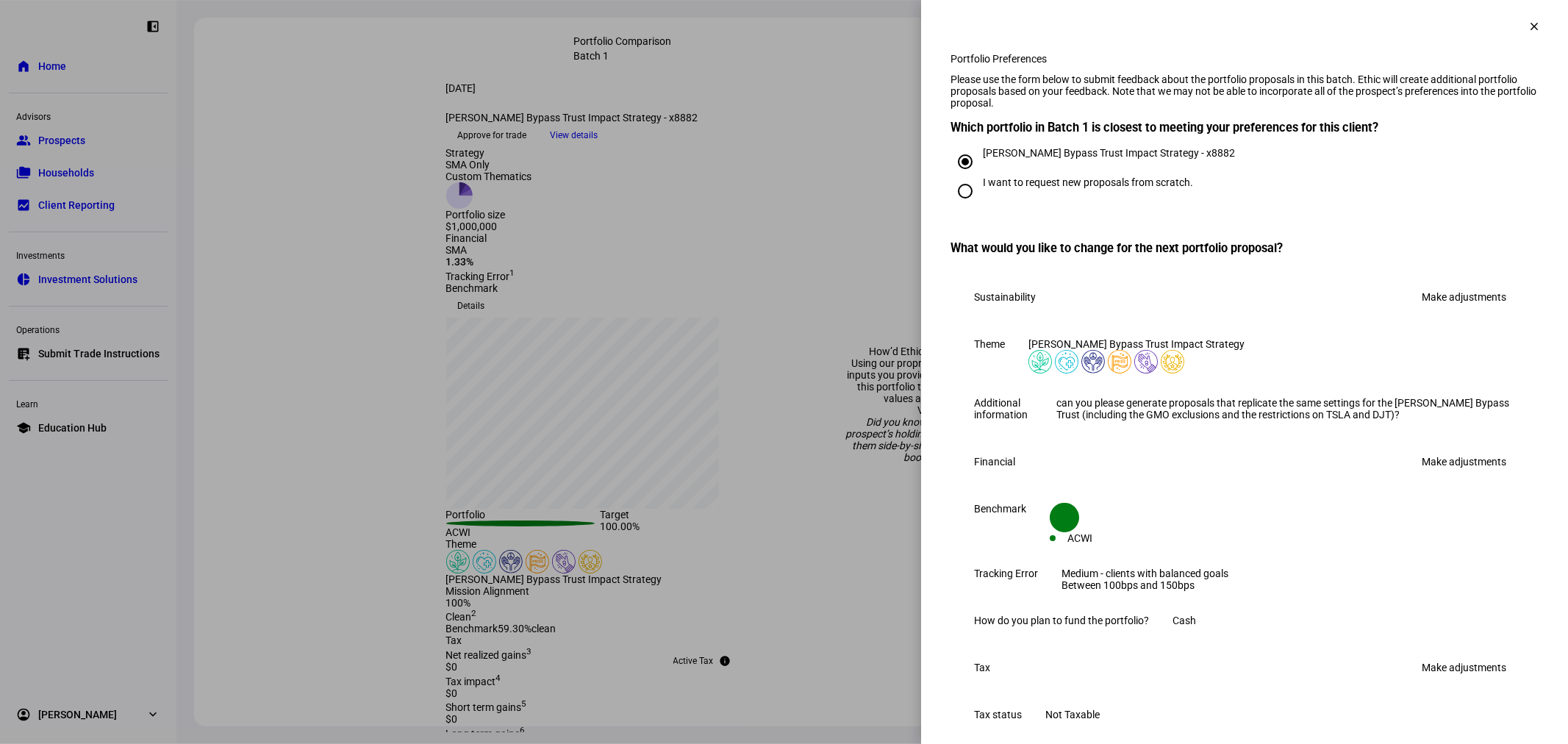
drag, startPoint x: 1325, startPoint y: 475, endPoint x: 1207, endPoint y: 436, distance: 124.3
click at [1207, 432] on eth-form-table-row "Additional information can you please generate proposals that replicate the sam…" at bounding box center [1244, 408] width 588 height 47
click at [1324, 420] on div "can you please generate proposals that replicate the same settings for the [PER…" at bounding box center [1285, 408] width 459 height 24
drag, startPoint x: 1230, startPoint y: 451, endPoint x: 1191, endPoint y: 416, distance: 52.4
click at [1191, 416] on div "Theme [PERSON_NAME] Bypass Trust Impact Strategy Additional information can you…" at bounding box center [1244, 379] width 588 height 106
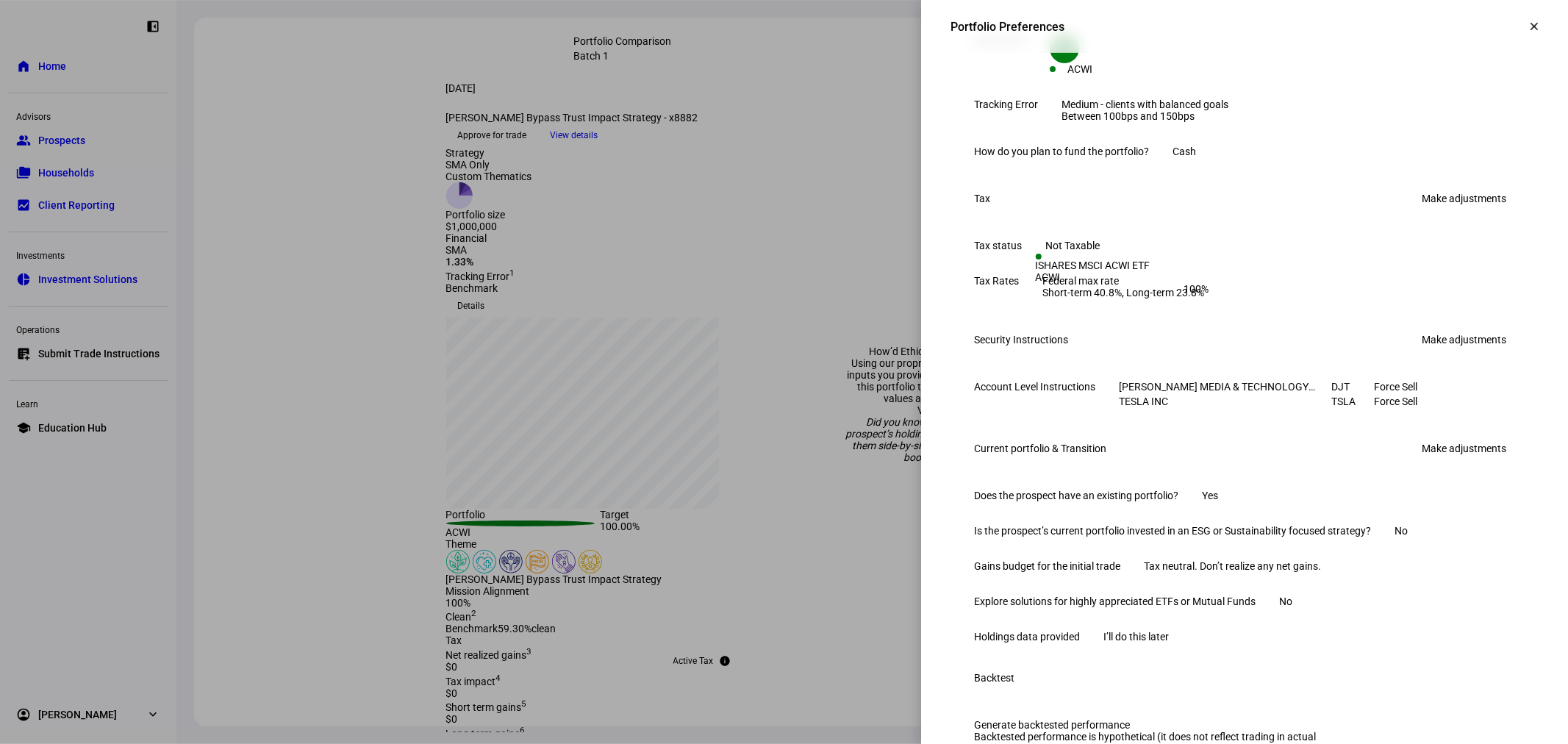
scroll to position [354, 0]
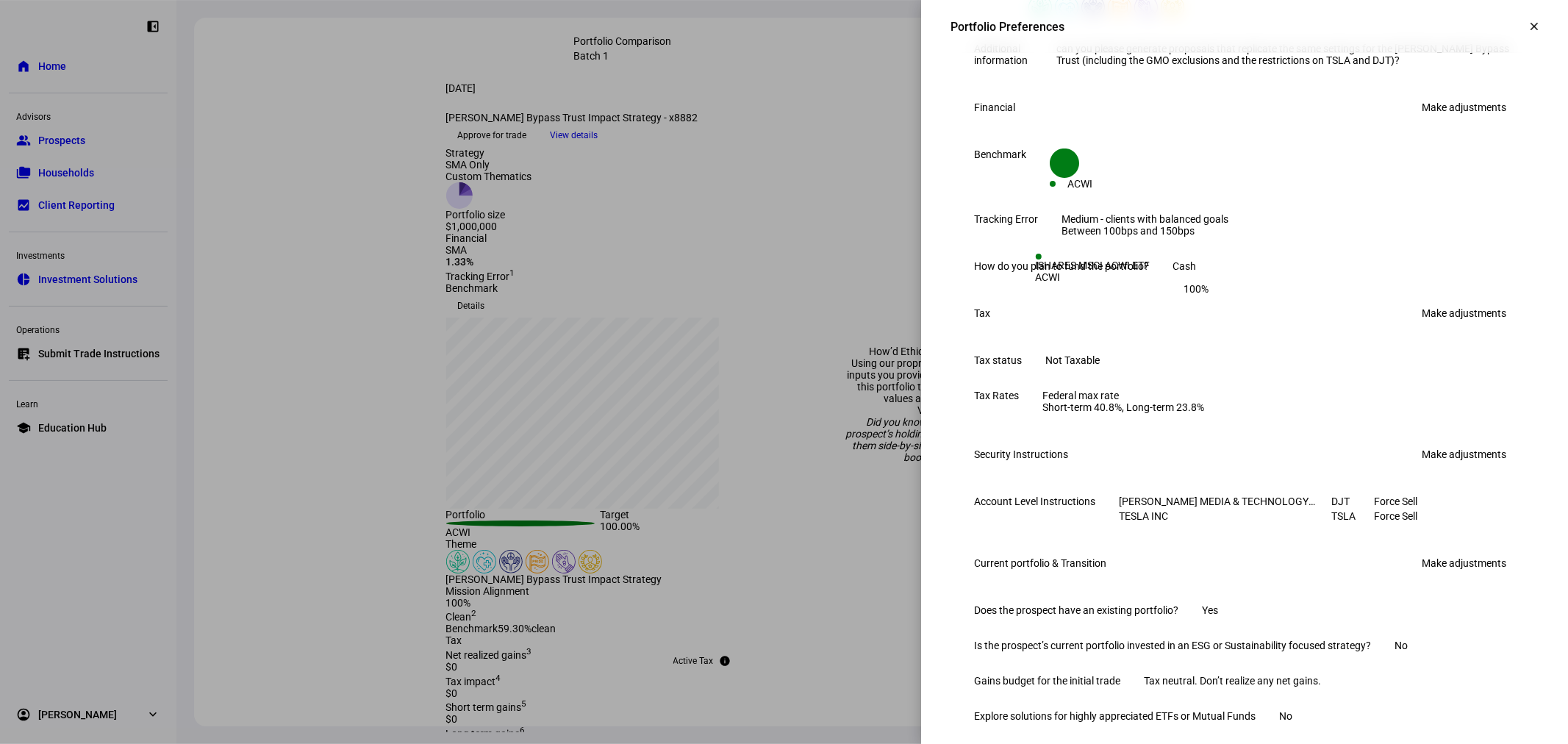
click at [1448, 325] on link "Make adjustments" at bounding box center [1464, 313] width 102 height 24
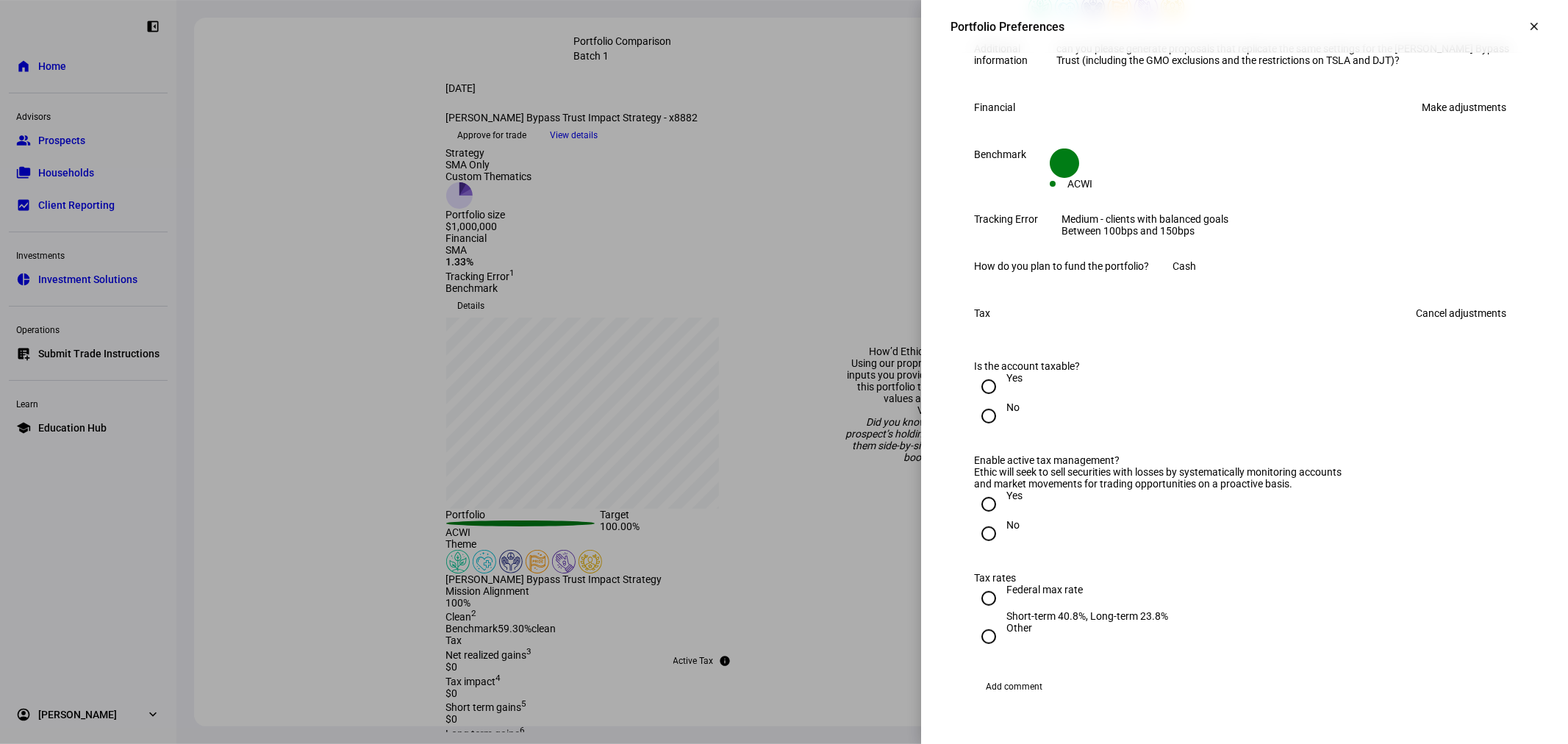
click at [1425, 325] on link "Cancel adjustments" at bounding box center [1461, 313] width 108 height 24
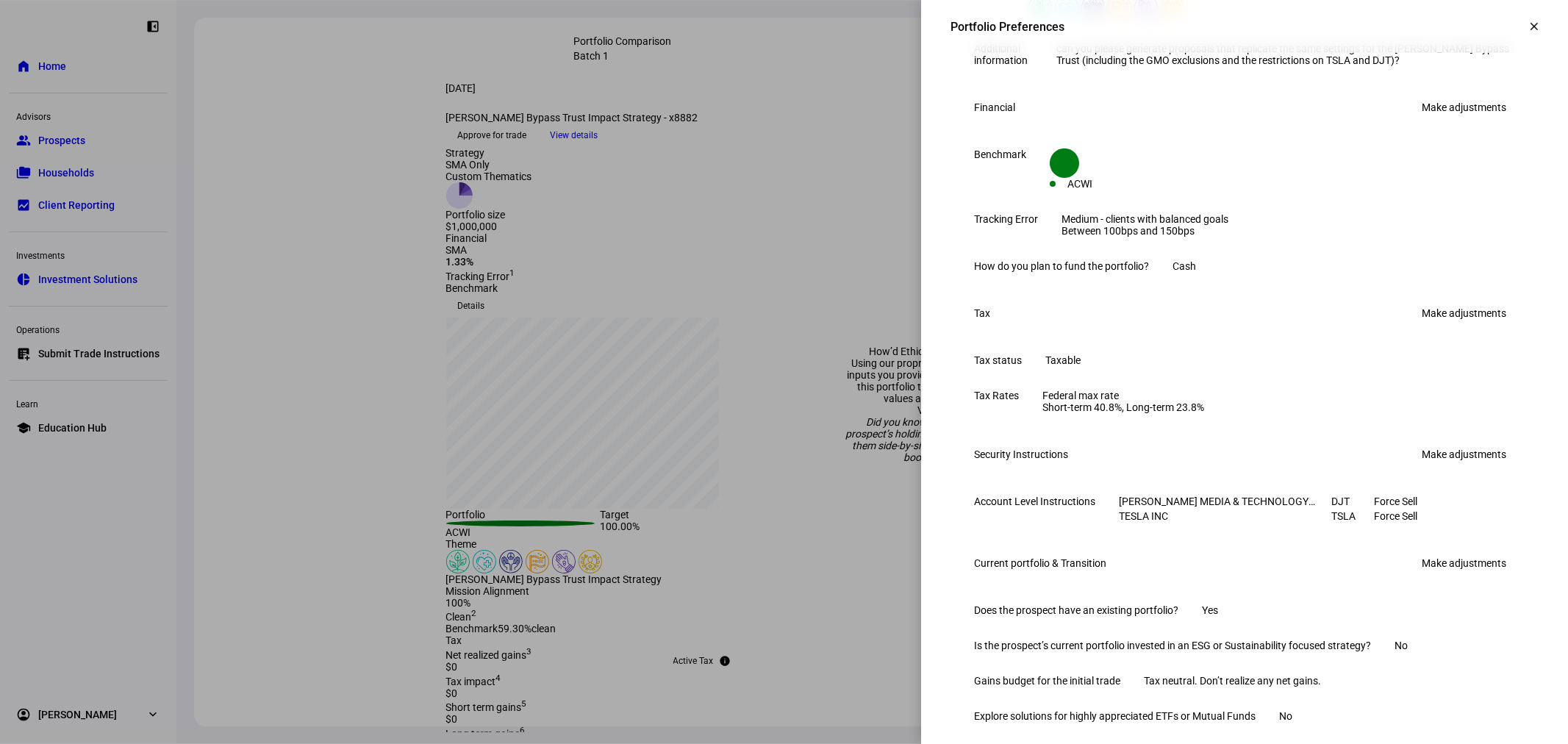
drag, startPoint x: 1232, startPoint y: 457, endPoint x: 1361, endPoint y: 457, distance: 129.0
click at [1328, 378] on eth-form-table-row "Tax status Taxable" at bounding box center [1244, 360] width 588 height 35
click at [1080, 366] on div "Taxable" at bounding box center [1062, 360] width 35 height 12
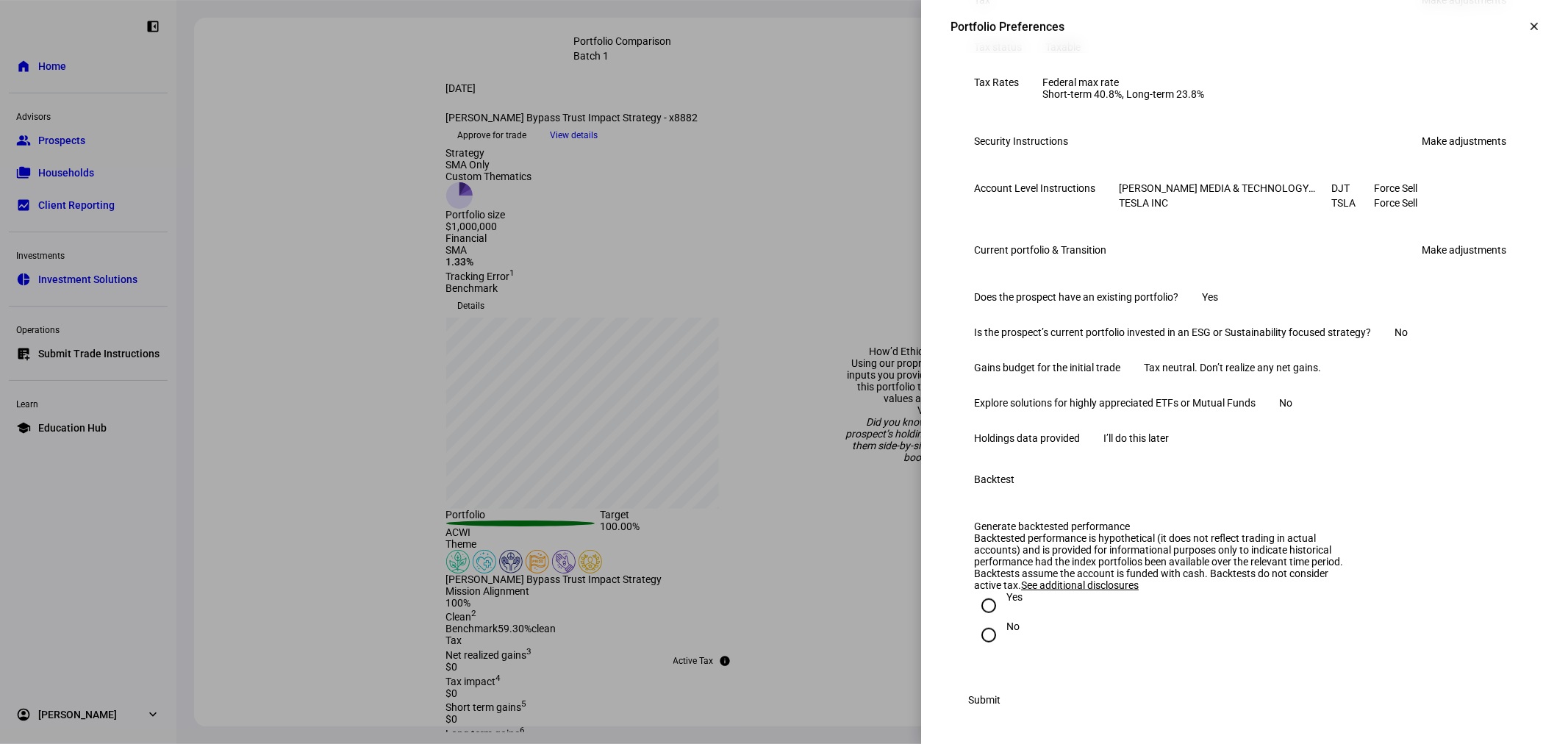
scroll to position [898, 0]
click at [1428, 239] on link "Make adjustments" at bounding box center [1464, 250] width 102 height 24
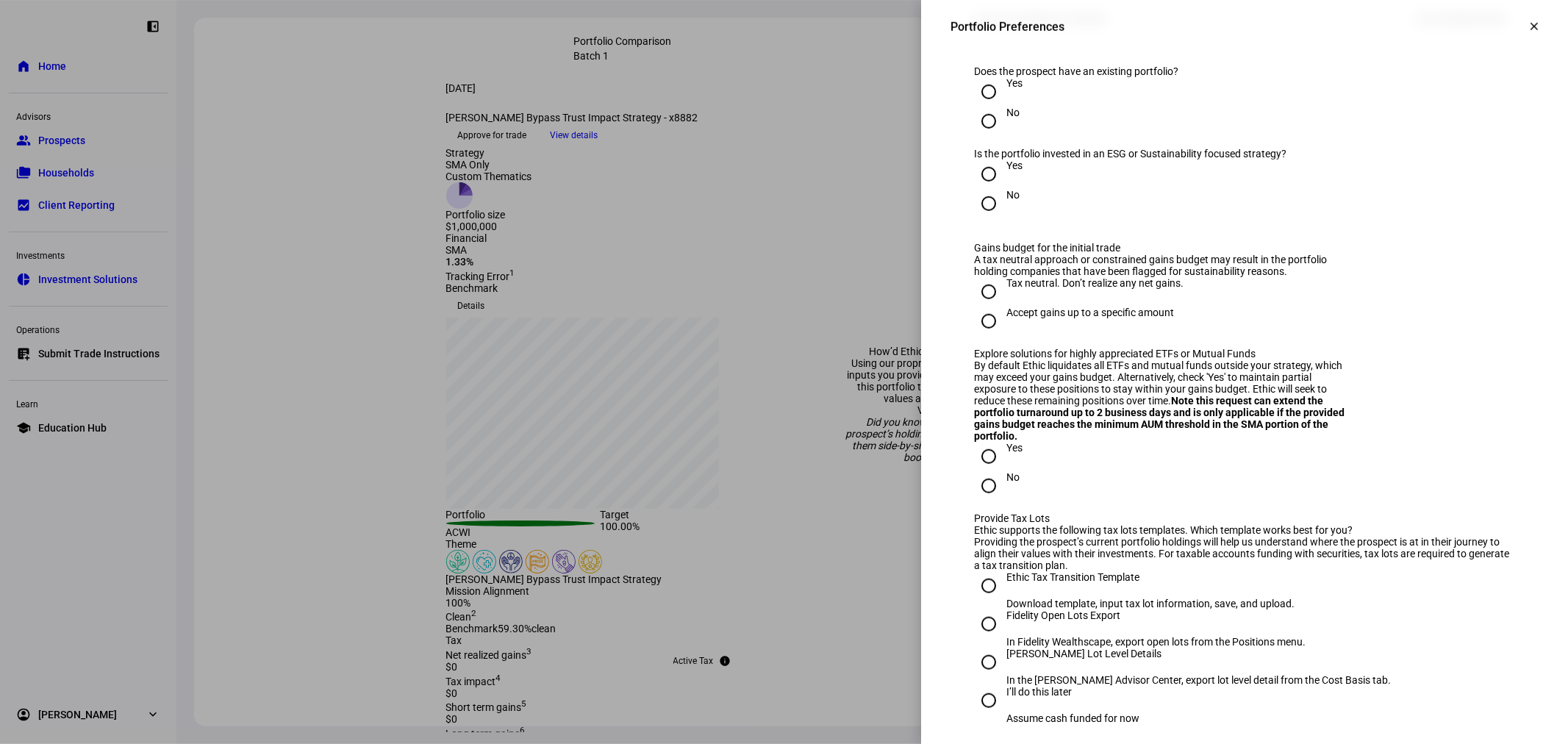
click at [971, 221] on div at bounding box center [989, 203] width 35 height 35
drag, startPoint x: 973, startPoint y: 334, endPoint x: 1019, endPoint y: 332, distance: 46.0
click at [974, 188] on input "Yes" at bounding box center [989, 174] width 29 height 29
radio input "true"
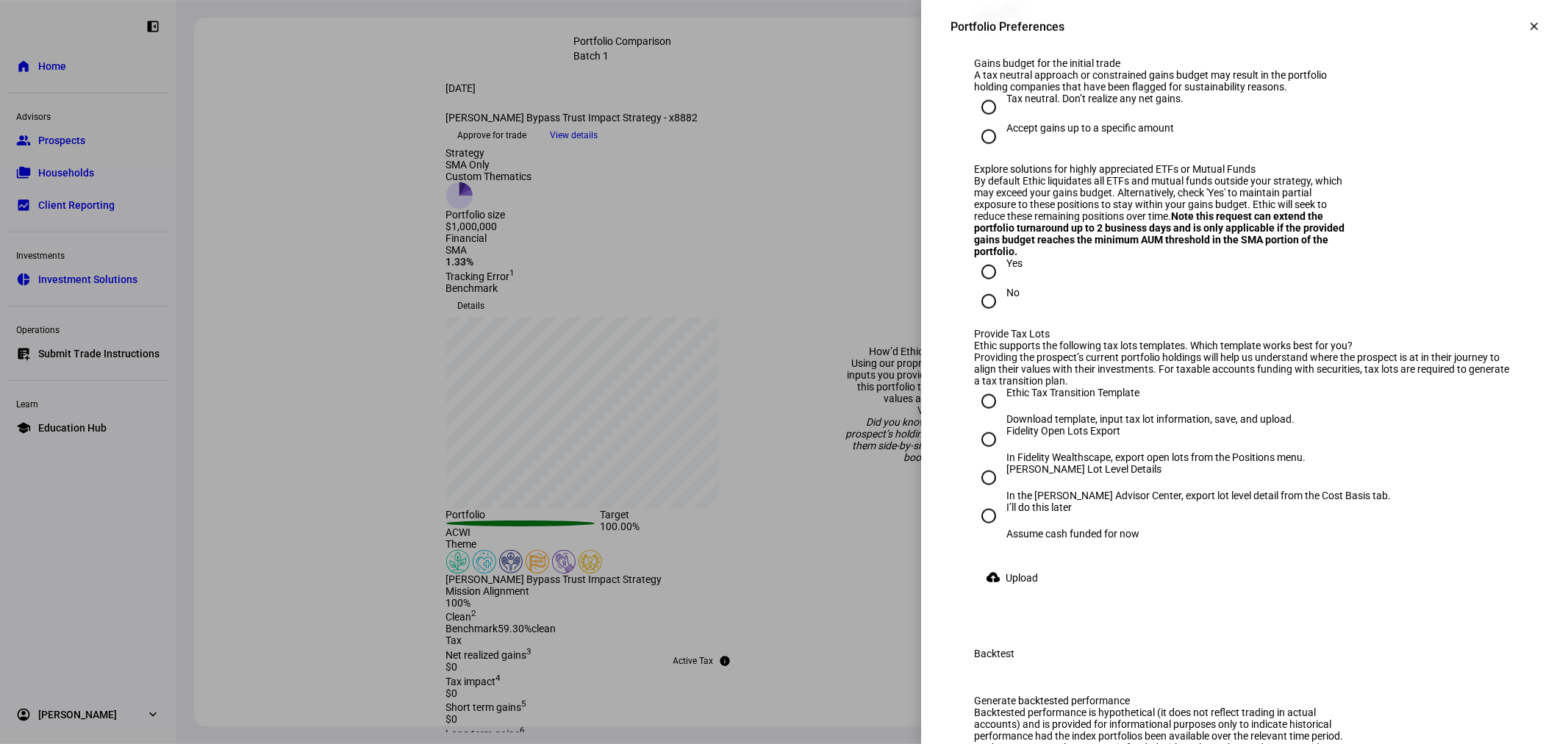
scroll to position [1225, 0]
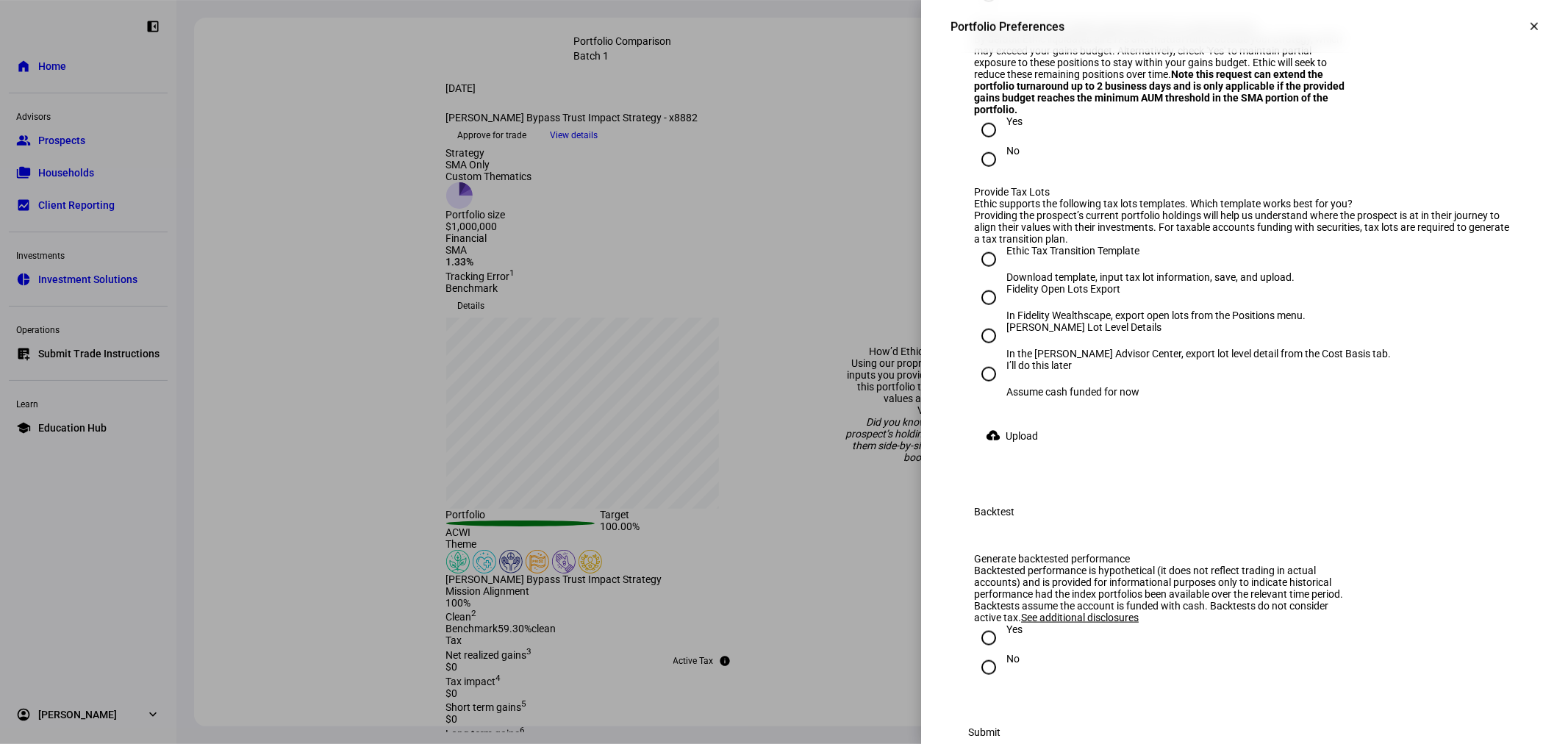
drag, startPoint x: 975, startPoint y: 229, endPoint x: 1229, endPoint y: 311, distance: 266.9
click at [1229, 116] on div "By default Ethic liquidates all ETFs and mutual funds outside your strategy, wh…" at bounding box center [1162, 75] width 378 height 82
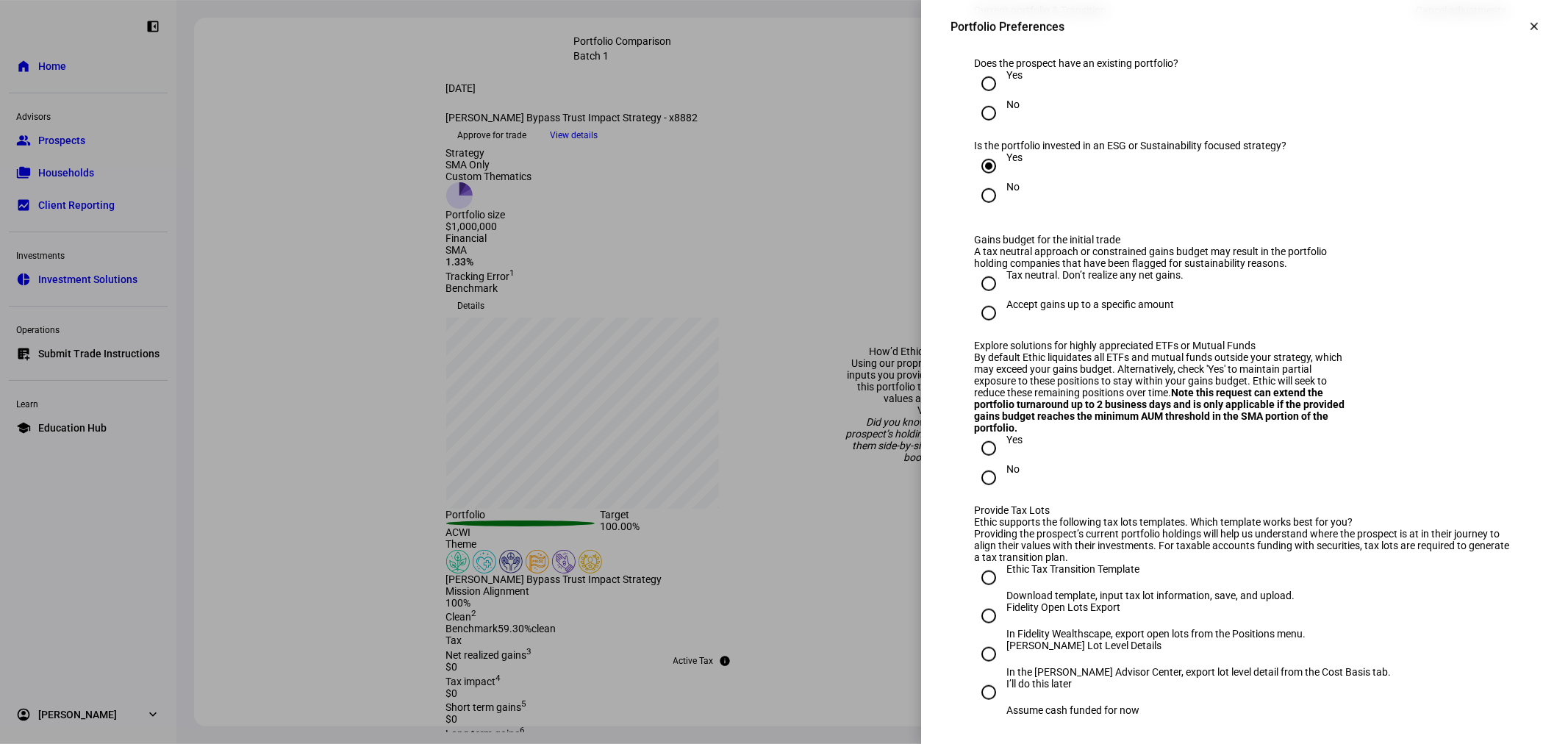
scroll to position [898, 0]
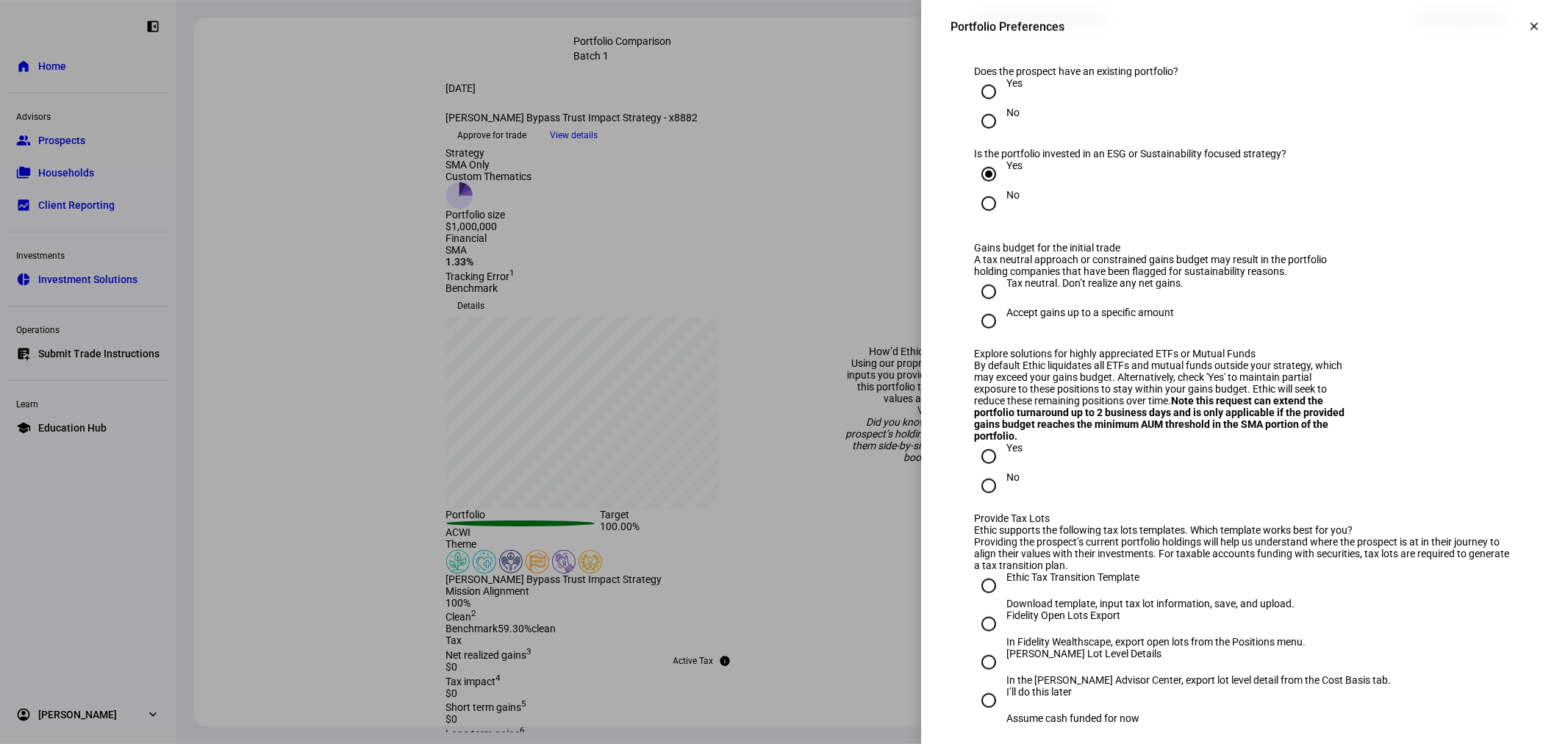
click at [1115, 48] on div "Current portfolio & Transition Cancel adjustments" at bounding box center [1244, 19] width 588 height 59
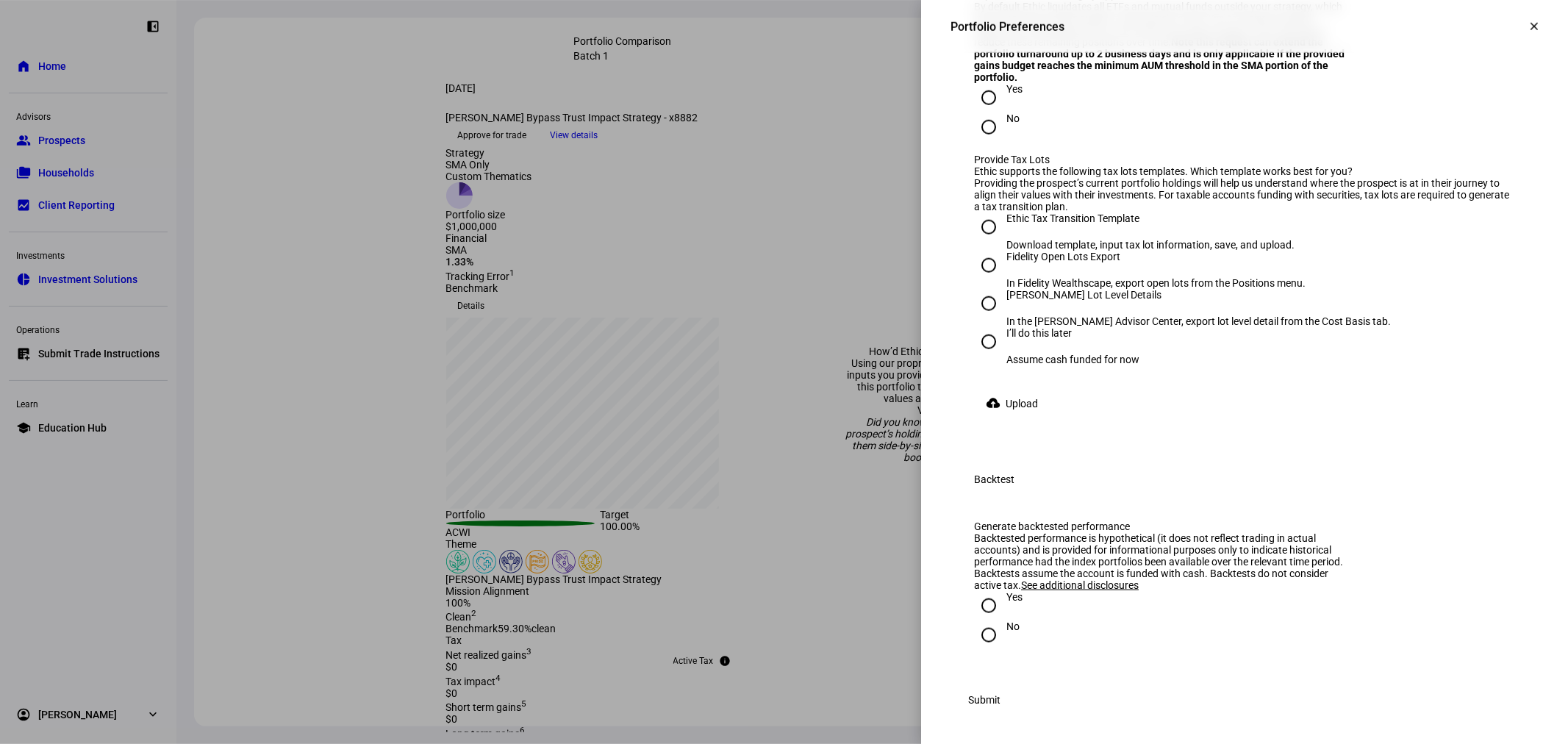
scroll to position [1590, 0]
click at [1055, 289] on div "[PERSON_NAME] Lot Level Details" at bounding box center [1198, 294] width 384 height 12
click at [1031, 289] on div "[PERSON_NAME] Lot Level Details" at bounding box center [1198, 294] width 384 height 12
click at [1003, 289] on input "[PERSON_NAME] Lot Level Details In the [PERSON_NAME] Advisor Center, export lot…" at bounding box center [989, 303] width 29 height 29
radio input "true"
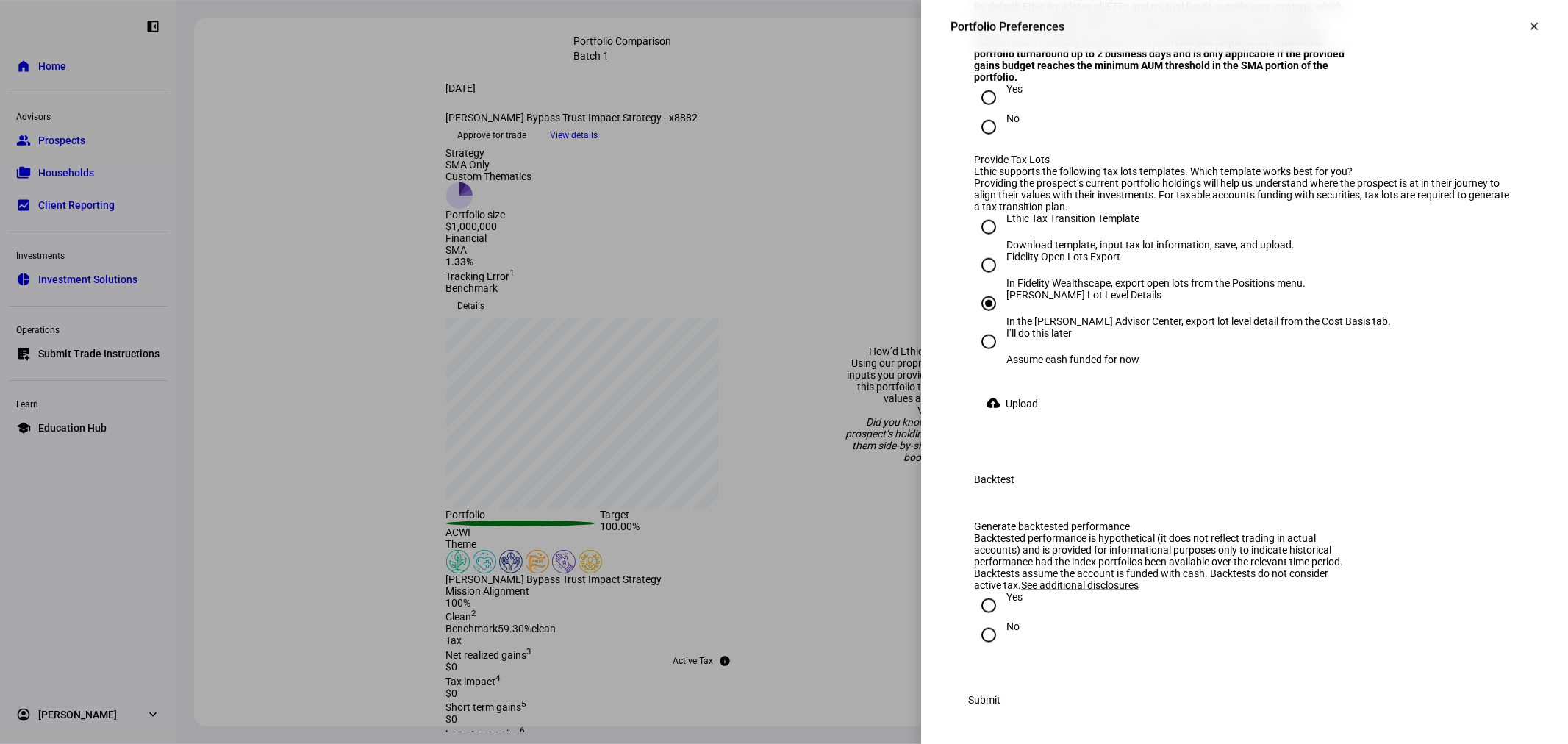
click at [1054, 311] on eth-radio-group "Ethic Tax Transition Template Download template, input tax lot information, sav…" at bounding box center [1244, 300] width 541 height 177
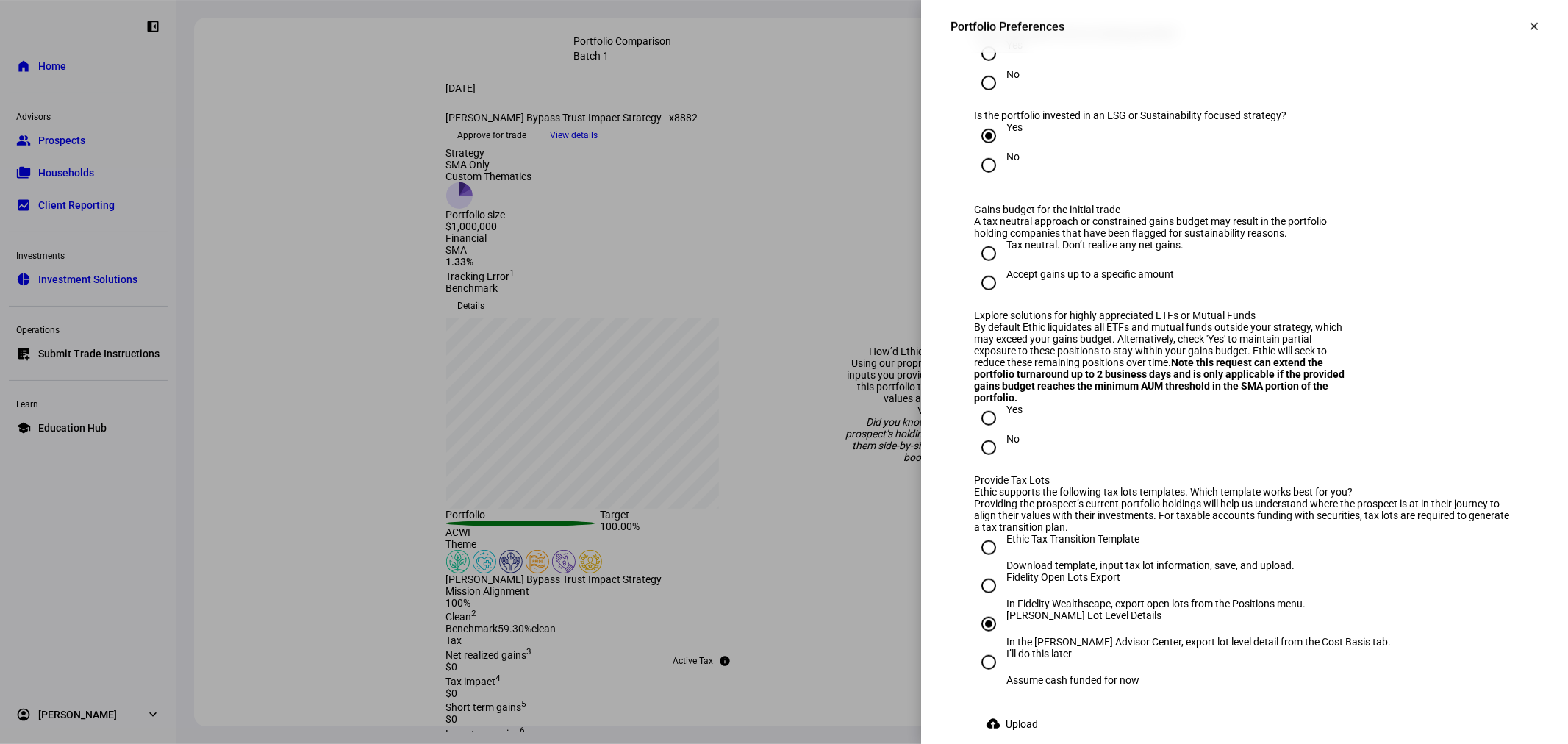
click at [1527, 30] on mat-icon "clear" at bounding box center [1533, 26] width 13 height 13
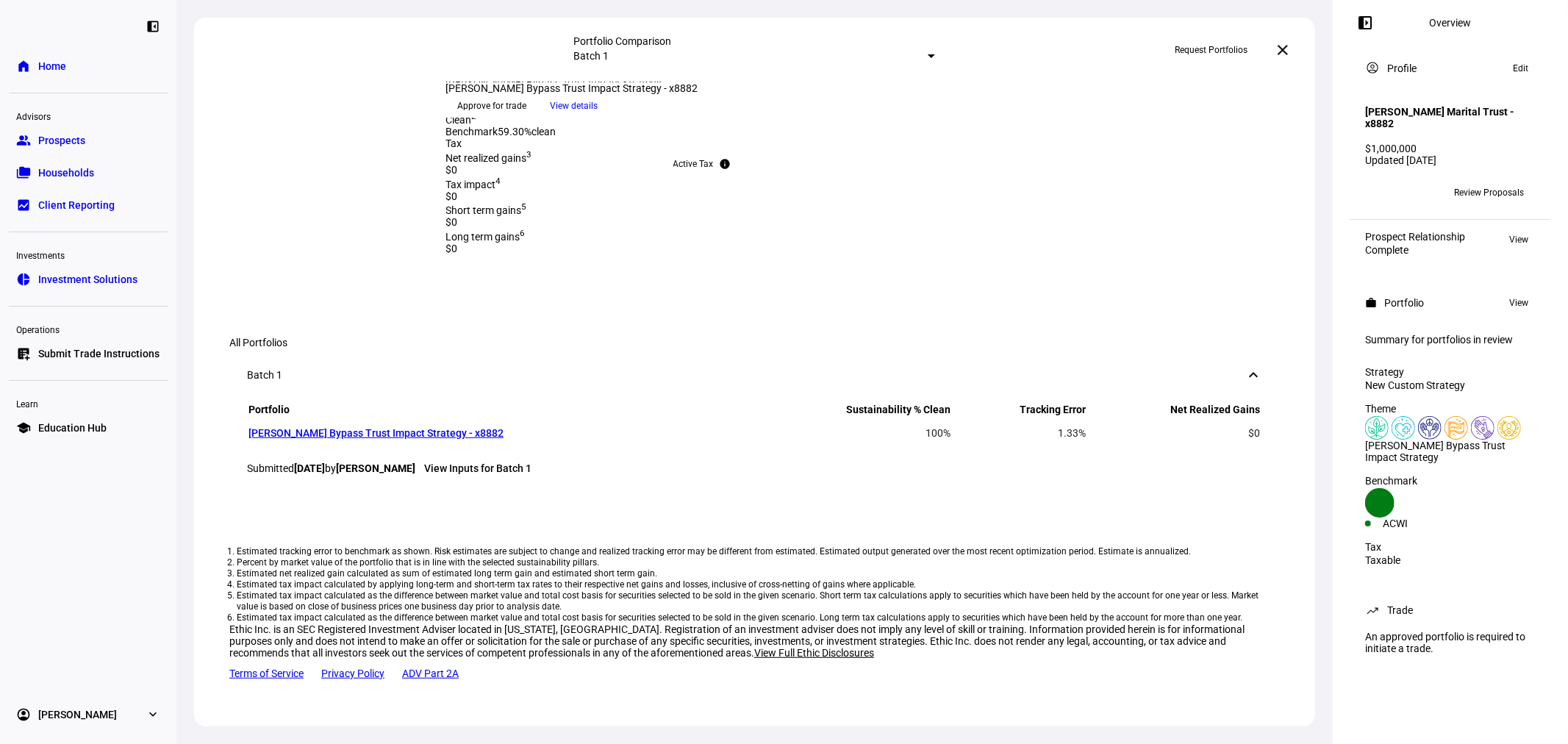
scroll to position [761, 0]
drag, startPoint x: 873, startPoint y: 284, endPoint x: 984, endPoint y: 341, distance: 124.8
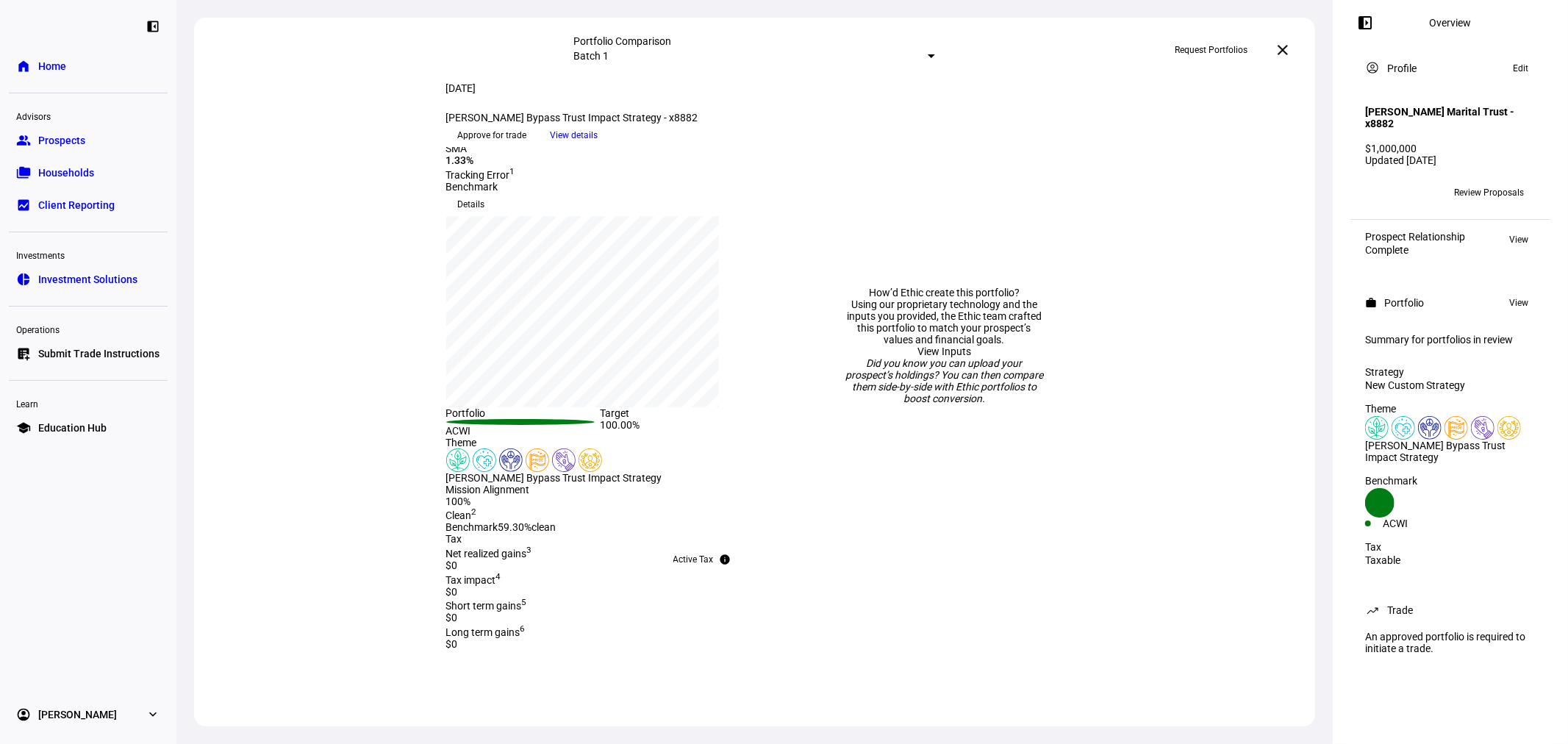
scroll to position [0, 0]
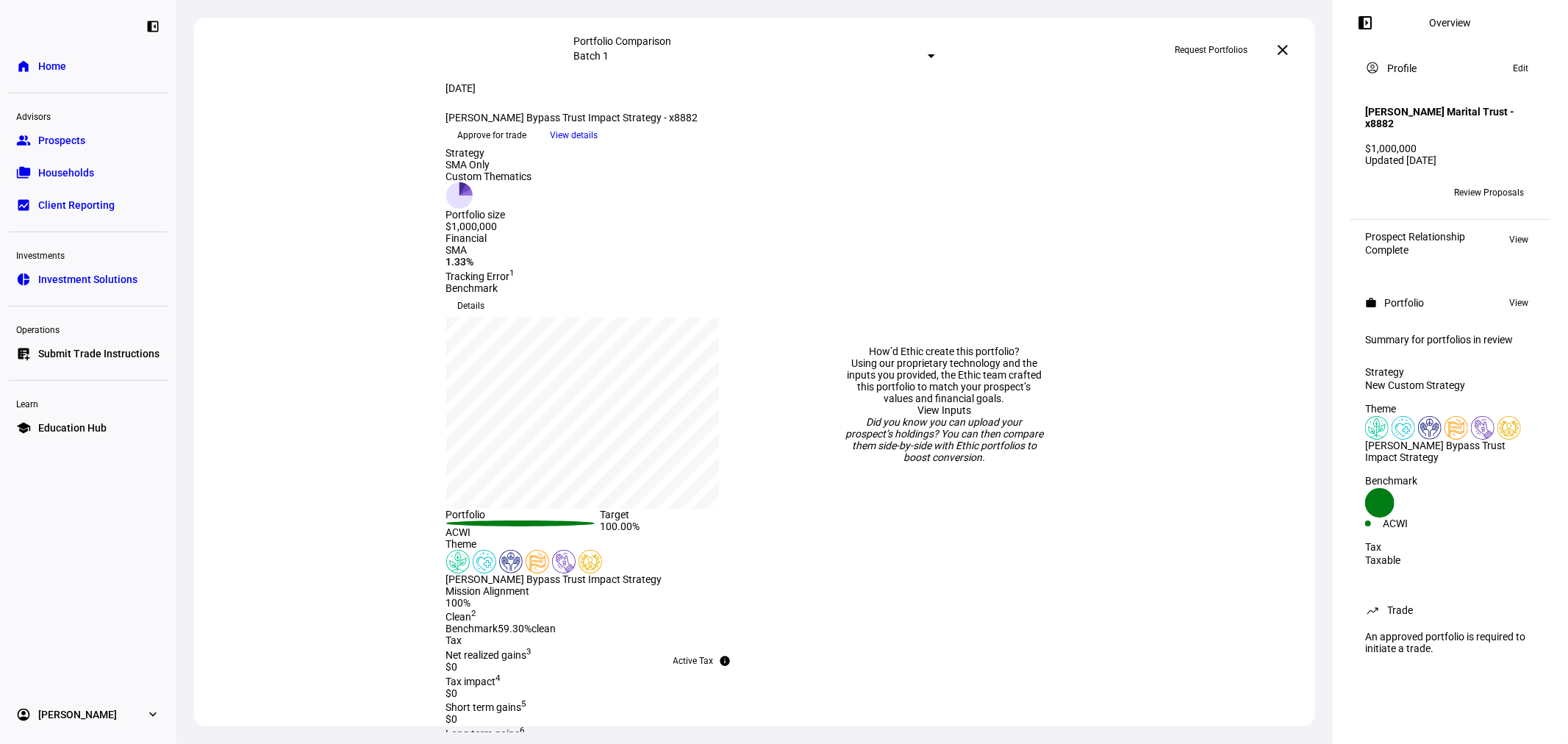
click at [940, 404] on link "View Inputs" at bounding box center [944, 410] width 54 height 12
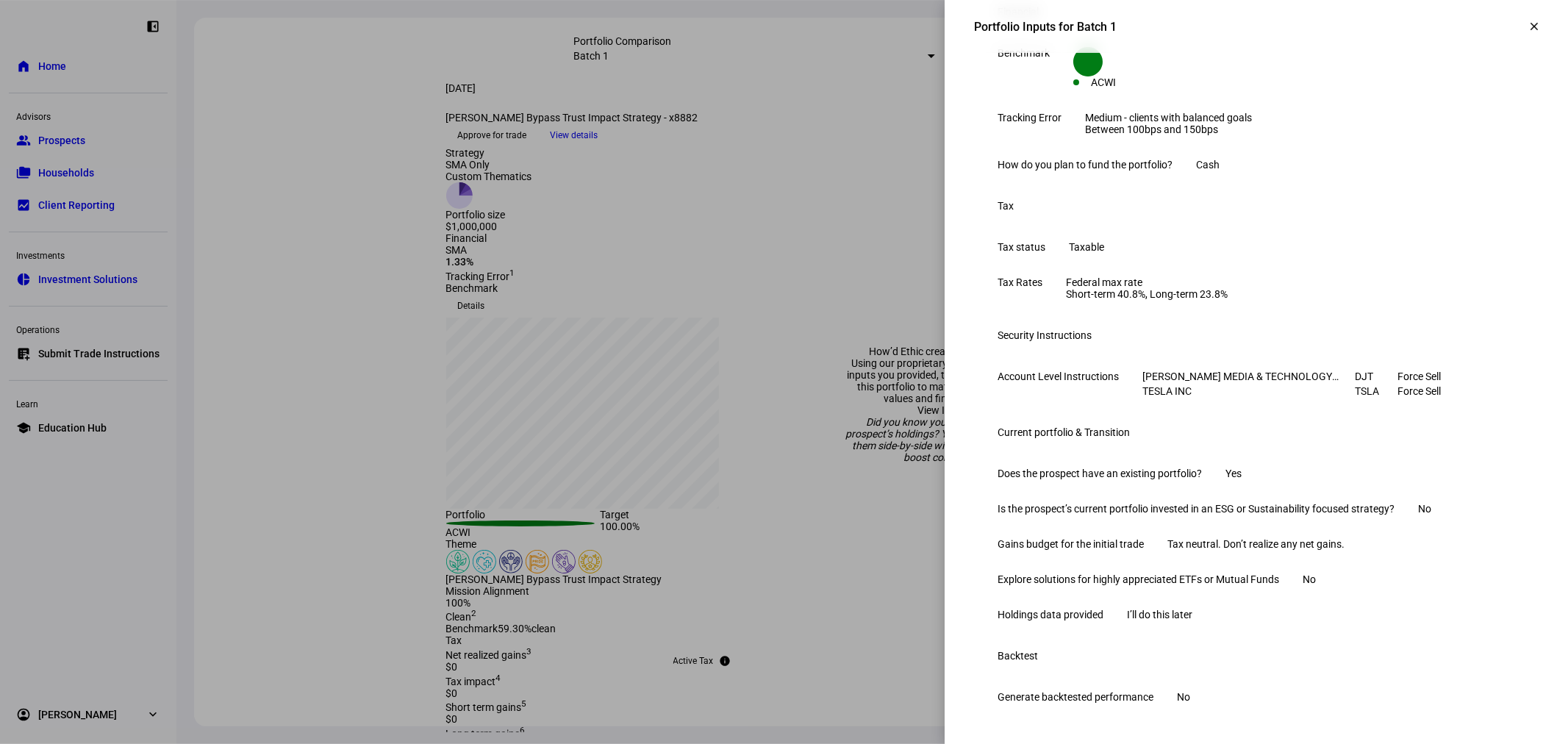
scroll to position [666, 0]
drag, startPoint x: 1336, startPoint y: 566, endPoint x: 1235, endPoint y: 574, distance: 101.3
click at [1235, 597] on eth-form-table-row "Holdings data provided I’ll do this later" at bounding box center [1256, 614] width 565 height 35
click at [1105, 597] on eth-form-table-row "Holdings data provided I’ll do this later" at bounding box center [1256, 614] width 565 height 35
click at [872, 495] on div at bounding box center [784, 372] width 1568 height 744
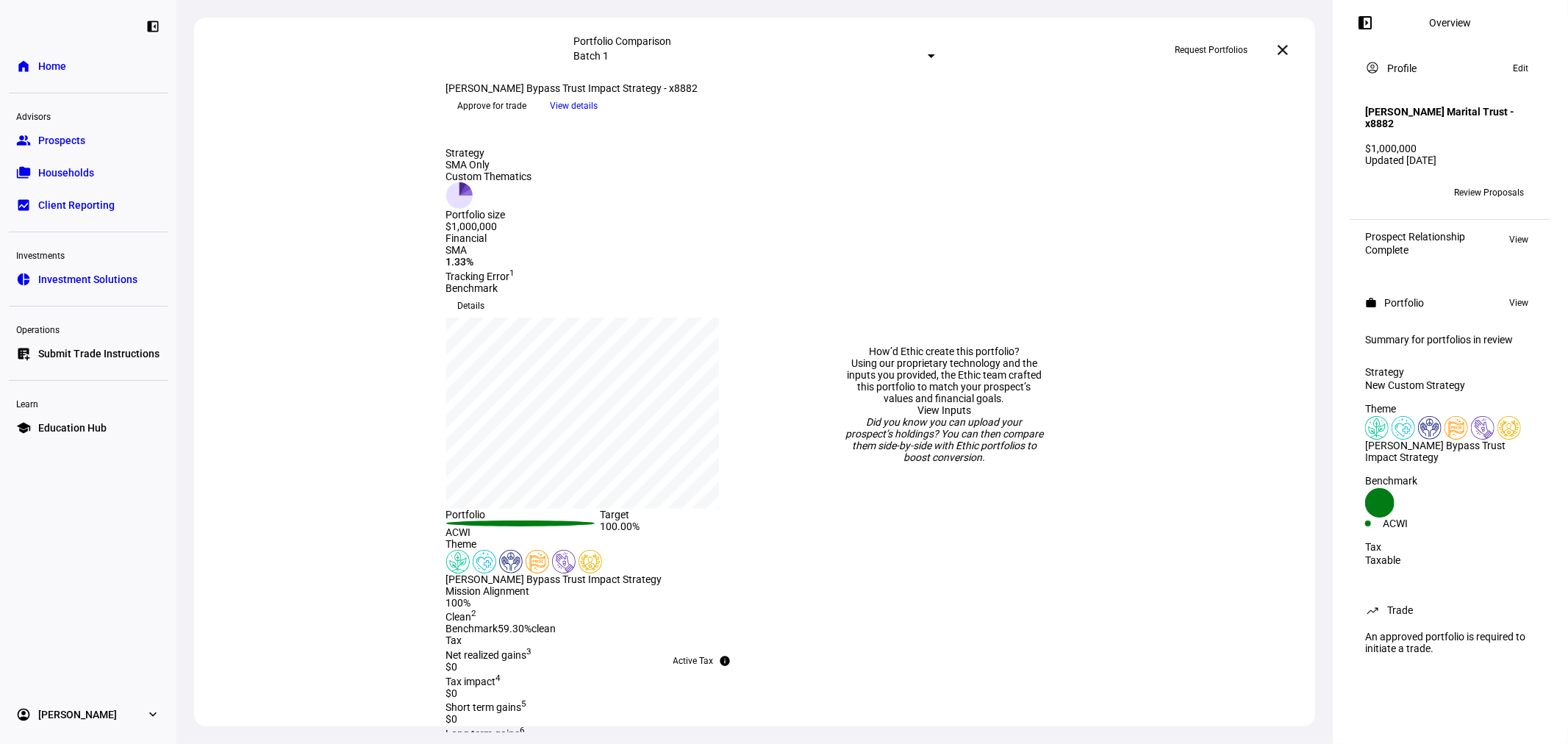
scroll to position [545, 0]
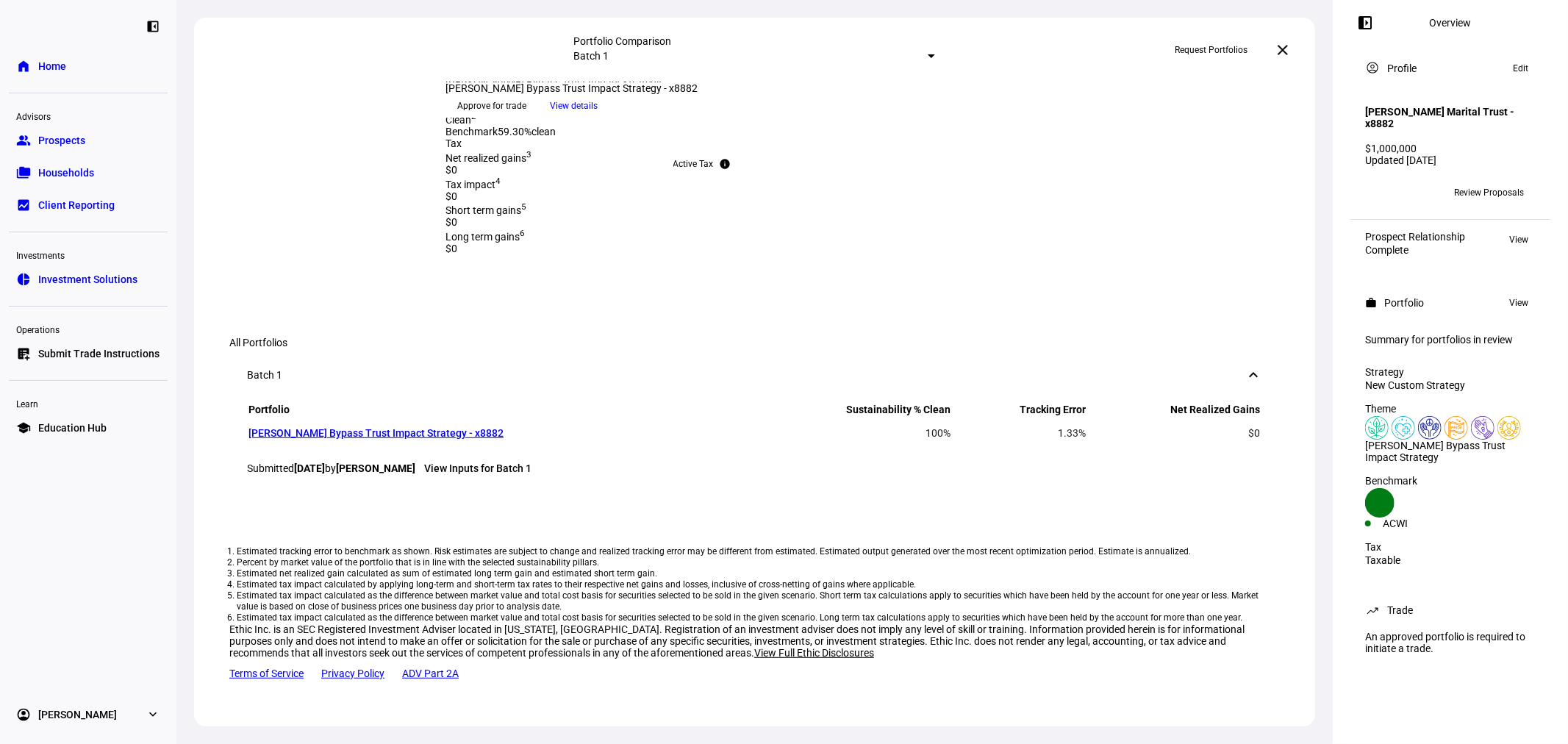
click at [1288, 50] on mat-icon "close" at bounding box center [1282, 50] width 18 height 18
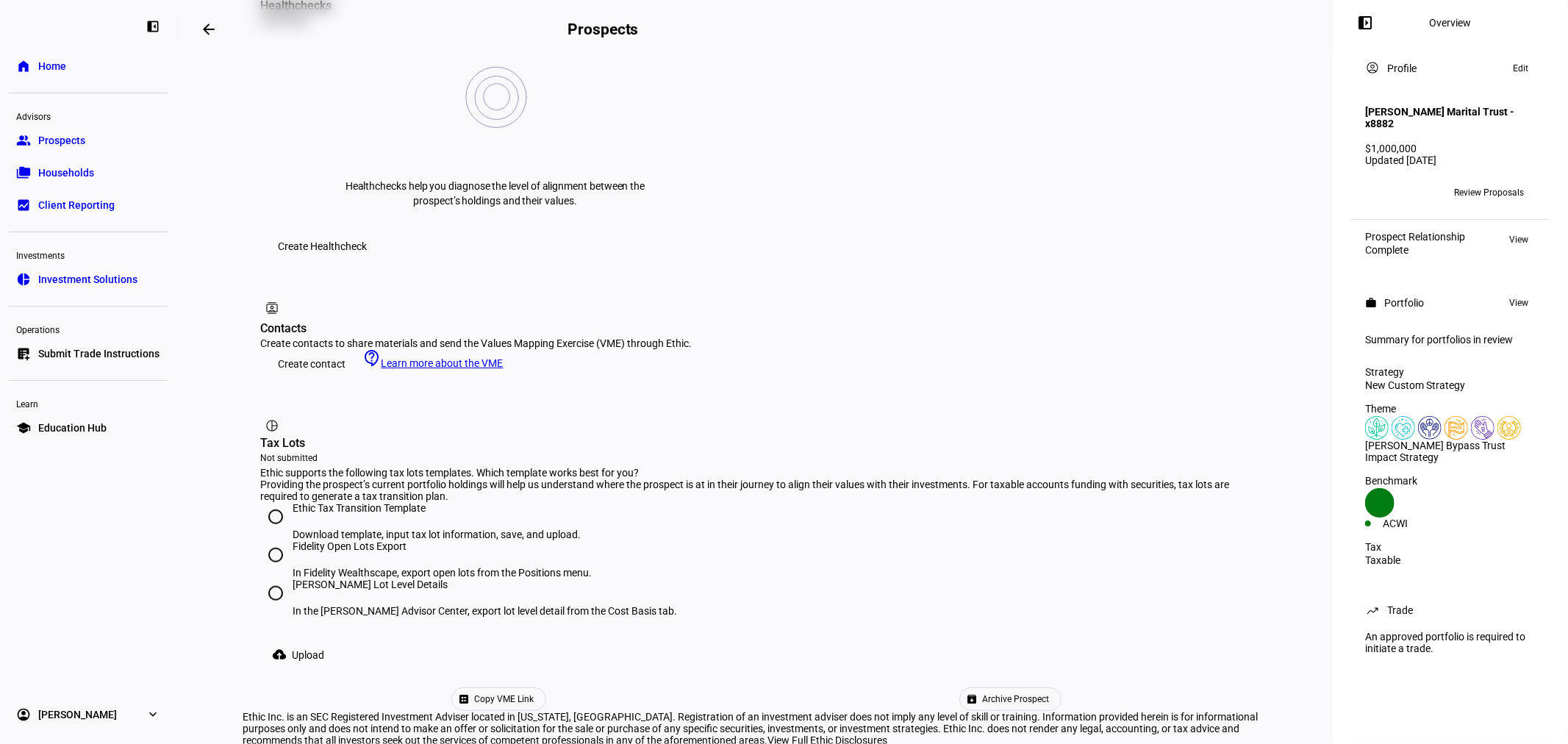
scroll to position [627, 0]
click at [982, 686] on span "Archive Prospect" at bounding box center [1015, 697] width 67 height 22
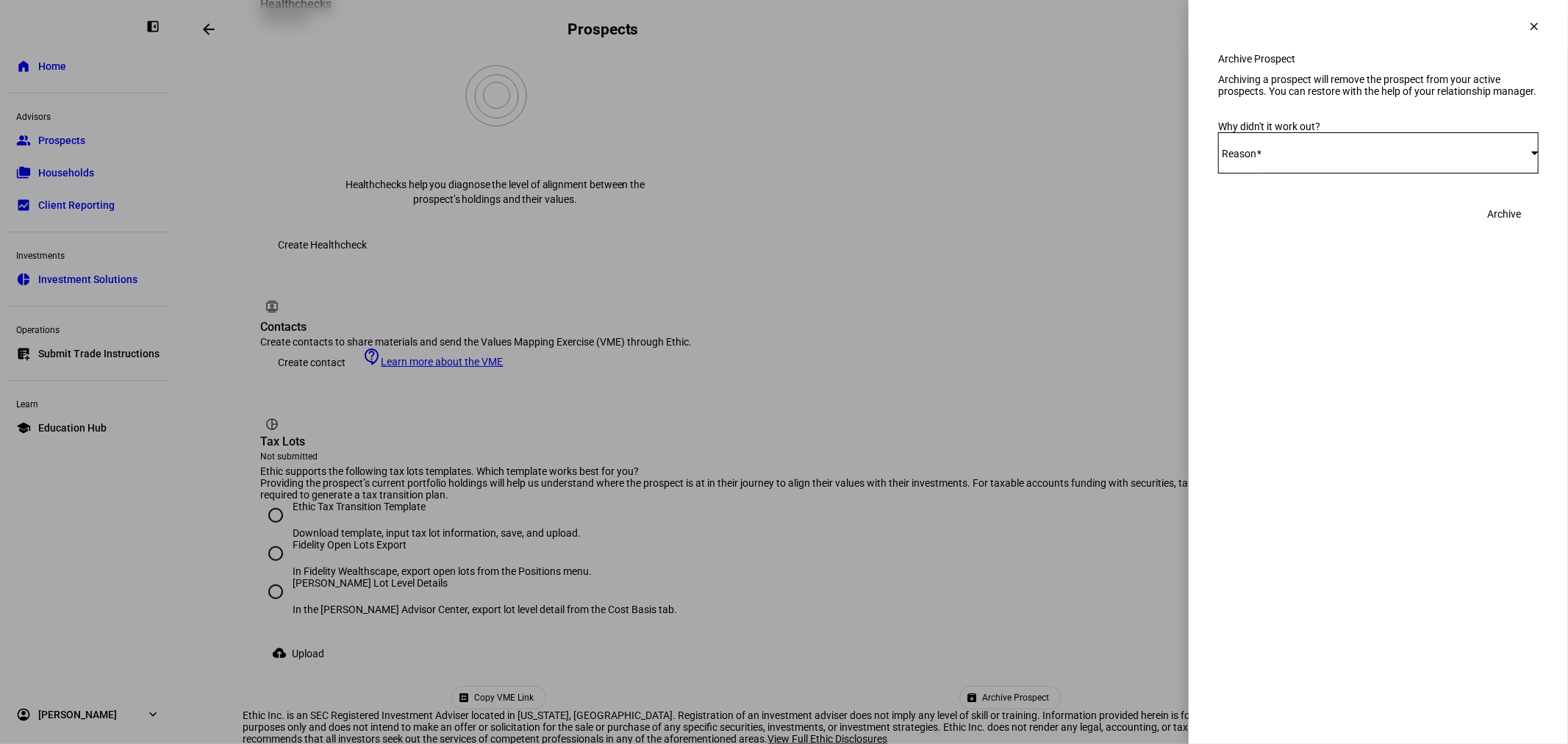
click at [1536, 29] on mat-icon "clear" at bounding box center [1533, 26] width 13 height 13
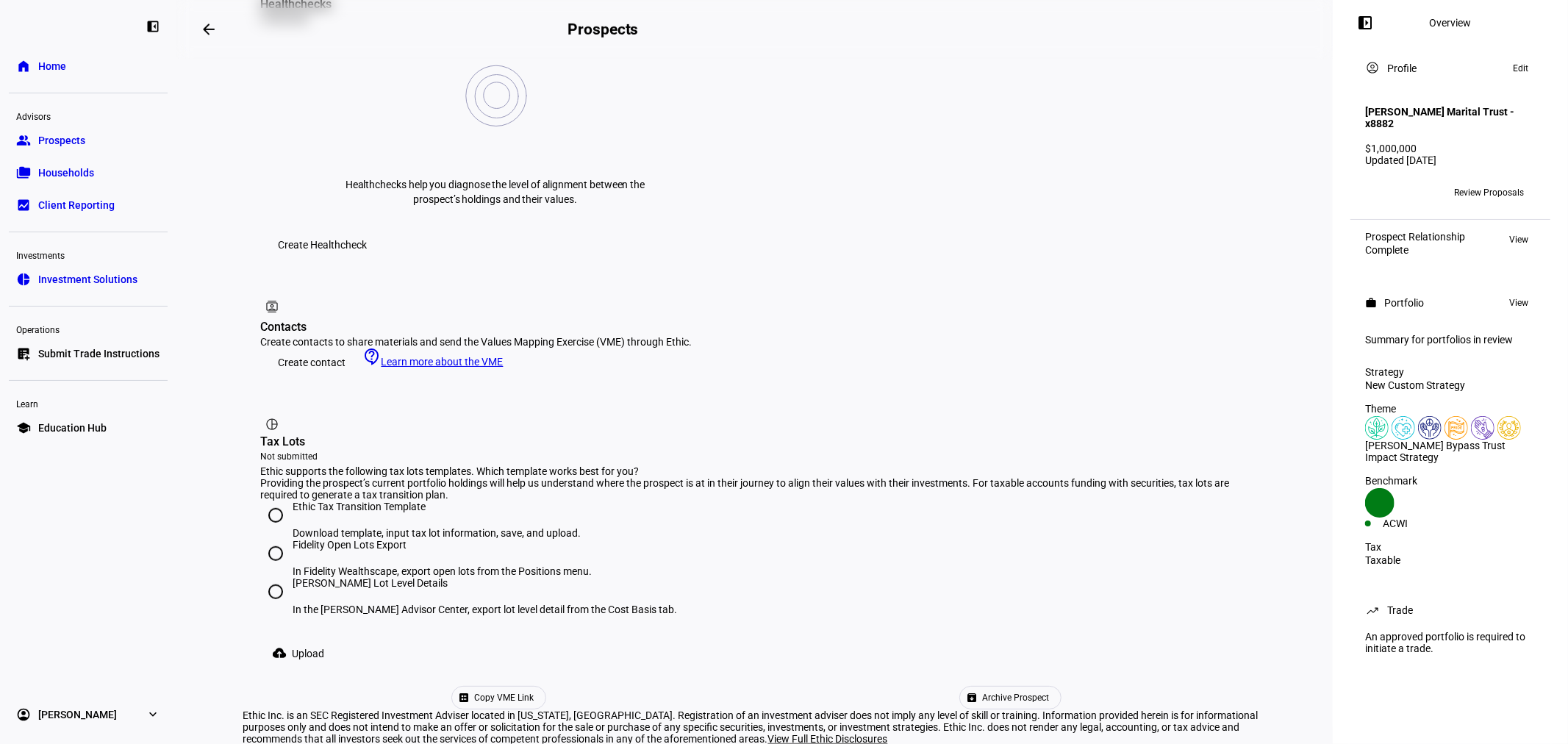
click at [65, 142] on span "Prospects" at bounding box center [62, 139] width 47 height 15
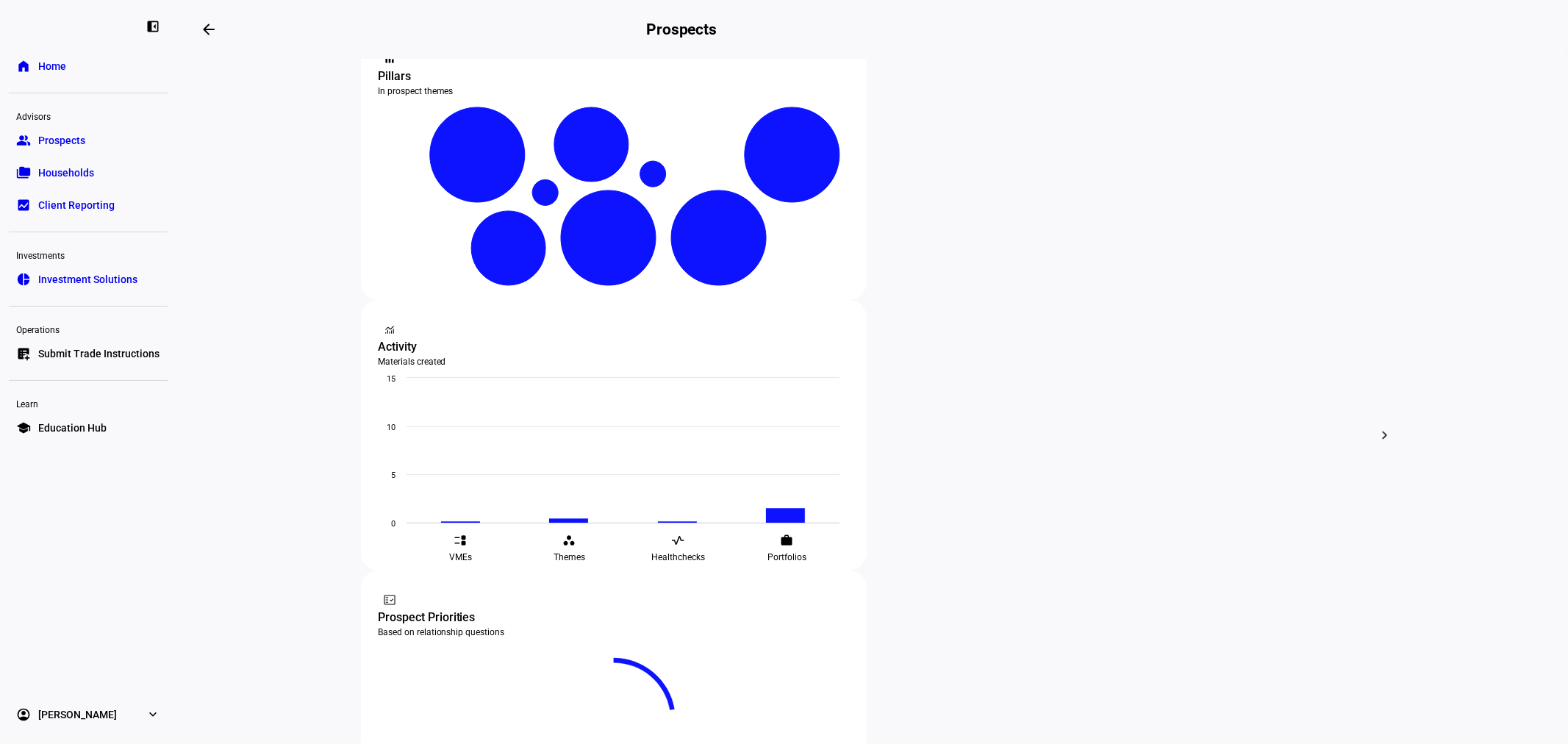
scroll to position [384, 0]
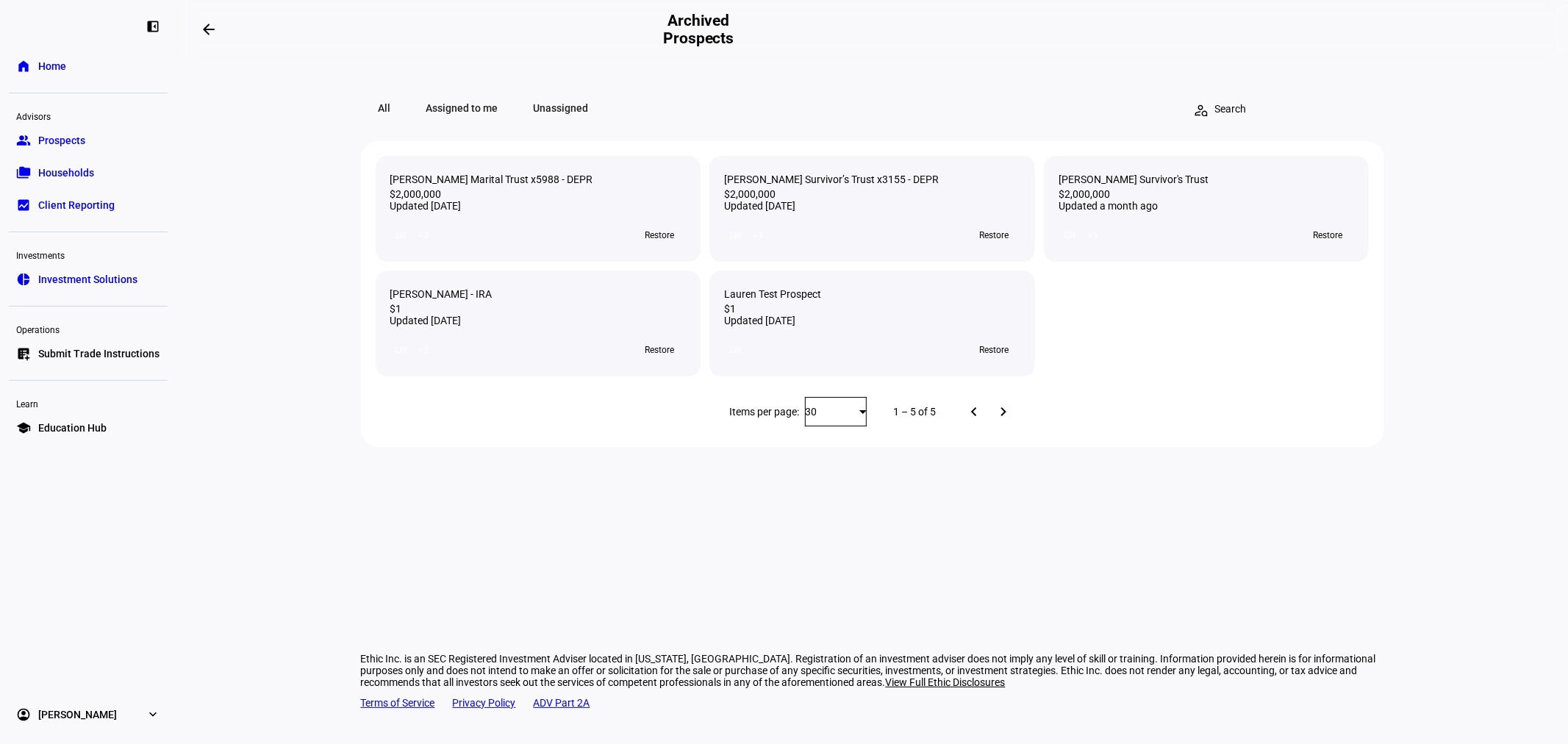
drag, startPoint x: 393, startPoint y: 180, endPoint x: 456, endPoint y: 202, distance: 66.7
click at [456, 188] on div "[PERSON_NAME] Marital Trust x5988 - DEPR" at bounding box center [538, 180] width 297 height 18
click at [662, 247] on span "Restore" at bounding box center [659, 236] width 29 height 24
click at [993, 247] on span "Restore" at bounding box center [994, 236] width 29 height 24
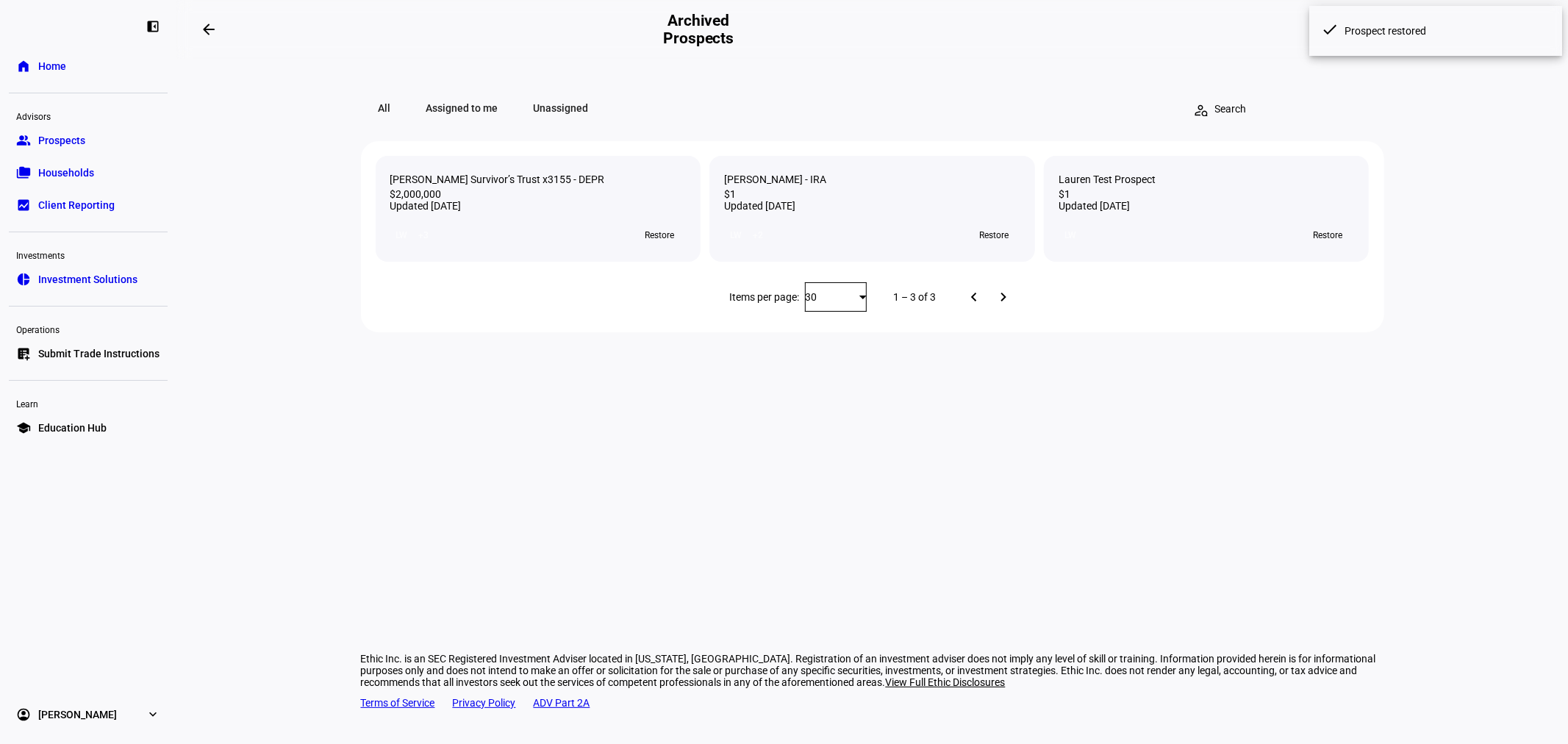
click at [45, 141] on span "Prospects" at bounding box center [62, 139] width 47 height 15
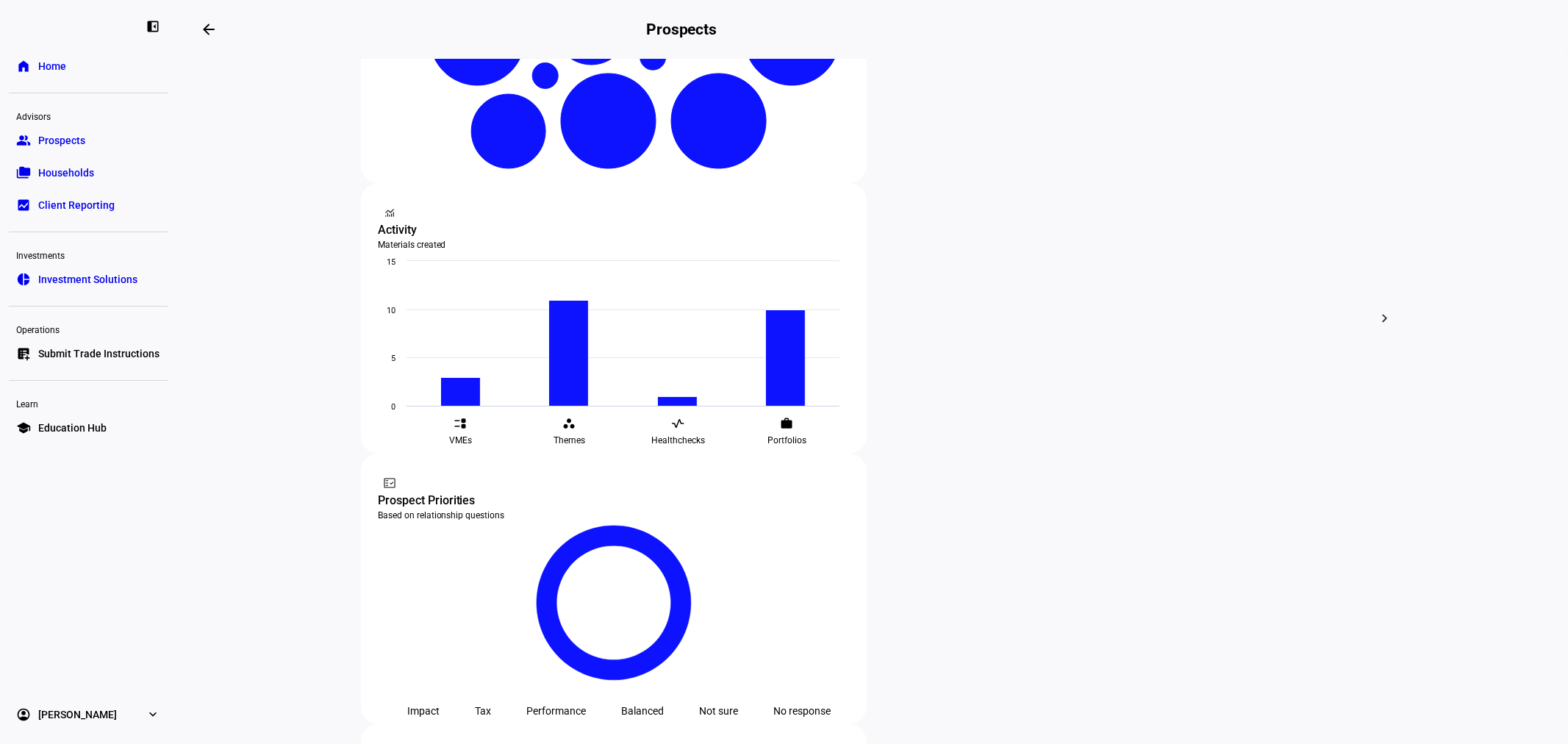
scroll to position [544, 0]
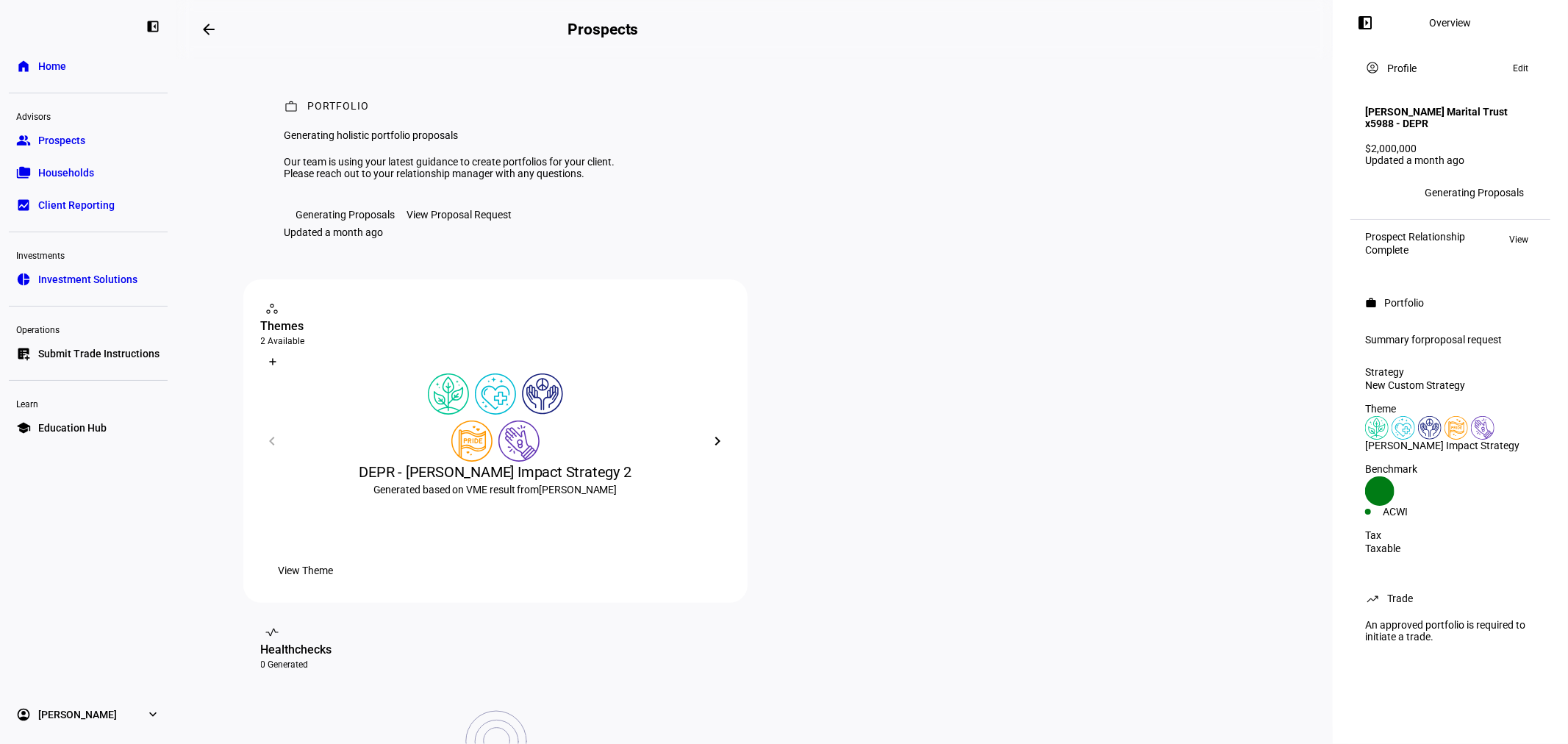
click at [215, 35] on mat-icon "arrow_backwards" at bounding box center [209, 29] width 18 height 18
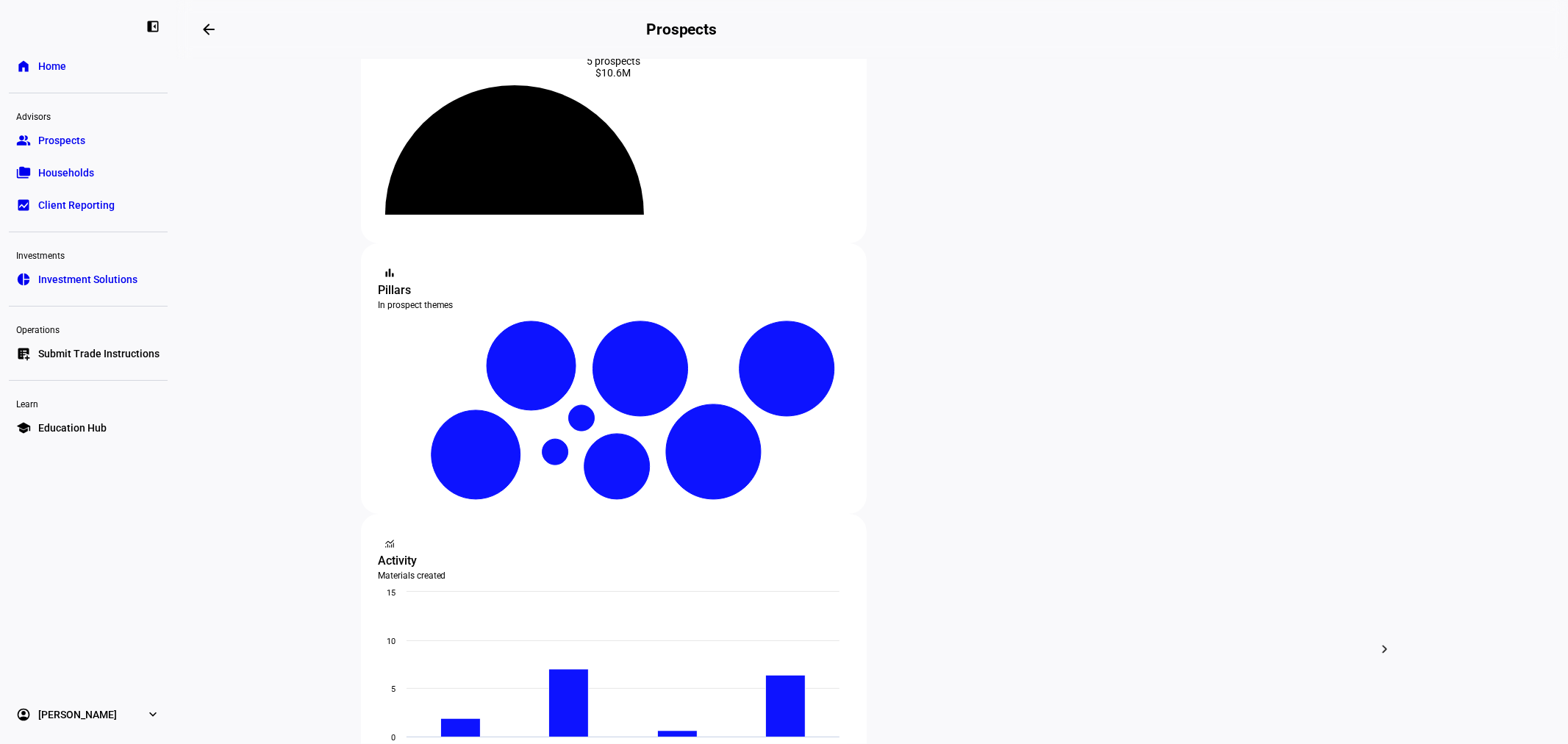
scroll to position [326, 0]
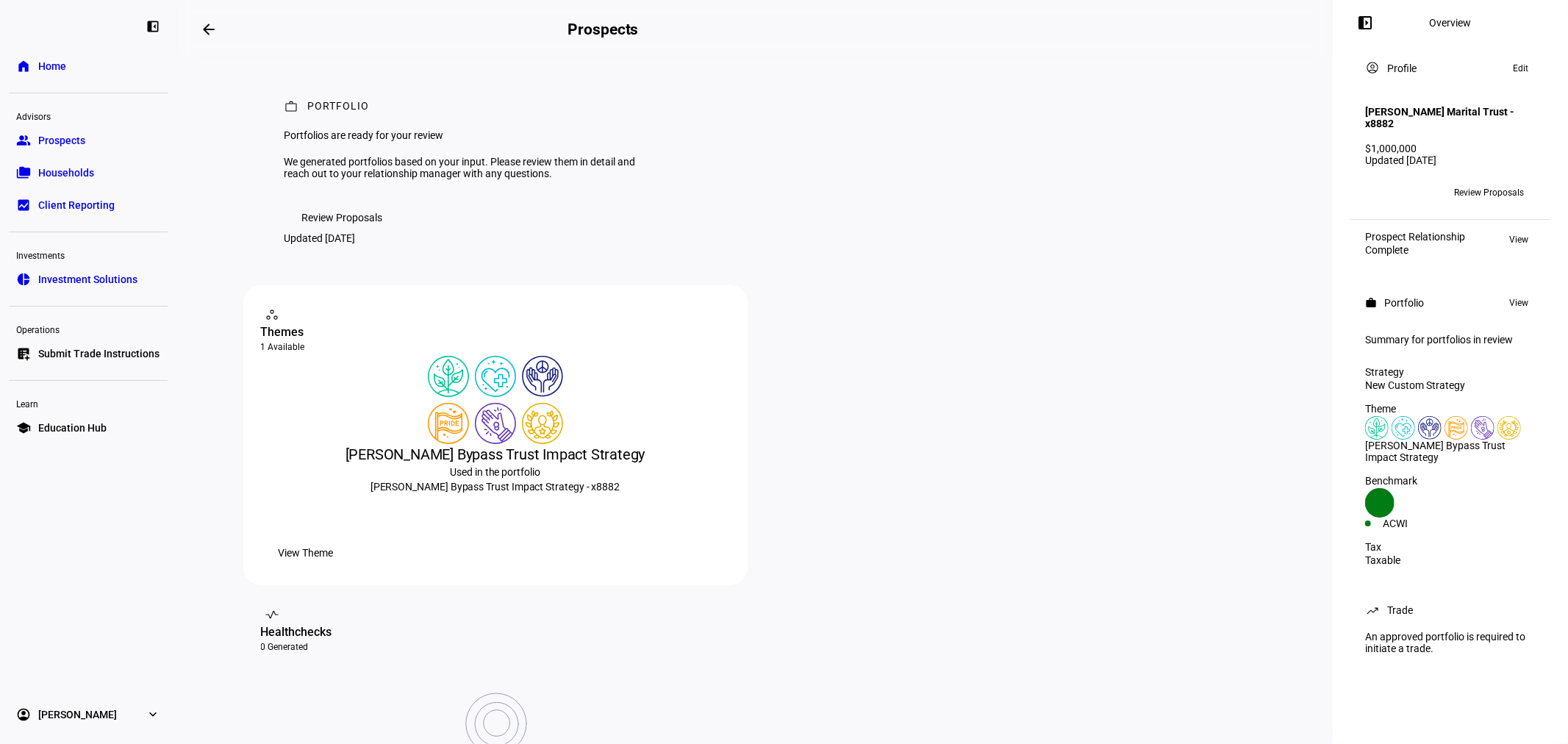
drag, startPoint x: 1153, startPoint y: 7, endPoint x: 896, endPoint y: 30, distance: 258.0
click at [906, 26] on div "Prospects" at bounding box center [754, 29] width 373 height 18
click at [194, 27] on span at bounding box center [209, 29] width 35 height 35
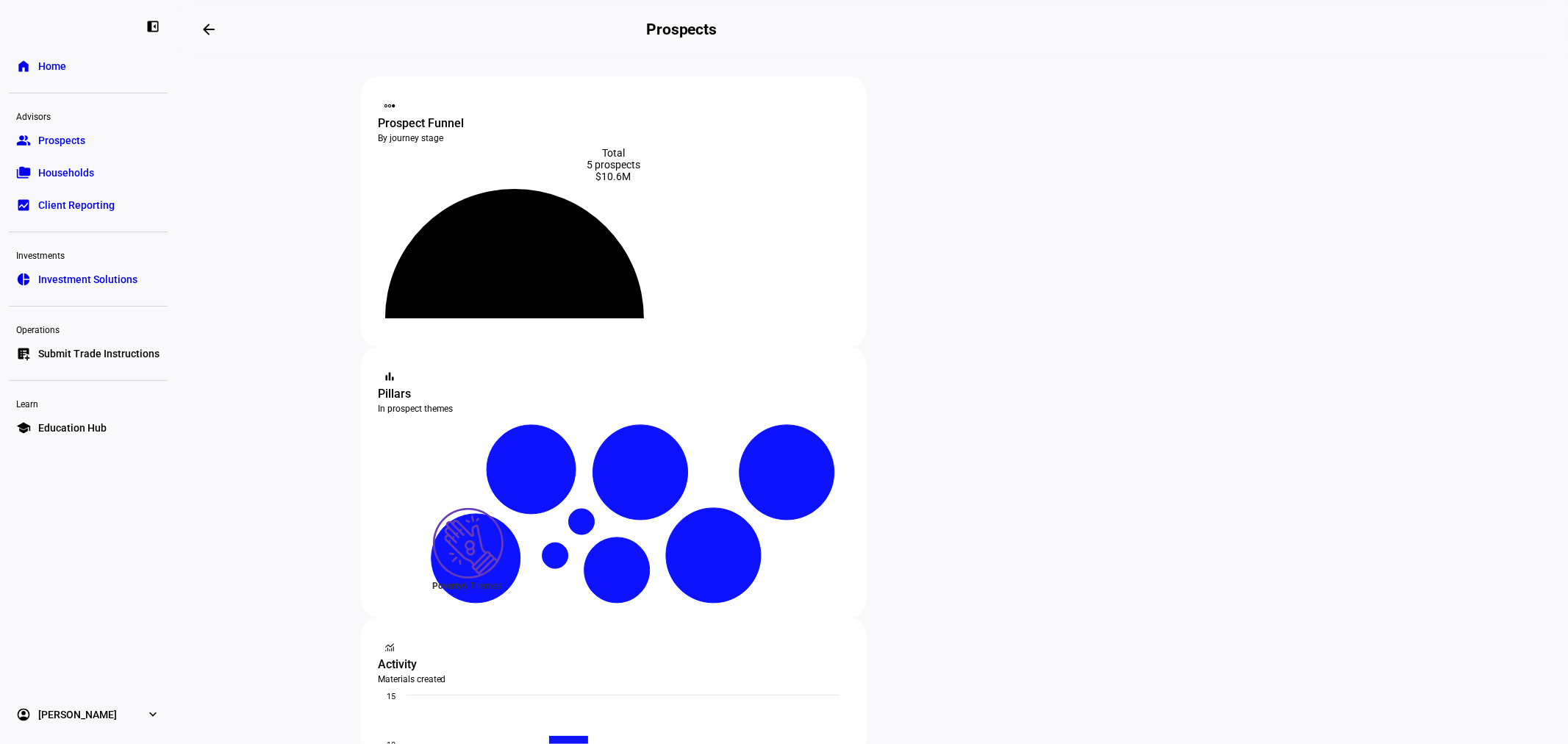
click at [710, 182] on div "$10.6M" at bounding box center [613, 177] width 470 height 12
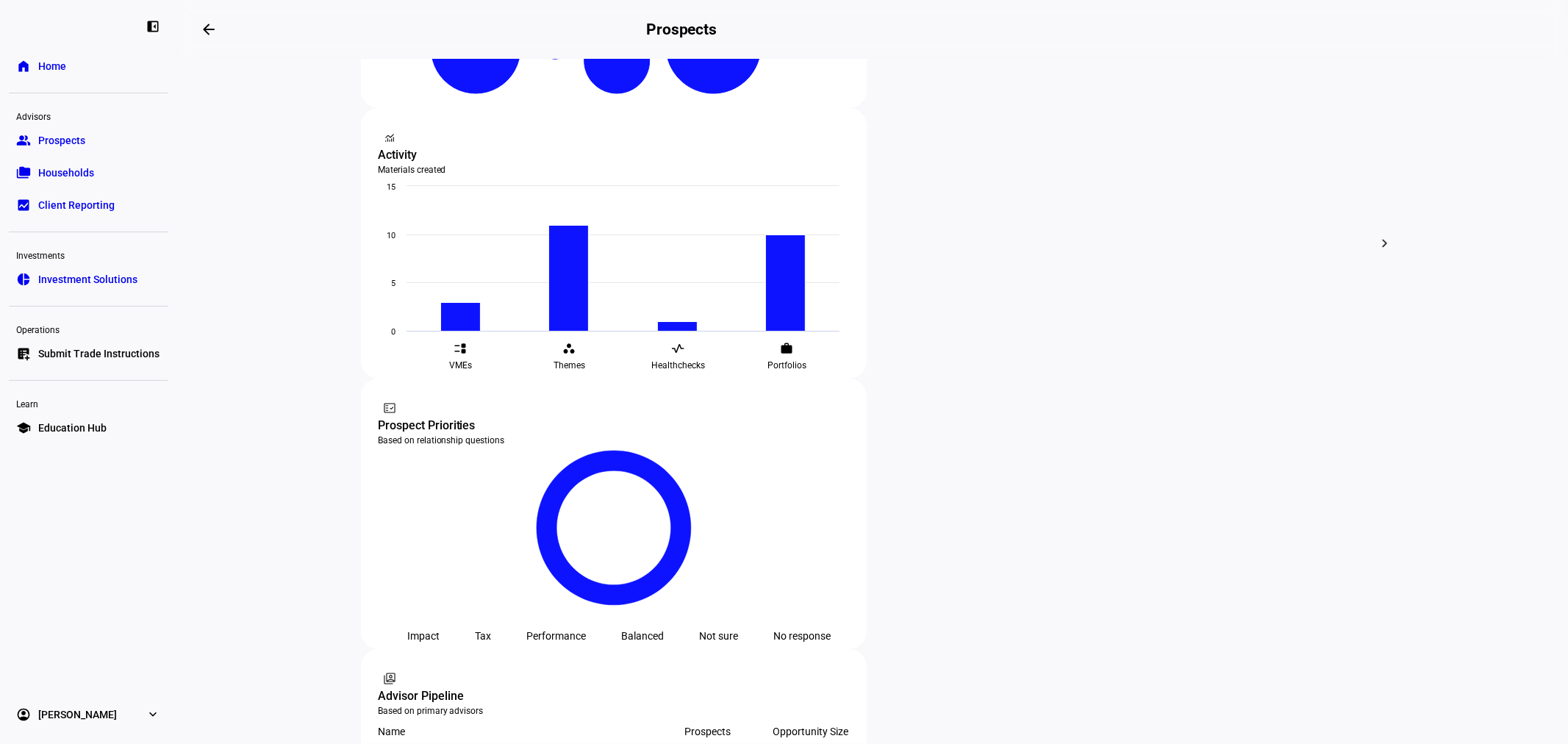
scroll to position [545, 0]
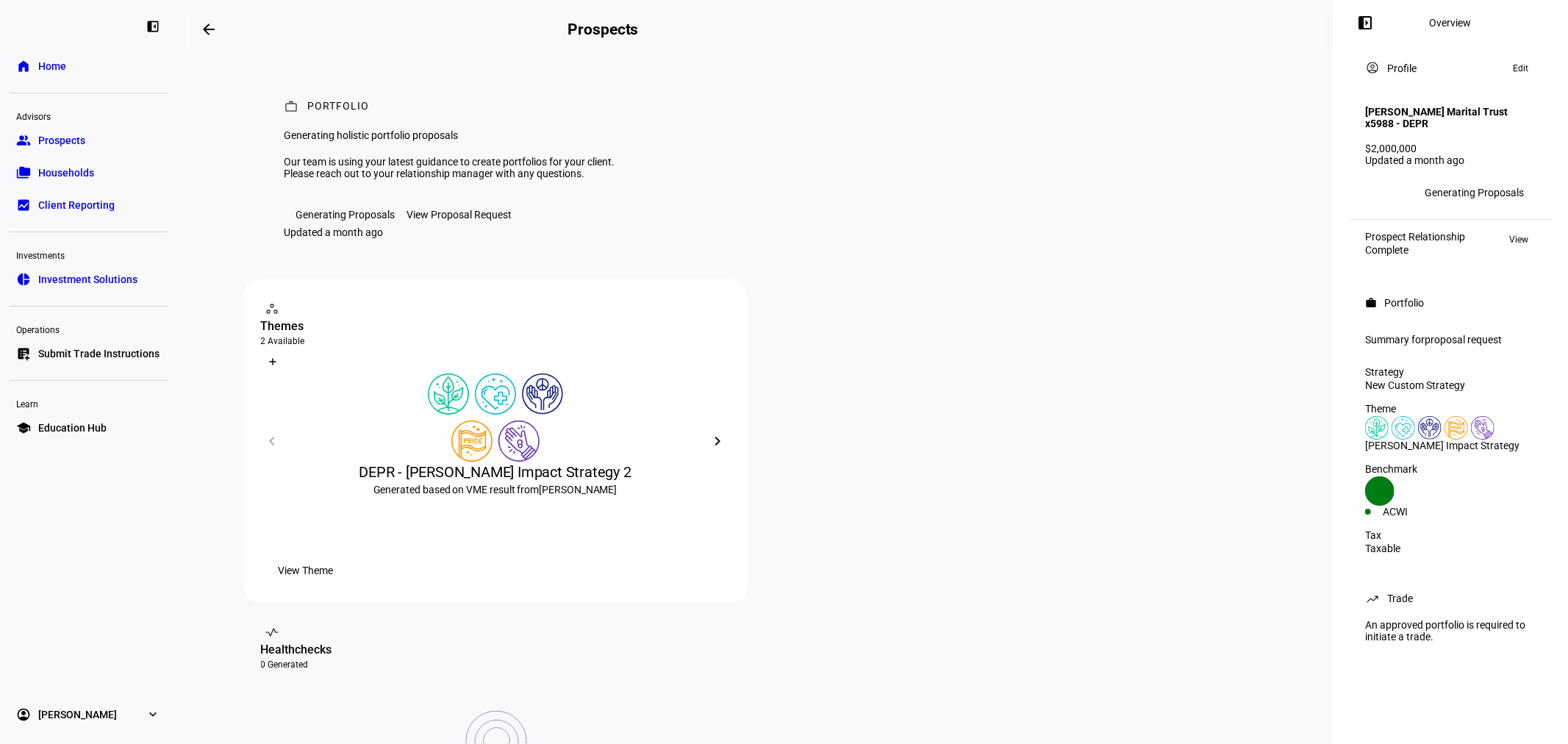
click at [469, 221] on div "View Proposal Request" at bounding box center [460, 215] width 105 height 12
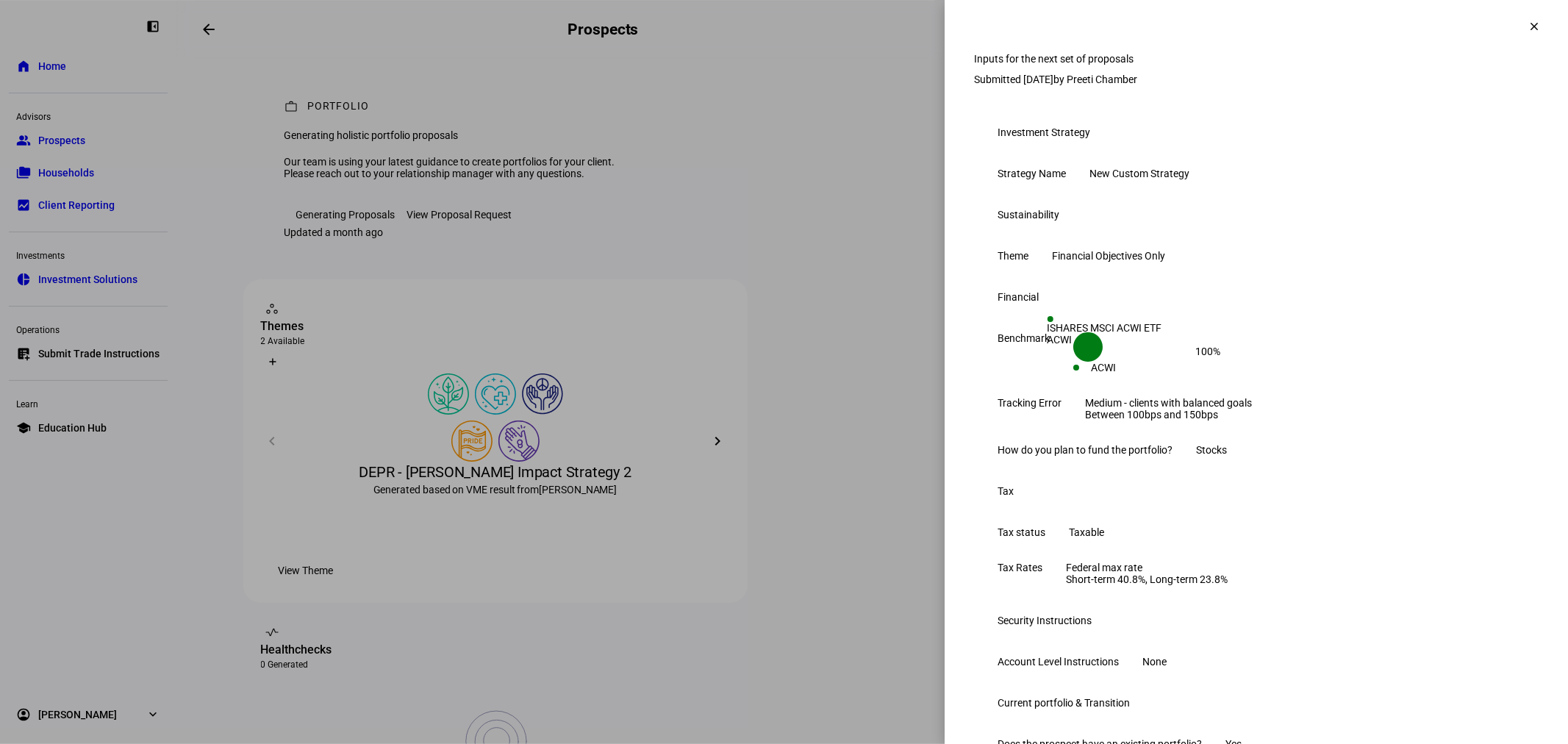
click at [1516, 27] on span at bounding box center [1534, 27] width 35 height 35
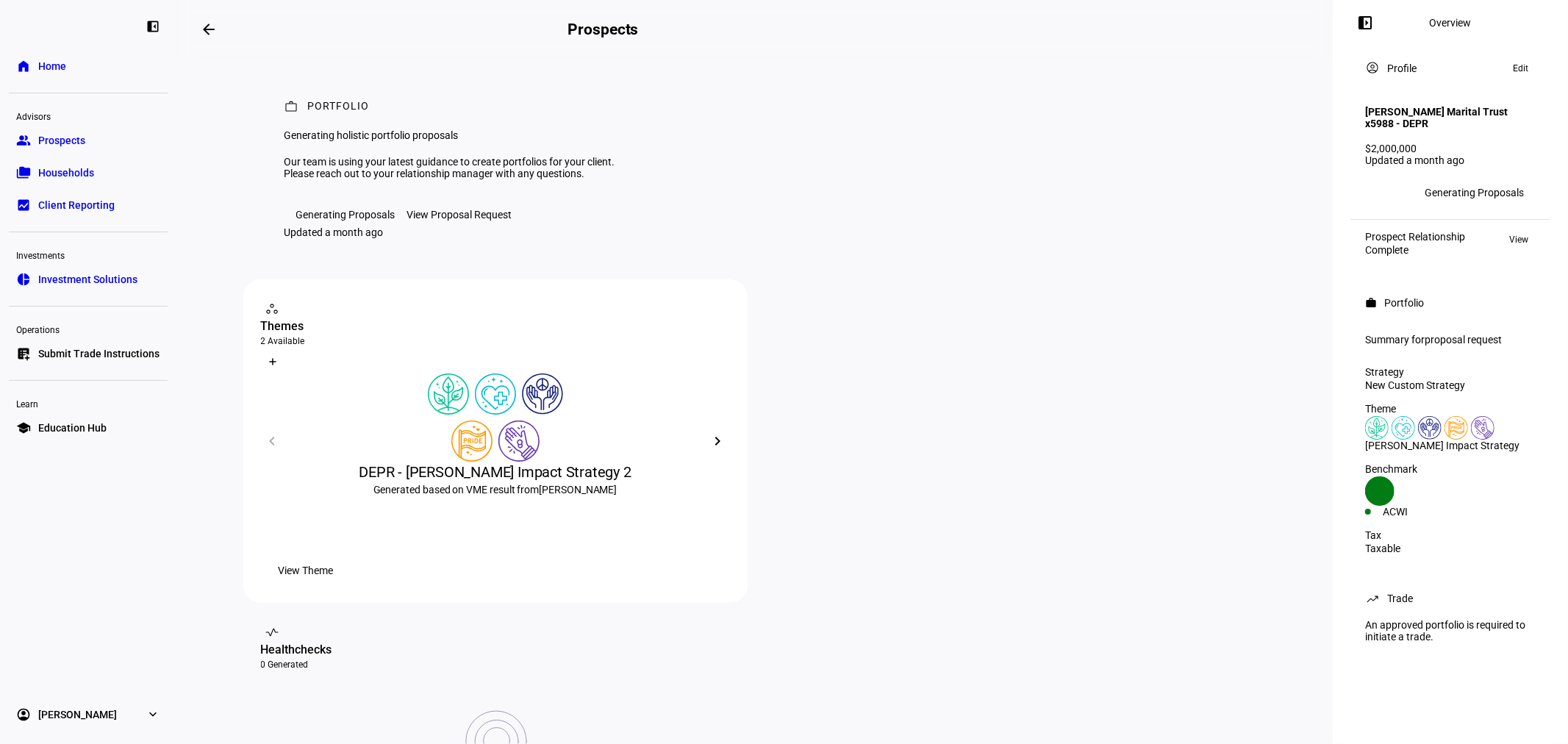
click at [95, 139] on link "group Prospects" at bounding box center [88, 140] width 159 height 29
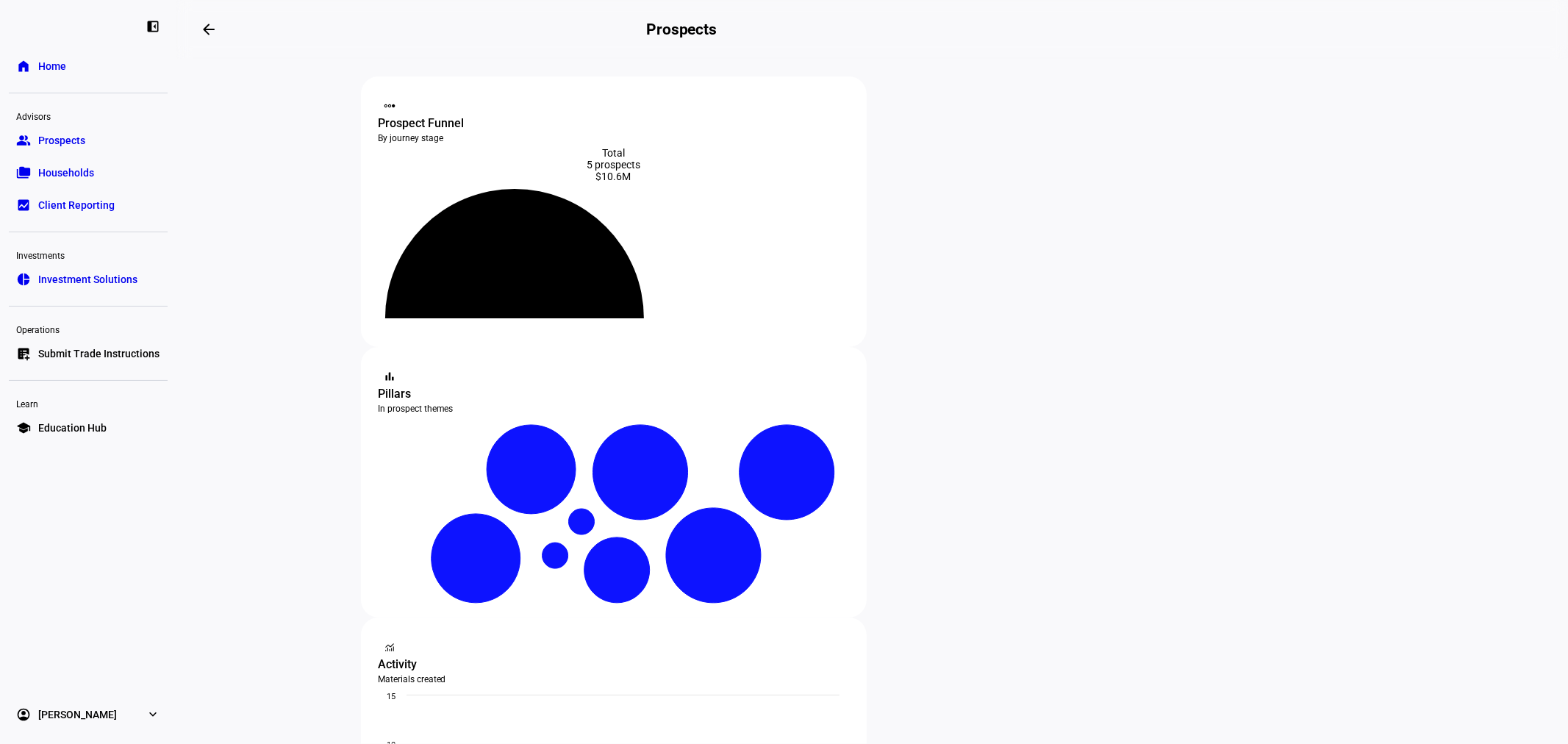
scroll to position [218, 0]
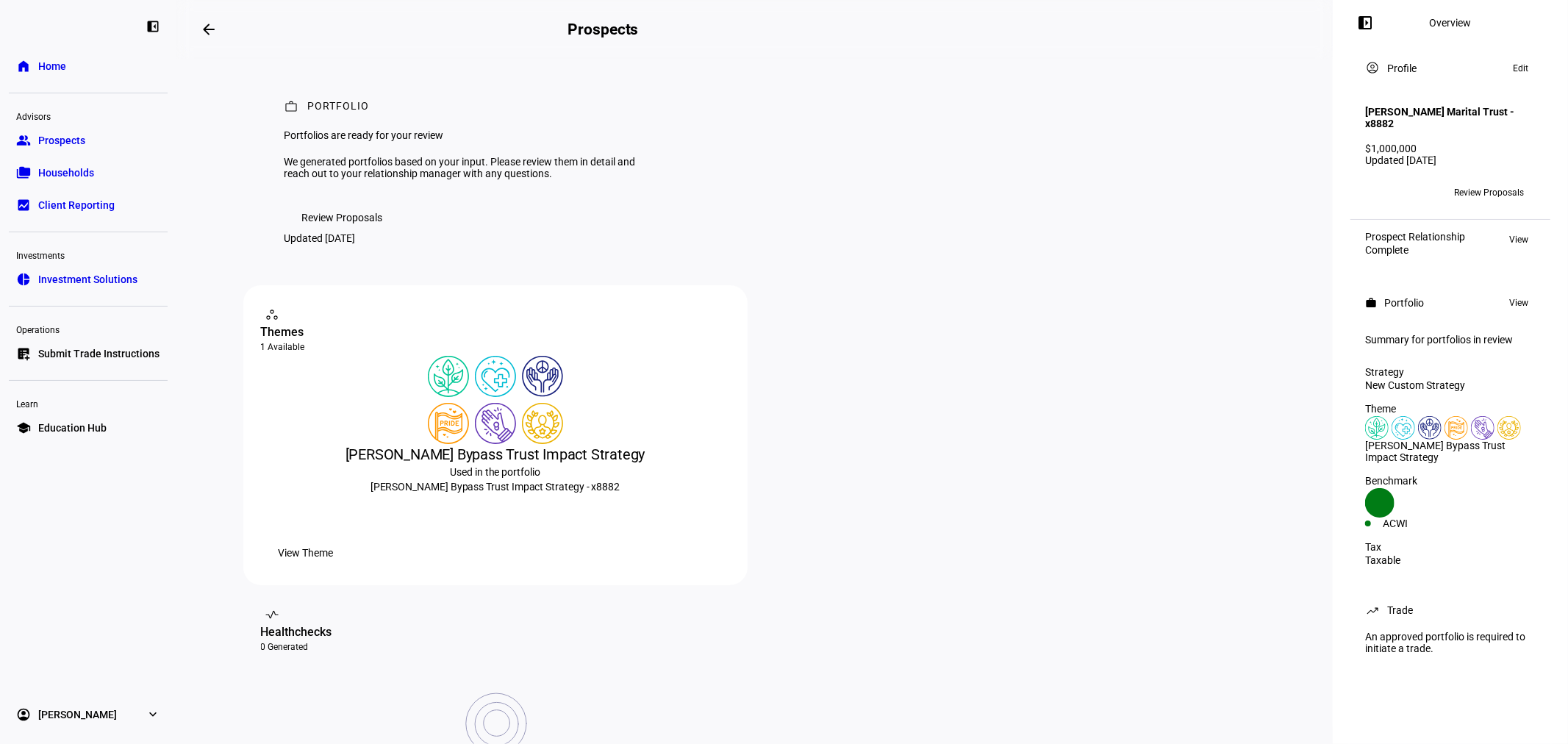
click at [371, 233] on span "Review Proposals" at bounding box center [343, 218] width 81 height 29
